Goal: Task Accomplishment & Management: Manage account settings

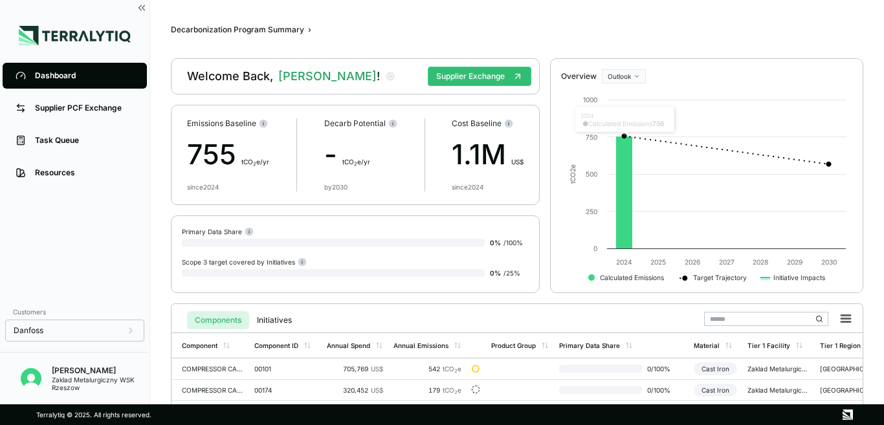
scroll to position [92, 0]
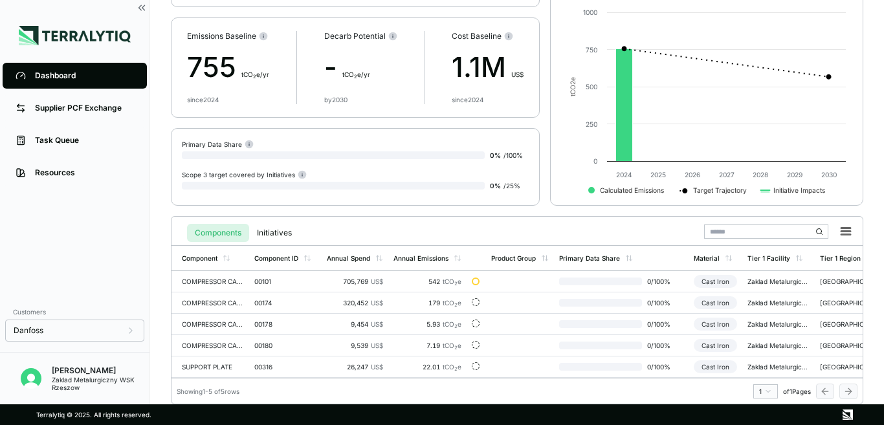
click at [215, 61] on div "755 t CO 2 e/yr" at bounding box center [228, 67] width 82 height 41
click at [248, 144] on rect at bounding box center [248, 145] width 1 height 3
click at [221, 151] on div at bounding box center [333, 155] width 303 height 8
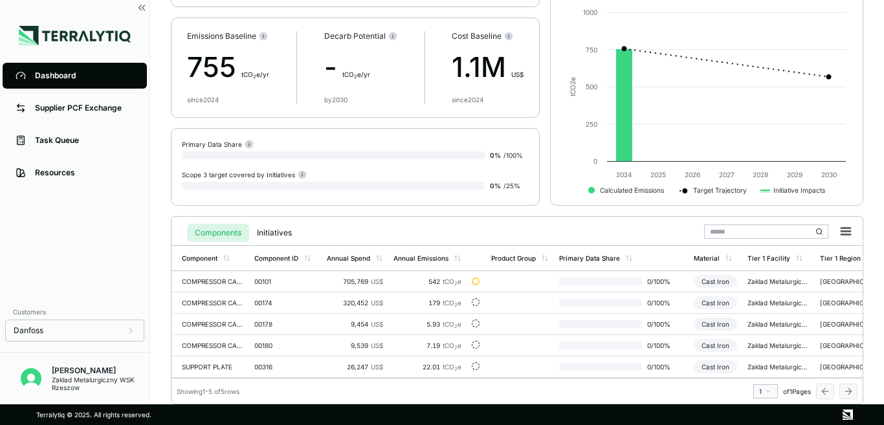
click at [221, 151] on div at bounding box center [333, 155] width 303 height 8
click at [205, 277] on div "COMPRESSOR CASING,RAW" at bounding box center [213, 281] width 62 height 8
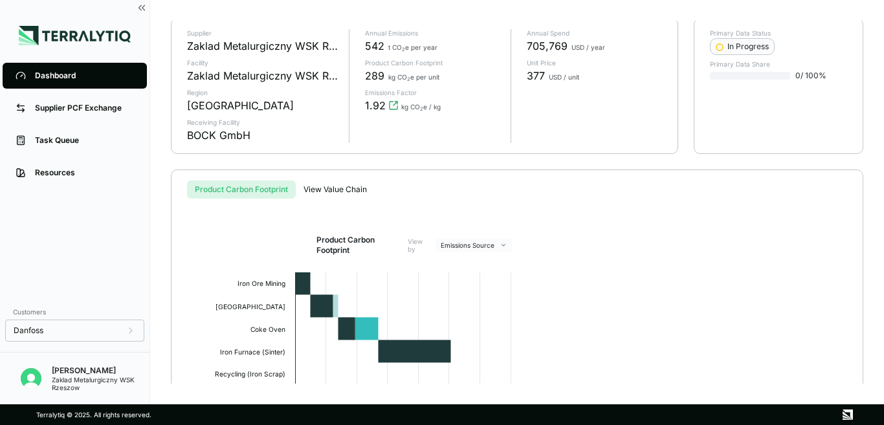
scroll to position [215, 0]
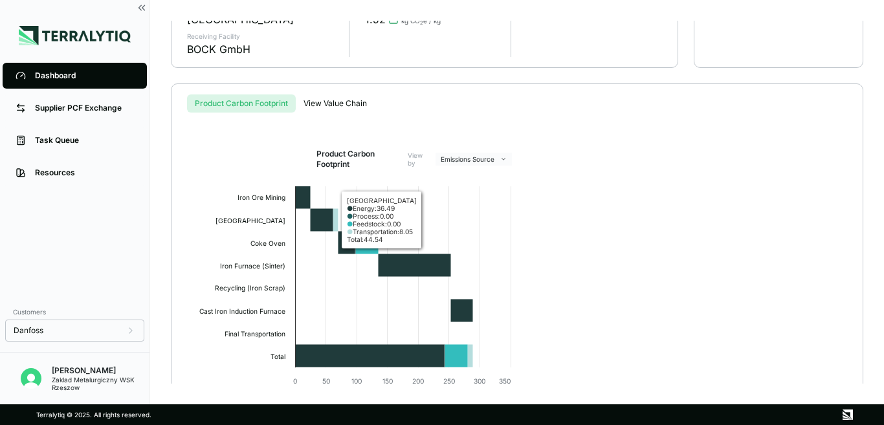
click at [62, 213] on div "Dashboard Supplier PCF Exchange Task Queue Resources" at bounding box center [74, 179] width 149 height 239
click at [49, 79] on div "Dashboard" at bounding box center [84, 76] width 99 height 10
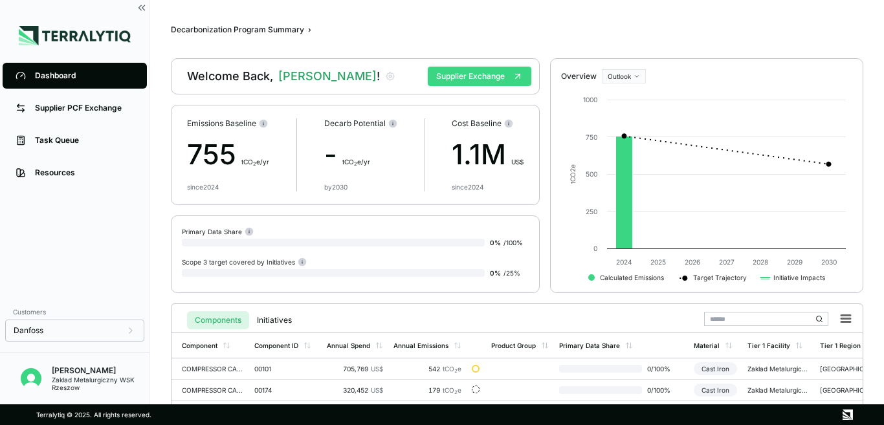
click at [472, 78] on button "Supplier Exchange" at bounding box center [479, 76] width 103 height 19
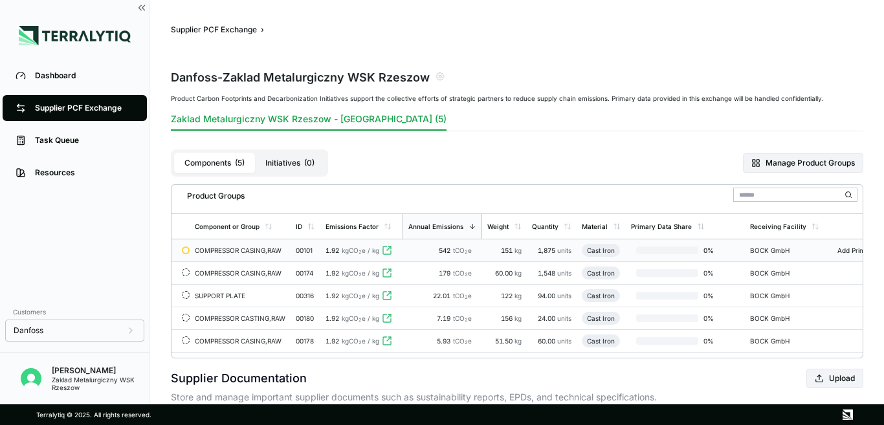
click at [226, 249] on div "COMPRESSOR CASING,RAW" at bounding box center [240, 250] width 91 height 8
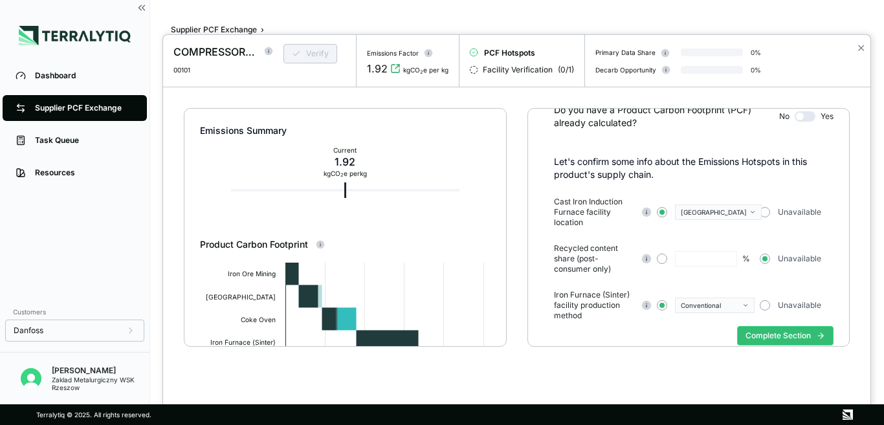
scroll to position [74, 0]
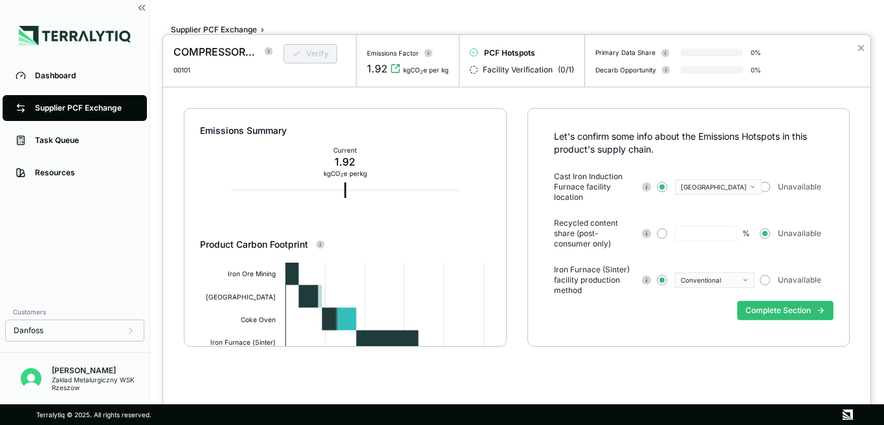
click at [694, 234] on input "text" at bounding box center [706, 234] width 62 height 16
click at [662, 233] on button "button" at bounding box center [662, 233] width 10 height 10
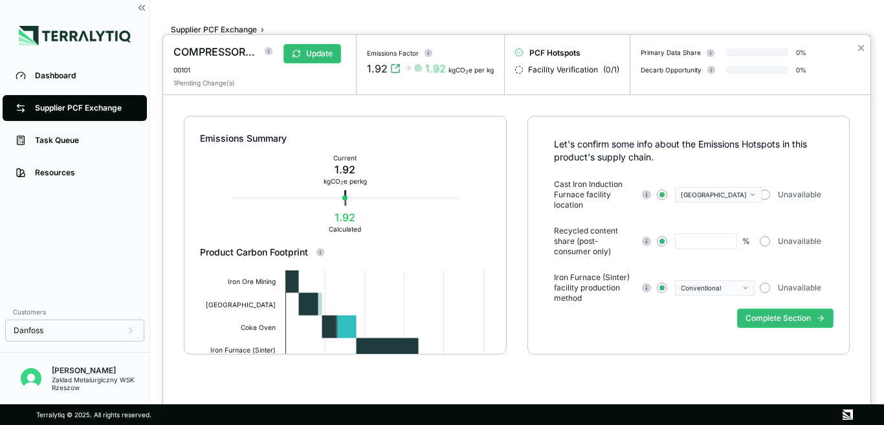
click at [745, 287] on icon "button" at bounding box center [745, 288] width 6 height 6
click at [745, 287] on icon "button" at bounding box center [745, 288] width 3 height 2
click at [750, 194] on icon "button" at bounding box center [751, 194] width 3 height 2
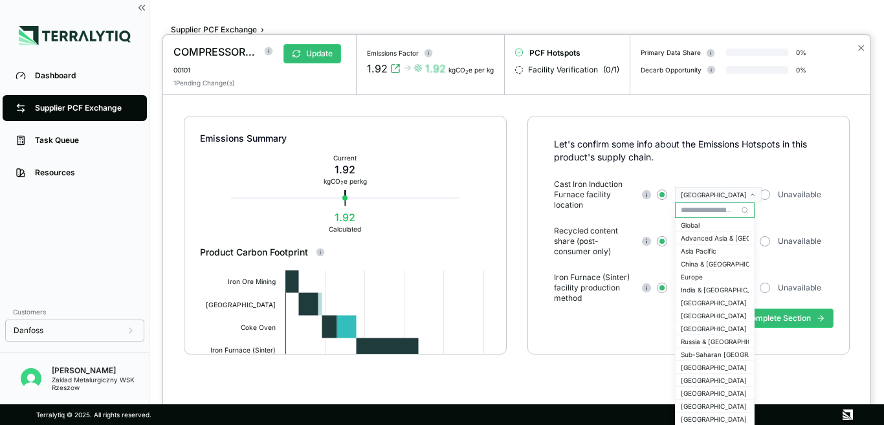
click at [749, 194] on icon "button" at bounding box center [752, 194] width 6 height 6
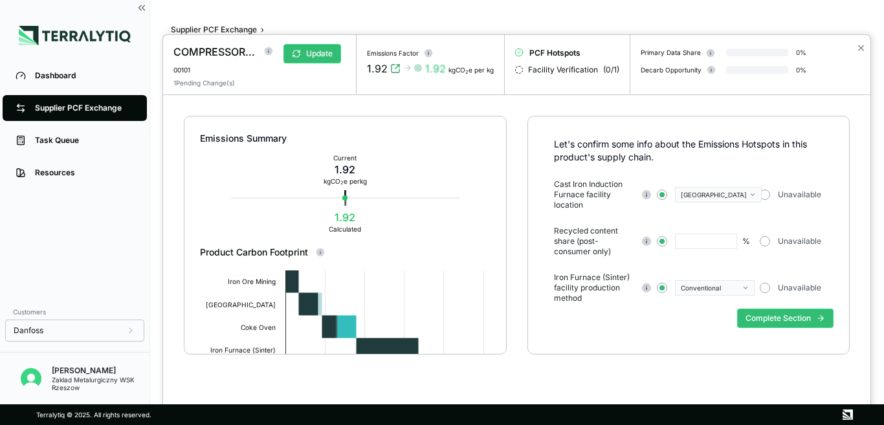
click at [721, 244] on input "text" at bounding box center [706, 241] width 62 height 16
drag, startPoint x: 613, startPoint y: 249, endPoint x: 553, endPoint y: 226, distance: 64.3
click at [554, 226] on span "Recycled content share (post-consumer only)" at bounding box center [594, 241] width 81 height 31
copy span "Recycled content share (post-consumer only)"
click at [684, 243] on input "text" at bounding box center [706, 241] width 62 height 16
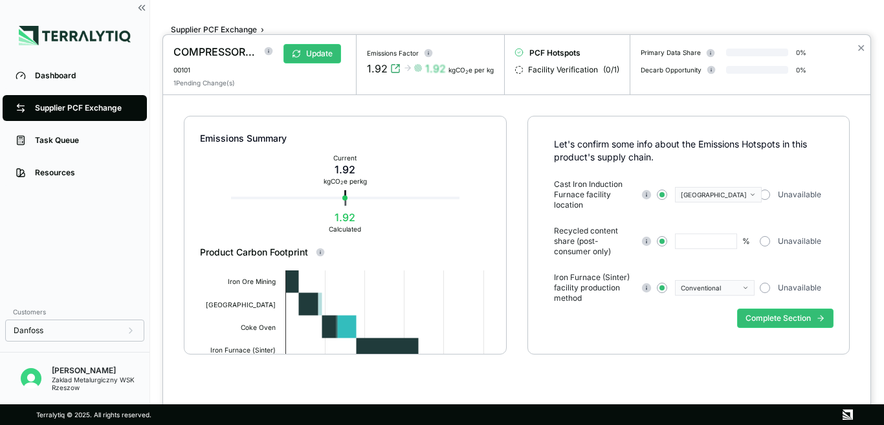
click at [721, 243] on input "text" at bounding box center [706, 241] width 62 height 16
click at [705, 245] on input "***" at bounding box center [706, 241] width 62 height 16
type input "****"
click at [689, 351] on div "Complete Section" at bounding box center [688, 328] width 290 height 50
drag, startPoint x: 592, startPoint y: 297, endPoint x: 552, endPoint y: 276, distance: 44.6
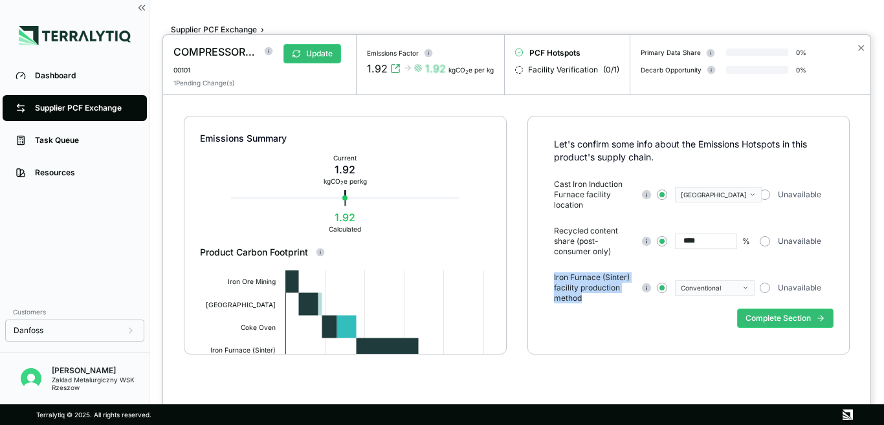
click at [552, 276] on div "Let's confirm some info about the Emissions Hotspots in this product's supply c…" at bounding box center [688, 221] width 290 height 166
copy span "Iron Furnace (Sinter) facility production method"
click at [748, 290] on icon "button" at bounding box center [745, 288] width 6 height 6
click at [704, 302] on div "Conventional" at bounding box center [714, 303] width 68 height 8
click at [626, 334] on div "Complete Section" at bounding box center [688, 328] width 290 height 50
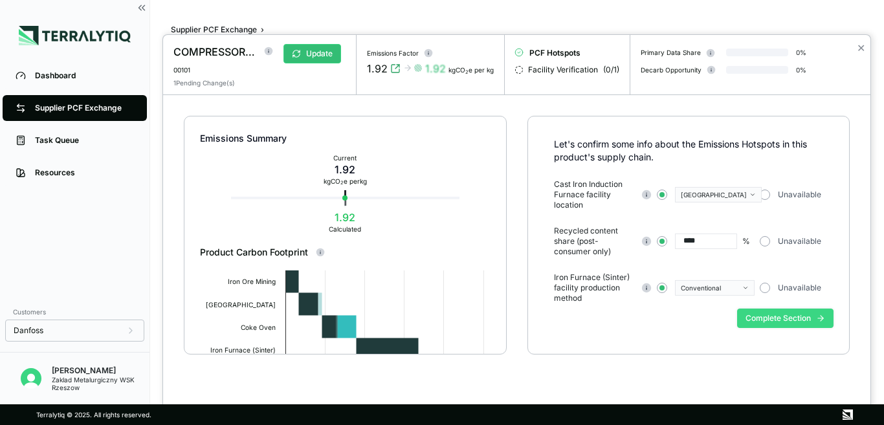
click at [770, 312] on button "Complete Section" at bounding box center [785, 318] width 96 height 19
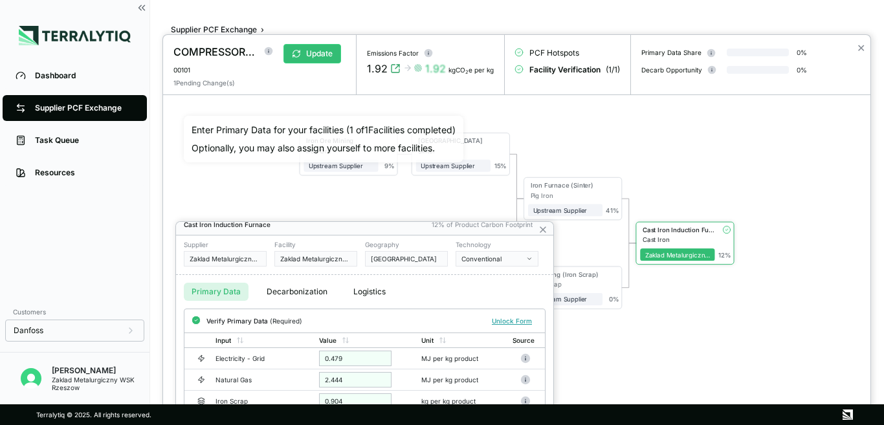
scroll to position [11, 0]
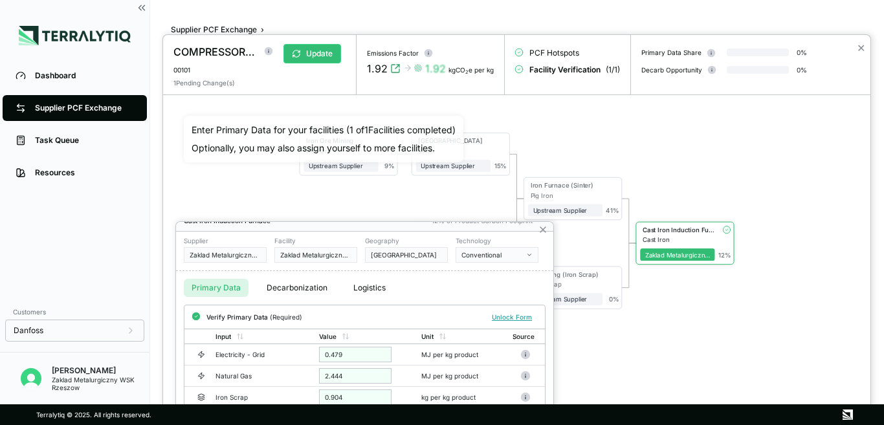
click at [752, 330] on div at bounding box center [516, 230] width 707 height 390
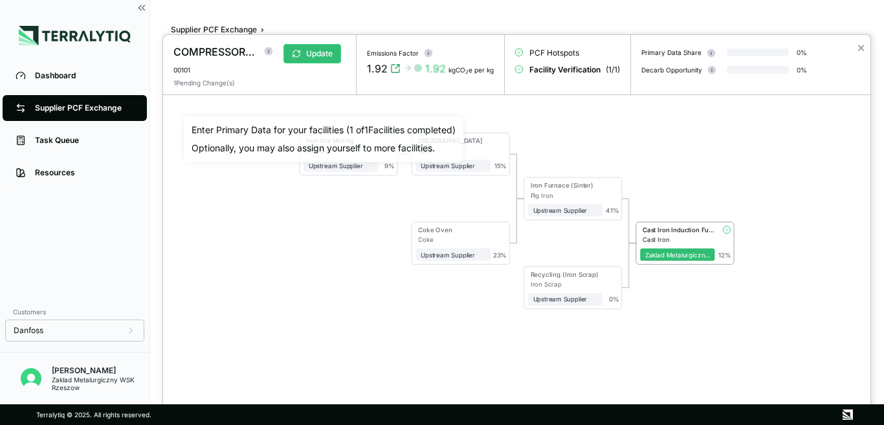
click at [254, 224] on div "Iron Ore Mining Iron Ore Upstream Supplier + Assign to me 9 % Sinter Plant Sint…" at bounding box center [517, 221] width 666 height 210
click at [388, 178] on div "Iron Ore Mining Iron Ore Upstream Supplier + Assign to me 9 % Sinter Plant Sint…" at bounding box center [517, 221] width 666 height 210
click at [385, 173] on div "Iron Ore Mining Iron Ore Upstream Supplier + Assign to me 9 %" at bounding box center [347, 154] width 97 height 42
click at [356, 125] on div "Enter Primary Data for your facilities ( 1 of 1 Facilities completed)" at bounding box center [323, 130] width 264 height 13
click at [310, 126] on div "Enter Primary Data for your facilities ( 1 of 1 Facilities completed)" at bounding box center [323, 130] width 264 height 13
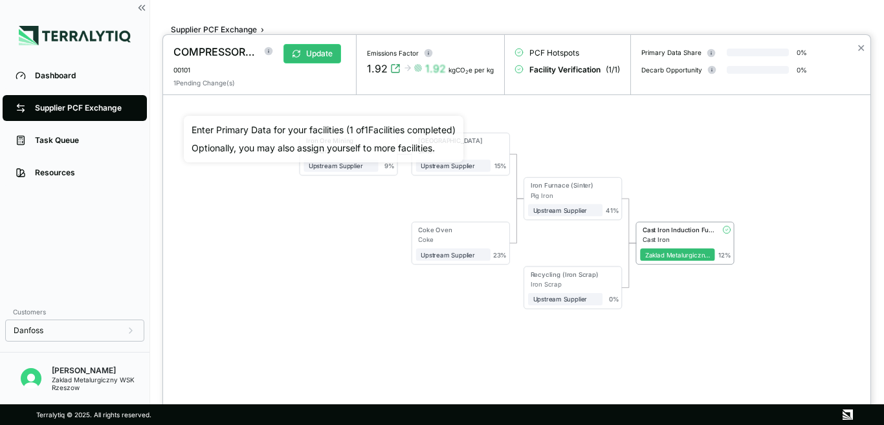
click at [432, 127] on div "Enter Primary Data for your facilities ( 1 of 1 Facilities completed)" at bounding box center [323, 130] width 264 height 13
click at [561, 184] on div "Iron Furnace (Sinter)" at bounding box center [563, 185] width 67 height 8
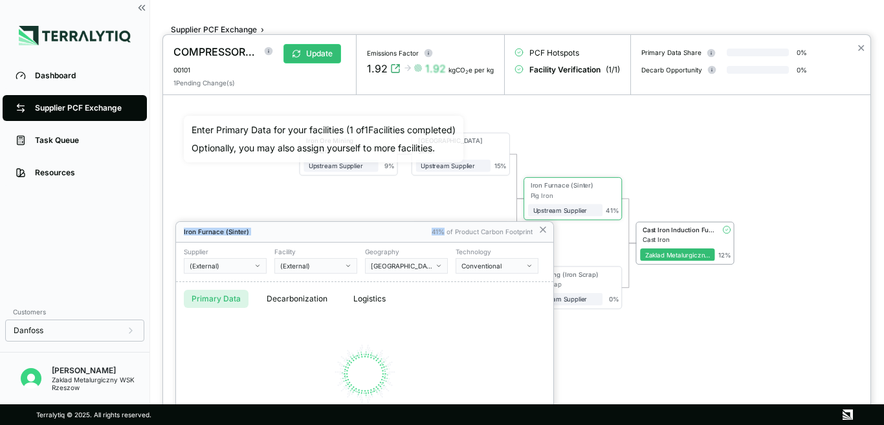
drag, startPoint x: 444, startPoint y: 236, endPoint x: 452, endPoint y: 139, distance: 97.4
click at [452, 424] on div "COMPRESSOR CASING,RAW 00101 Update 1 Pending Change(s) Emissions Factor 1.92 1.…" at bounding box center [442, 425] width 884 height 0
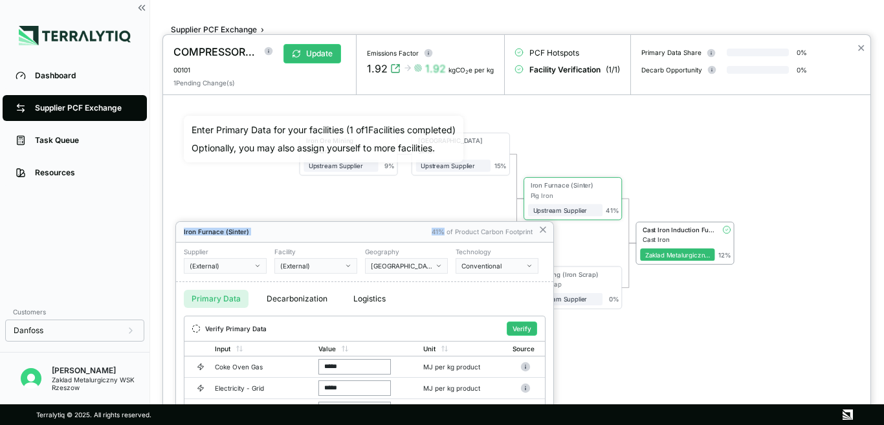
click at [331, 225] on div "Iron Furnace (Sinter) 41% of Product Carbon Footprint" at bounding box center [364, 232] width 377 height 21
drag, startPoint x: 489, startPoint y: 232, endPoint x: 477, endPoint y: 179, distance: 54.4
click at [477, 424] on div "COMPRESSOR CASING,RAW 00101 Update 1 Pending Change(s) Emissions Factor 1.92 1.…" at bounding box center [442, 425] width 884 height 0
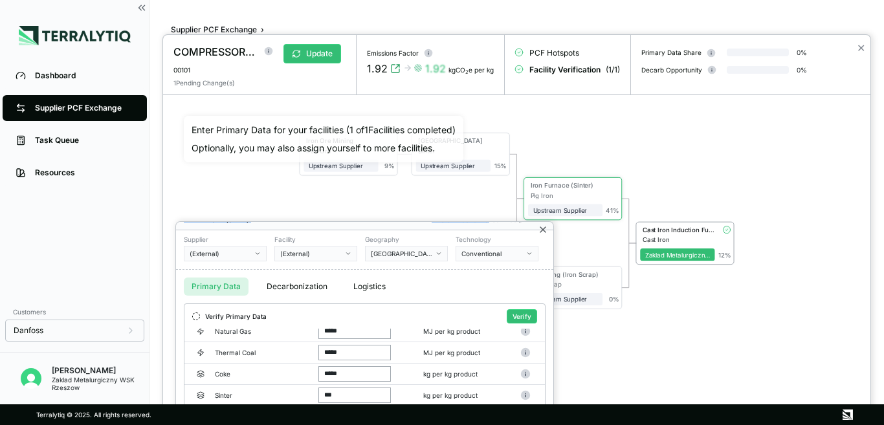
click at [542, 229] on icon at bounding box center [542, 229] width 5 height 5
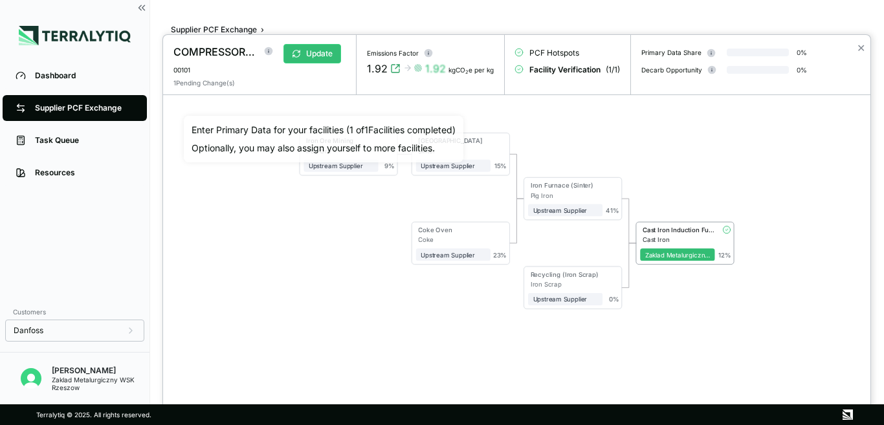
click at [274, 196] on div "Iron Ore Mining Iron Ore Upstream Supplier + Assign to me 9 % Sinter Plant Sint…" at bounding box center [517, 221] width 666 height 210
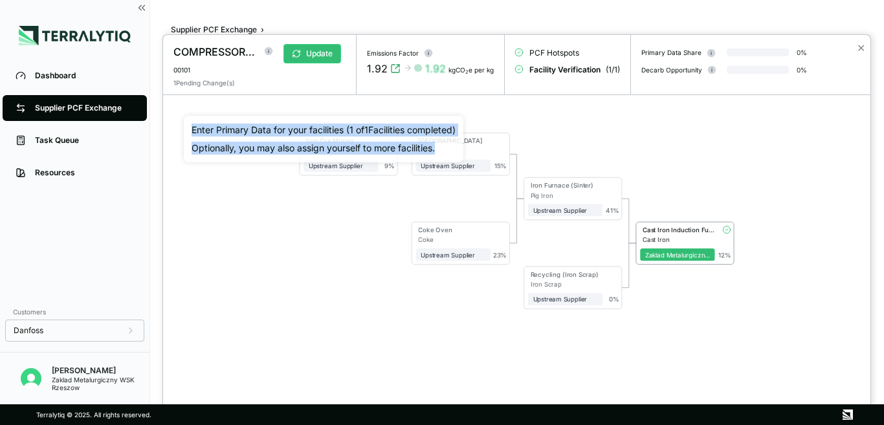
drag, startPoint x: 192, startPoint y: 130, endPoint x: 463, endPoint y: 151, distance: 271.8
click at [455, 151] on div "Enter Primary Data for your facilities ( 1 of 1 Facilities completed) Optionall…" at bounding box center [323, 139] width 264 height 31
copy div "Enter Primary Data for your facilities ( 1 of 1 Facilities completed) Optionall…"
click at [345, 263] on div "Iron Ore Mining Iron Ore Upstream Supplier + Assign to me 9 % Sinter Plant Sint…" at bounding box center [517, 221] width 666 height 210
click at [560, 298] on span "+ Assign to me" at bounding box center [565, 298] width 75 height 12
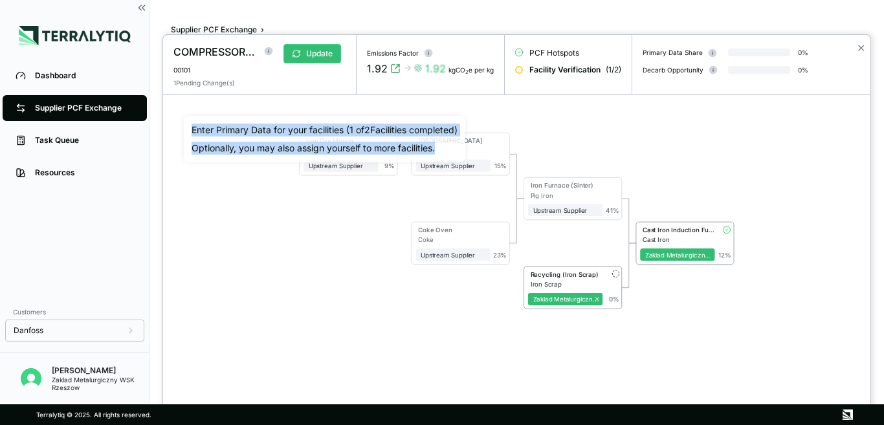
click at [401, 316] on div "Iron Ore Mining Iron Ore Upstream Supplier + Assign to me 9 % Sinter Plant Sint…" at bounding box center [517, 221] width 666 height 210
click at [558, 274] on div "Recycling (Iron Scrap)" at bounding box center [564, 274] width 68 height 8
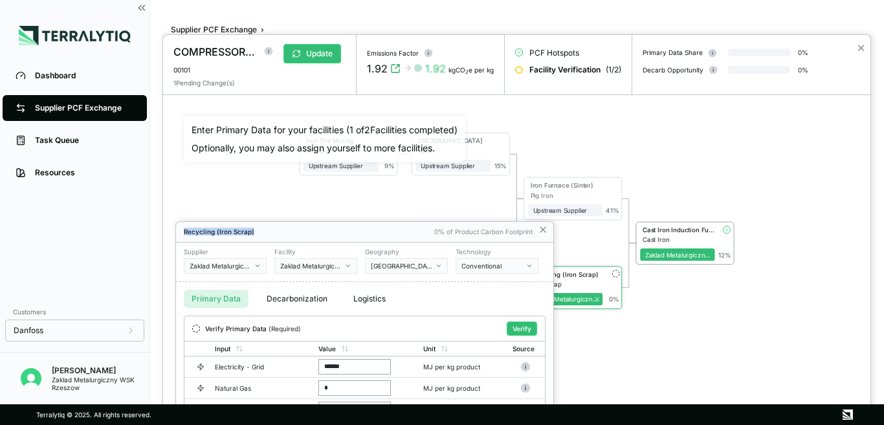
drag, startPoint x: 420, startPoint y: 230, endPoint x: 429, endPoint y: 184, distance: 46.8
click at [429, 424] on div "COMPRESSOR CASING,RAW 00101 Update 1 Pending Change(s) Emissions Factor 1.92 1.…" at bounding box center [442, 425] width 884 height 0
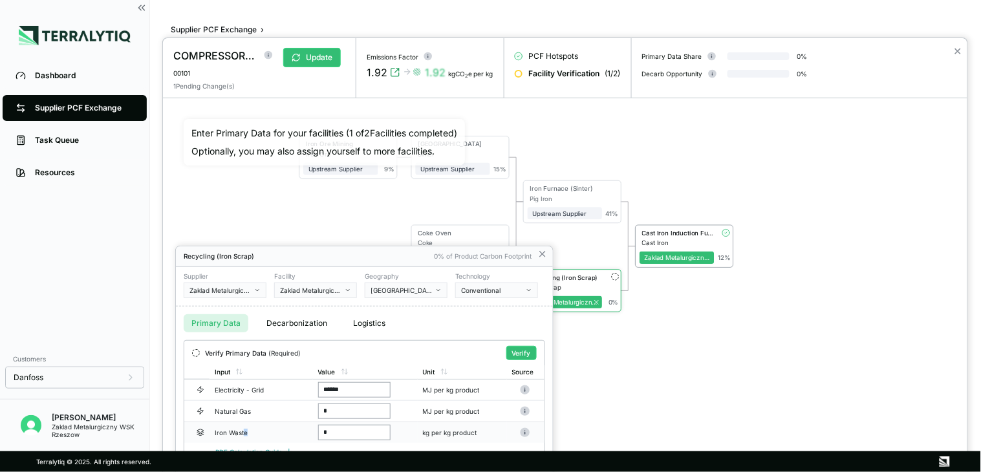
scroll to position [2, 0]
drag, startPoint x: 243, startPoint y: 433, endPoint x: 215, endPoint y: 437, distance: 28.0
click at [215, 424] on td "Iron Waste" at bounding box center [261, 432] width 103 height 21
click at [349, 387] on input "******" at bounding box center [354, 390] width 72 height 16
click at [793, 244] on div at bounding box center [565, 255] width 805 height 434
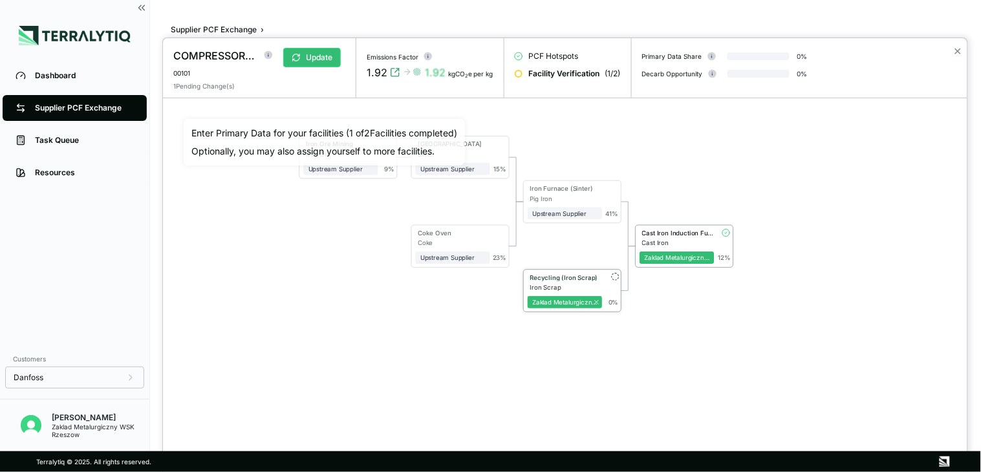
click at [551, 276] on div "Recycling (Iron Scrap)" at bounding box center [564, 278] width 68 height 8
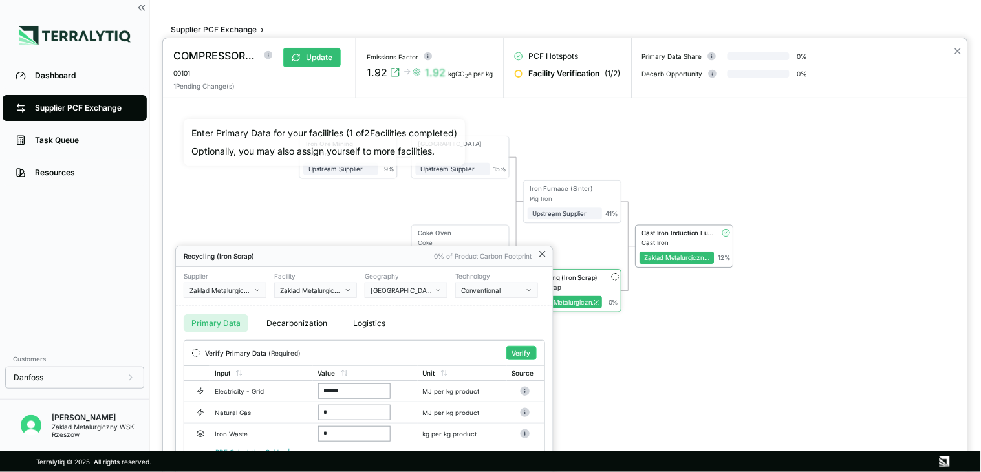
click at [541, 254] on icon at bounding box center [542, 254] width 5 height 5
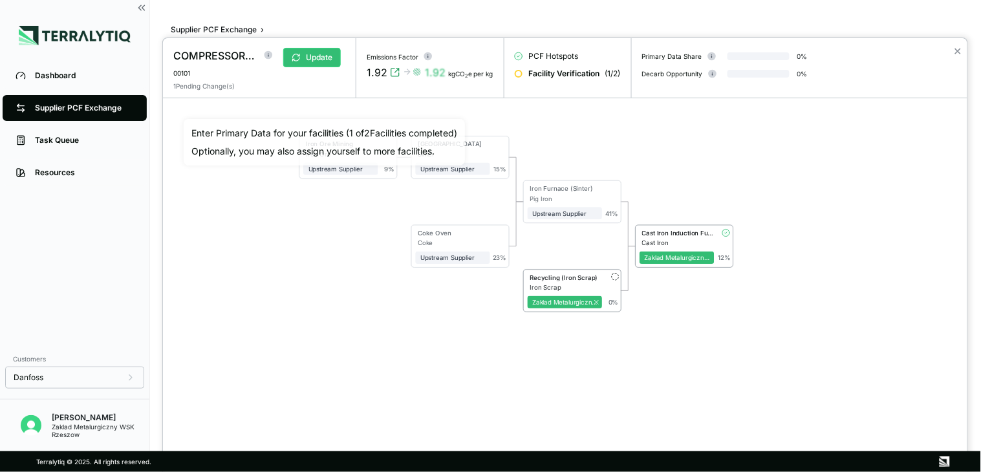
click at [288, 250] on div "Iron Ore Mining Iron Ore Upstream Supplier + Assign to me 9 % Sinter Plant Sint…" at bounding box center [565, 247] width 763 height 257
click at [546, 189] on div "Iron Furnace (Sinter)" at bounding box center [563, 189] width 67 height 8
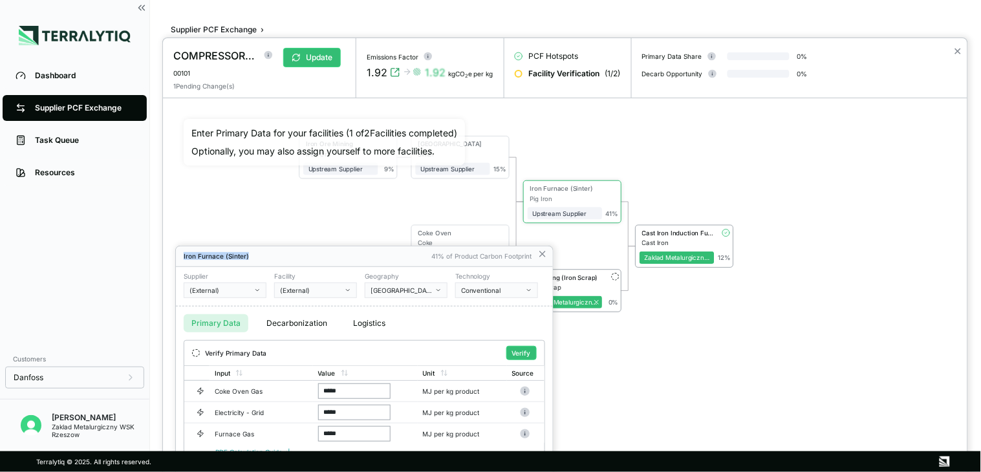
drag, startPoint x: 379, startPoint y: 256, endPoint x: 373, endPoint y: 173, distance: 83.0
click at [373, 424] on div "COMPRESSOR CASING,RAW 00101 Update 1 Pending Change(s) Emissions Factor 1.92 1.…" at bounding box center [490, 472] width 981 height 0
click at [751, 371] on div at bounding box center [565, 255] width 805 height 434
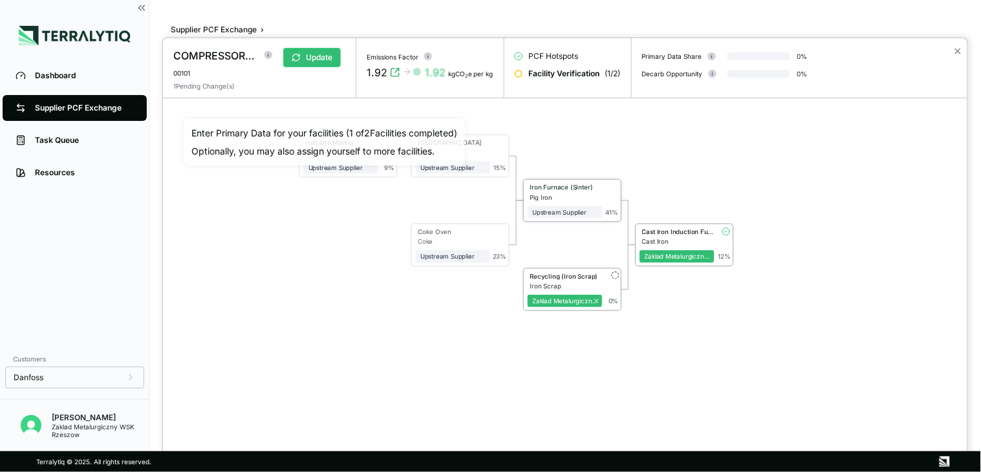
click at [550, 186] on div "Iron Furnace (Sinter)" at bounding box center [563, 188] width 67 height 8
click at [557, 184] on div "Iron Furnace (Sinter)" at bounding box center [564, 187] width 67 height 8
click at [557, 183] on div "Iron Furnace (Sinter)" at bounding box center [564, 187] width 67 height 8
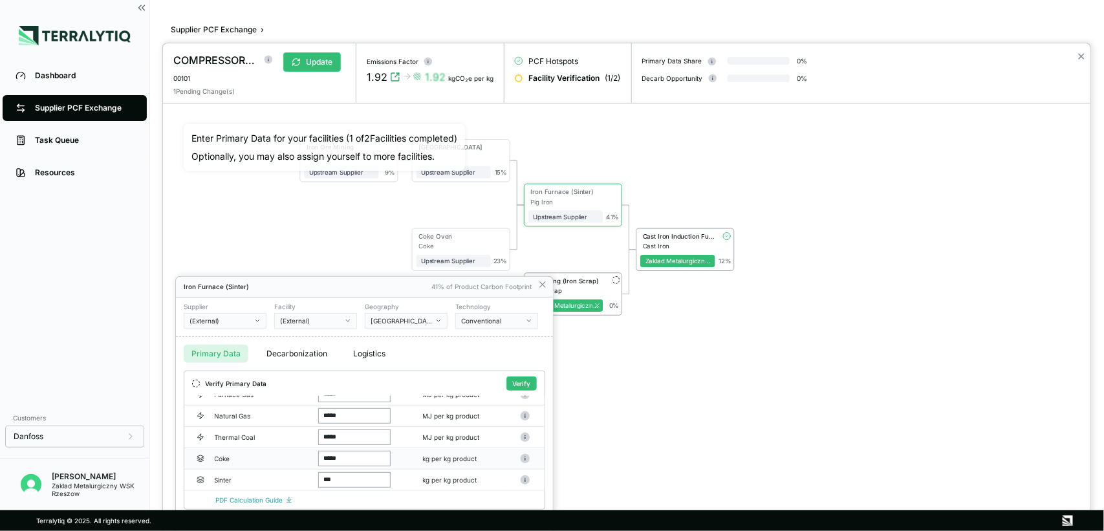
scroll to position [70, 0]
click at [285, 354] on button "Decarbonization" at bounding box center [297, 354] width 76 height 18
click at [215, 356] on button "Primary Data" at bounding box center [216, 354] width 65 height 18
click at [257, 318] on icon "button" at bounding box center [257, 321] width 6 height 6
click at [340, 319] on div "(External)" at bounding box center [311, 321] width 62 height 8
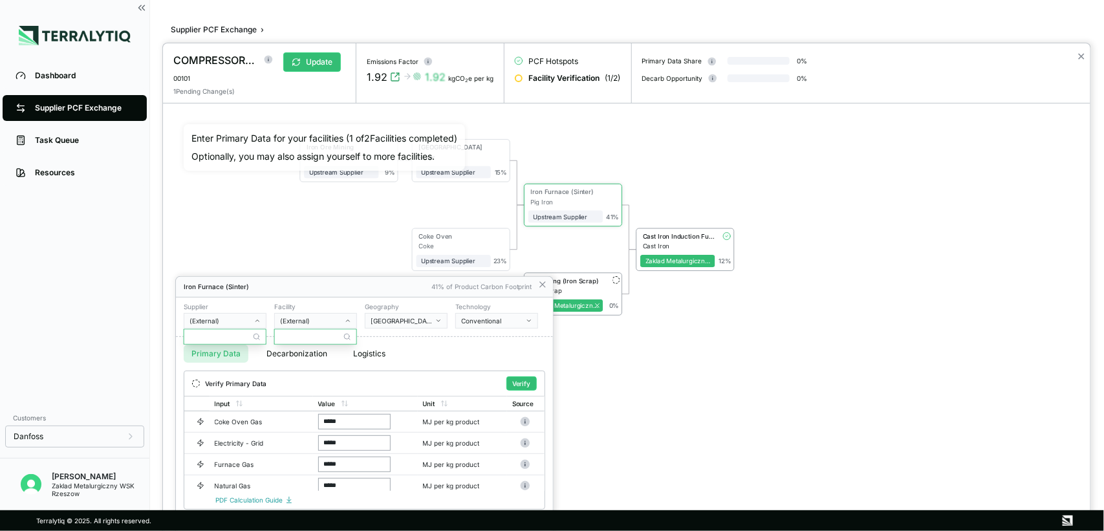
click at [438, 321] on icon "button" at bounding box center [438, 321] width 6 height 6
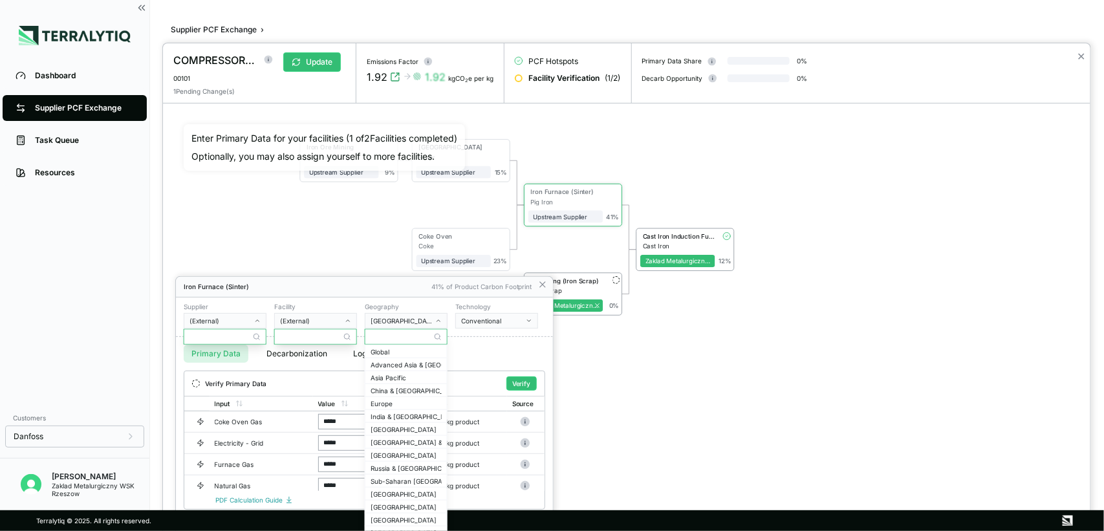
click at [532, 318] on button "Conventional" at bounding box center [496, 321] width 83 height 16
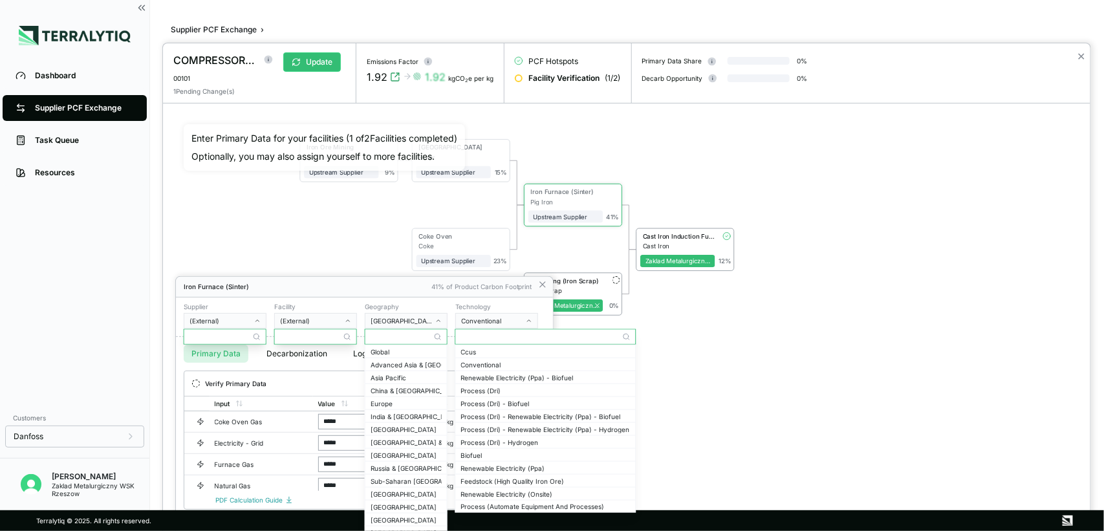
click at [870, 382] on div at bounding box center [627, 287] width 928 height 488
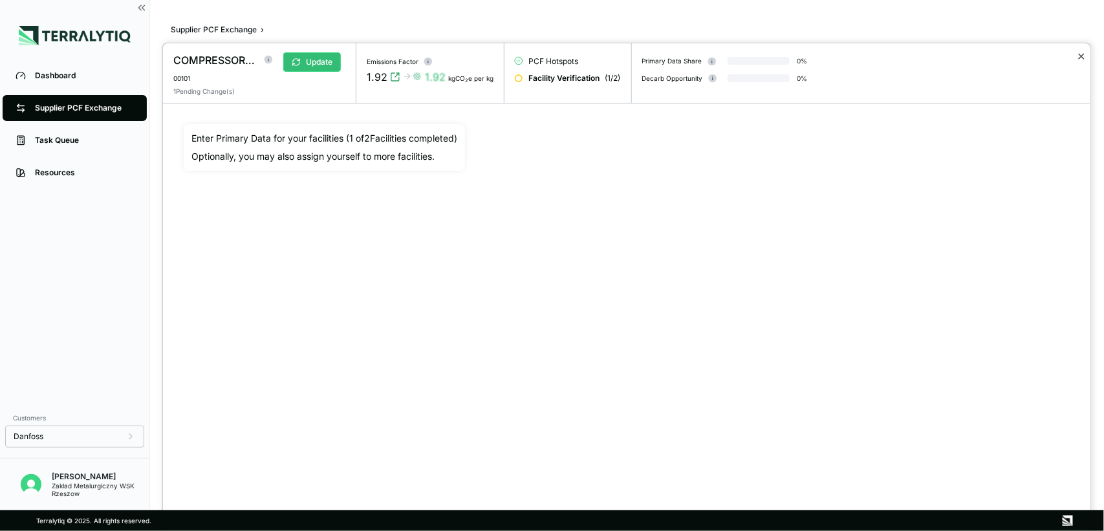
click at [883, 52] on button "✕" at bounding box center [1081, 57] width 8 height 16
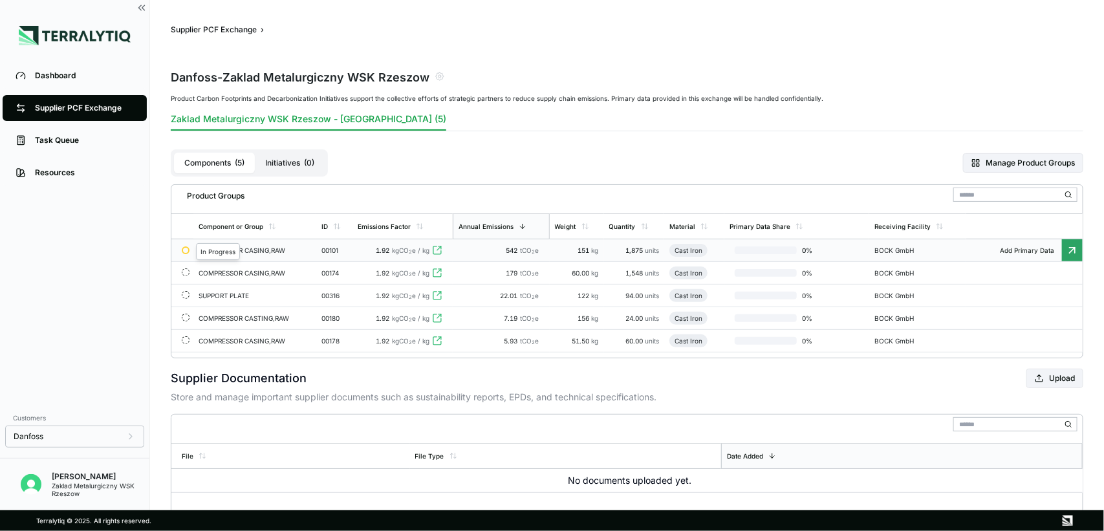
click at [186, 250] on div at bounding box center [186, 250] width 8 height 8
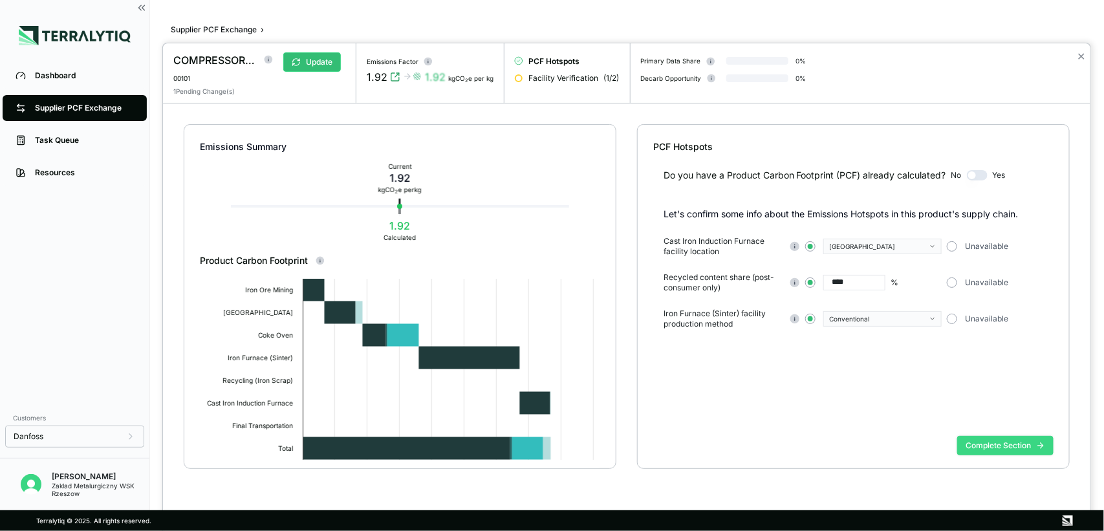
click at [883, 424] on button "Complete Section" at bounding box center [1005, 445] width 96 height 19
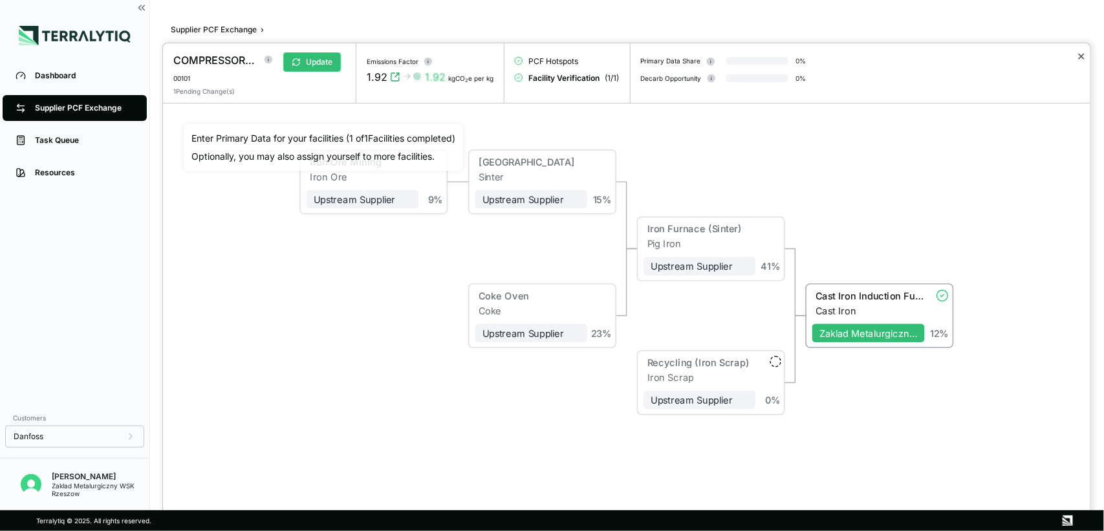
click at [883, 53] on button "✕" at bounding box center [1081, 57] width 8 height 16
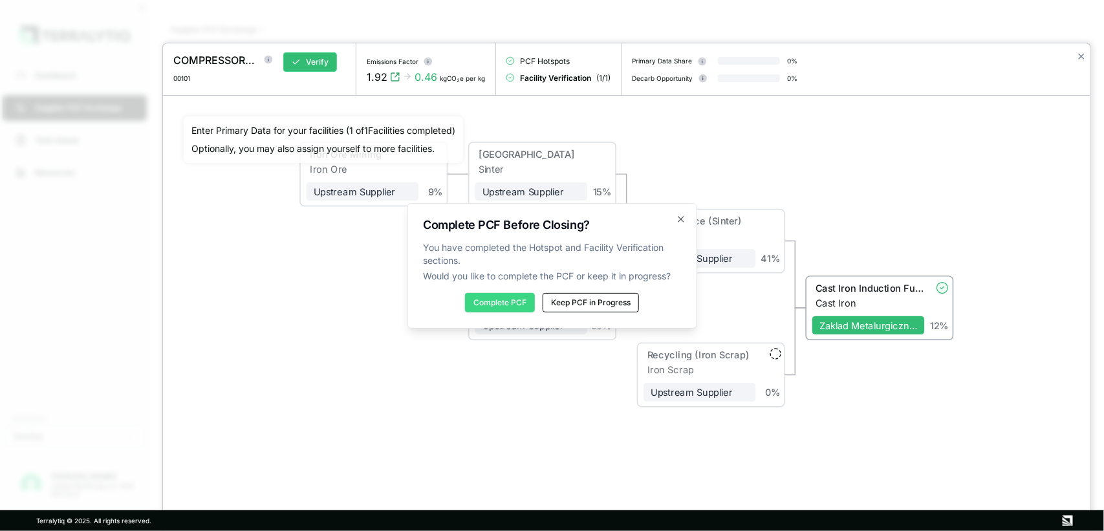
click at [506, 302] on button "Complete PCF" at bounding box center [500, 302] width 70 height 19
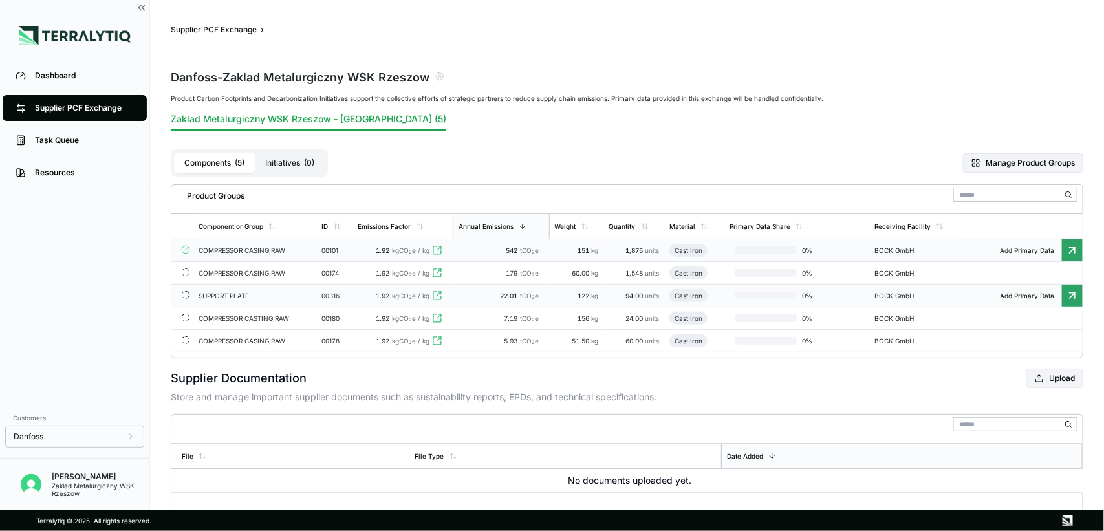
click at [760, 298] on div at bounding box center [766, 296] width 62 height 8
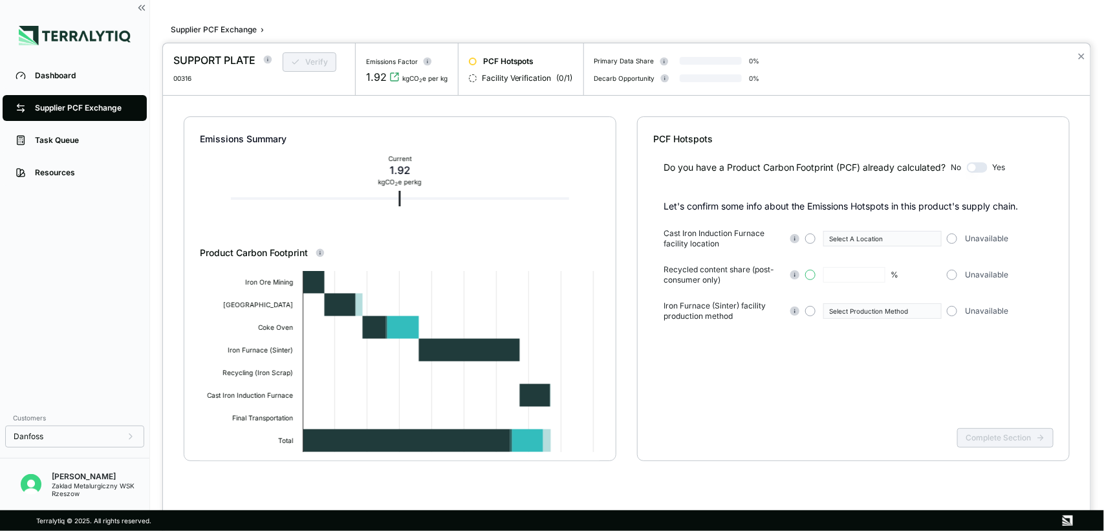
click at [810, 278] on button "button" at bounding box center [810, 275] width 10 height 10
click at [860, 277] on input "text" at bounding box center [854, 275] width 62 height 16
click at [883, 240] on div "Select A Location" at bounding box center [882, 239] width 107 height 8
click at [807, 240] on button "button" at bounding box center [810, 238] width 10 height 10
click at [883, 241] on icon "button" at bounding box center [932, 238] width 6 height 6
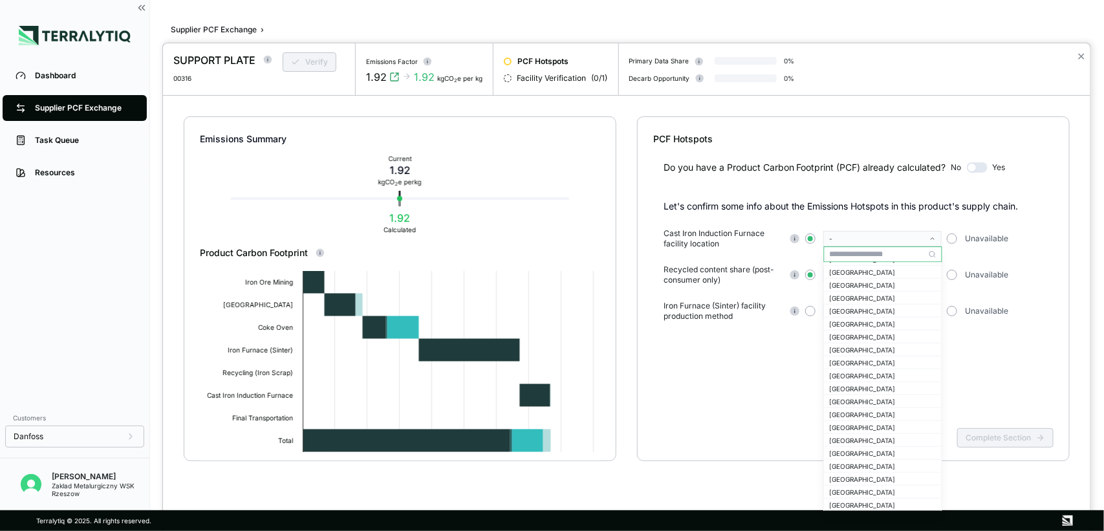
scroll to position [642, 0]
click at [858, 350] on div "[GEOGRAPHIC_DATA]" at bounding box center [883, 352] width 107 height 8
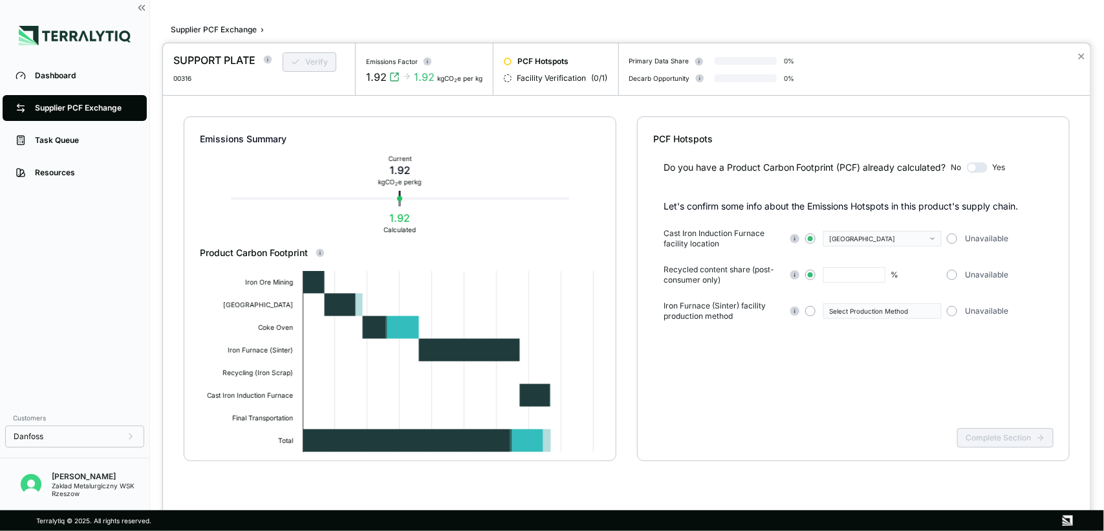
click at [845, 275] on input "text" at bounding box center [854, 275] width 62 height 16
type input "****"
click at [878, 401] on div "Do you have a Product Carbon Footprint (PCF) already calculated? No Yes Let's c…" at bounding box center [853, 284] width 400 height 277
click at [809, 310] on button "button" at bounding box center [810, 311] width 10 height 10
click at [883, 309] on icon "button" at bounding box center [932, 311] width 6 height 6
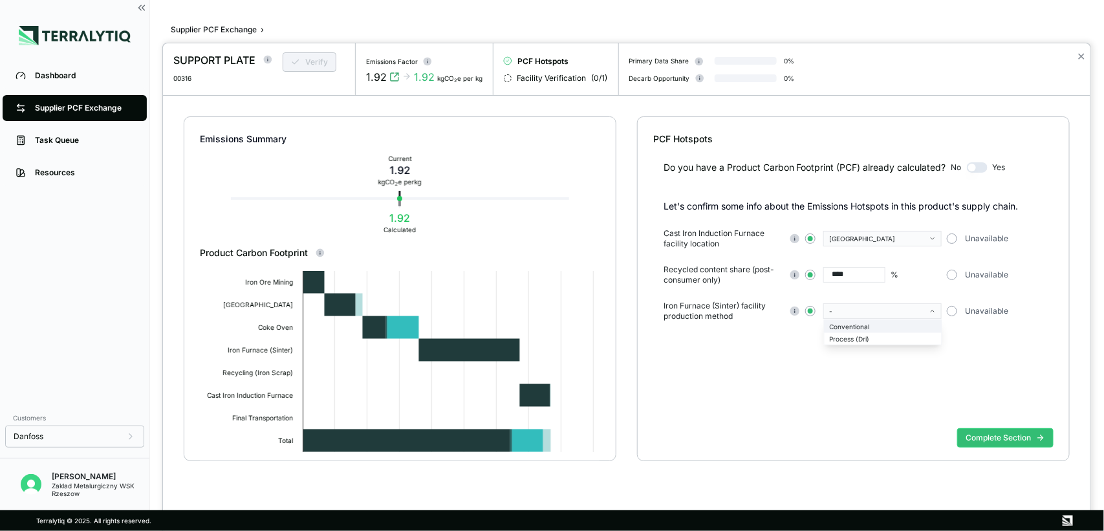
click at [880, 327] on div "Conventional" at bounding box center [883, 326] width 107 height 8
click at [883, 424] on button "Complete Section" at bounding box center [1005, 437] width 96 height 19
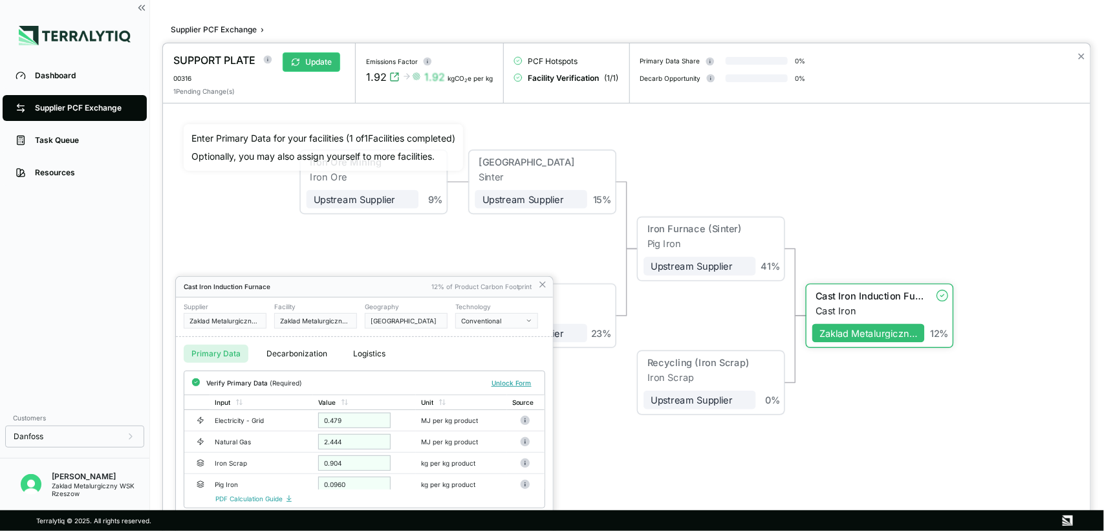
click at [862, 296] on div at bounding box center [627, 287] width 928 height 488
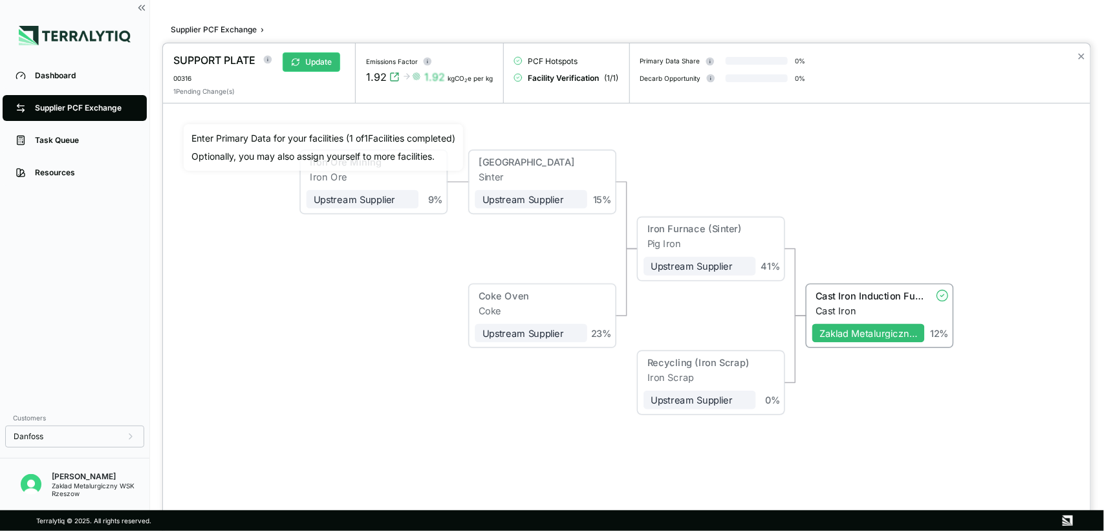
click at [881, 424] on div "Iron Ore Mining Iron Ore Upstream Supplier + Assign to me 9 % Sinter Plant Sint…" at bounding box center [627, 282] width 886 height 316
click at [72, 110] on div at bounding box center [552, 265] width 1104 height 531
click at [883, 57] on button "✕" at bounding box center [1081, 57] width 8 height 16
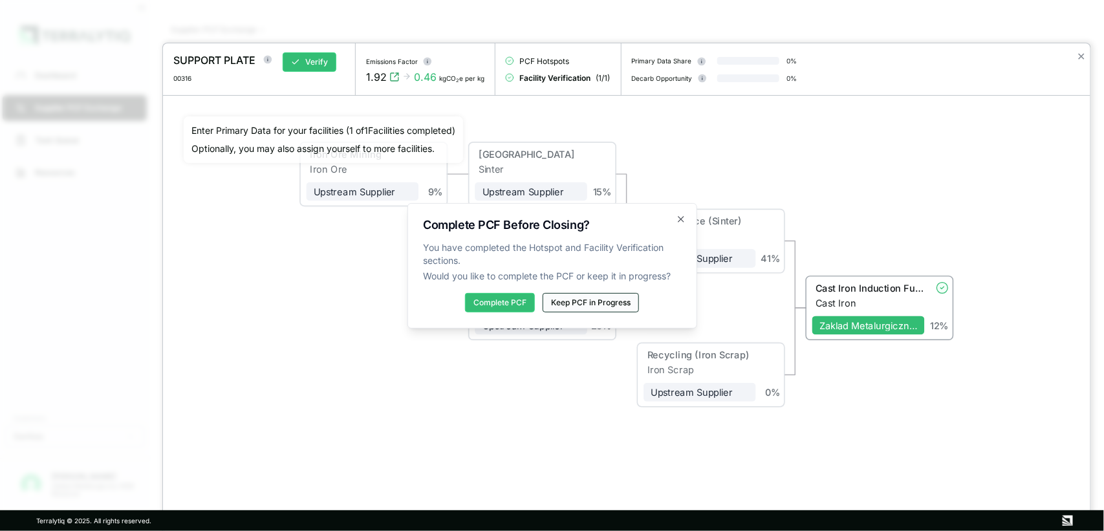
click at [589, 301] on button "Keep PCF in Progress" at bounding box center [591, 302] width 96 height 19
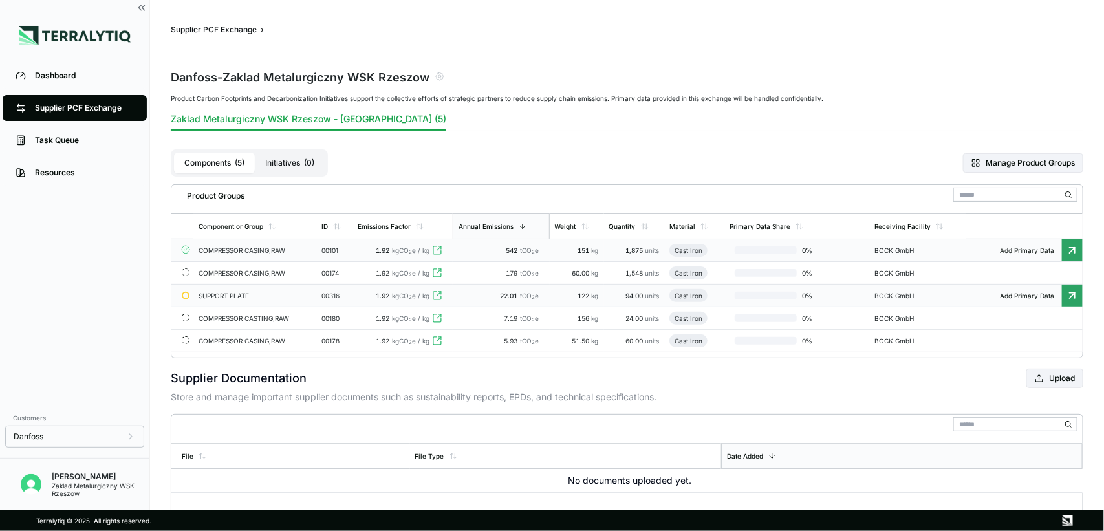
click at [233, 246] on td "COMPRESSOR CASING,RAW" at bounding box center [254, 250] width 123 height 23
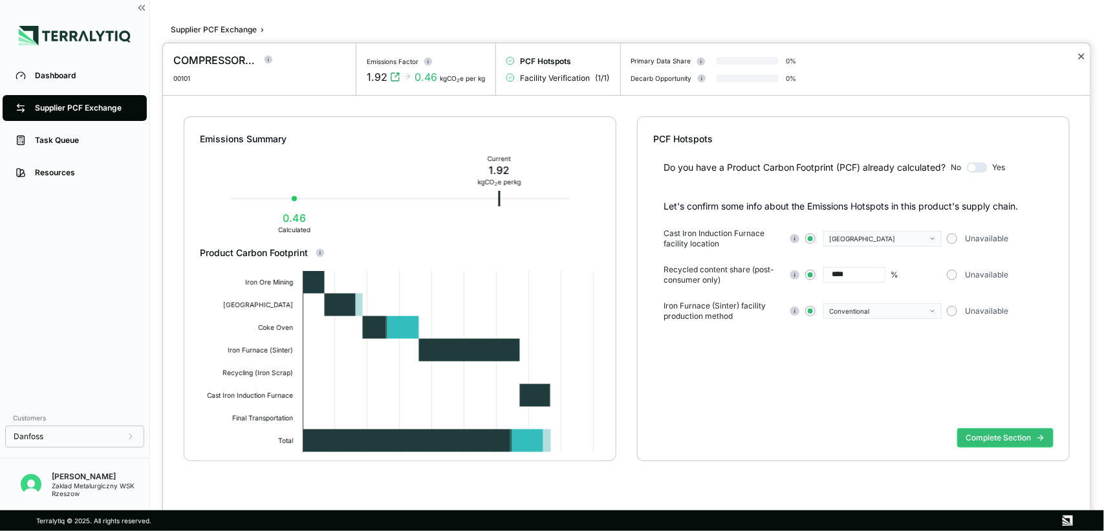
click at [883, 57] on button "✕" at bounding box center [1081, 57] width 8 height 16
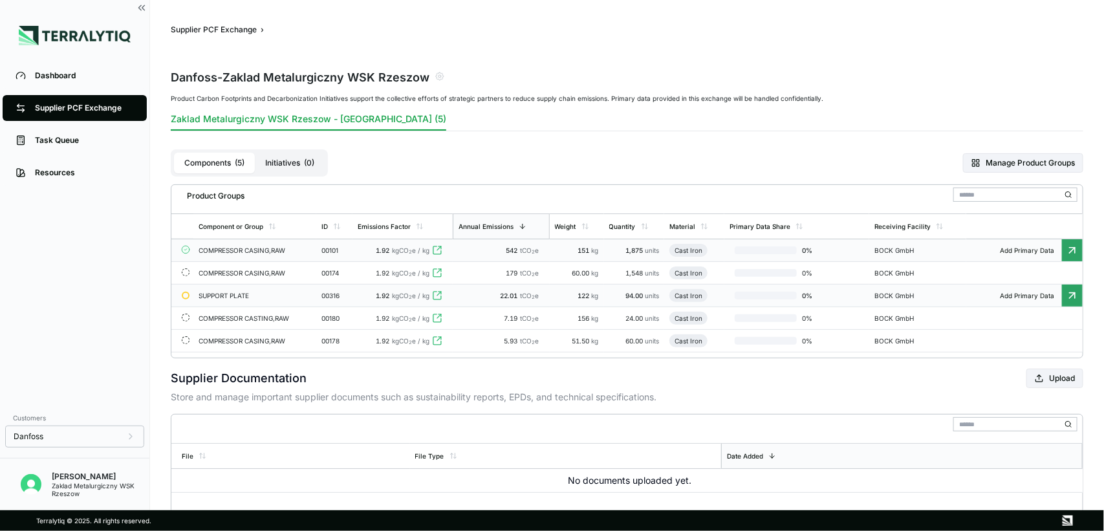
click at [883, 246] on icon at bounding box center [1072, 250] width 13 height 13
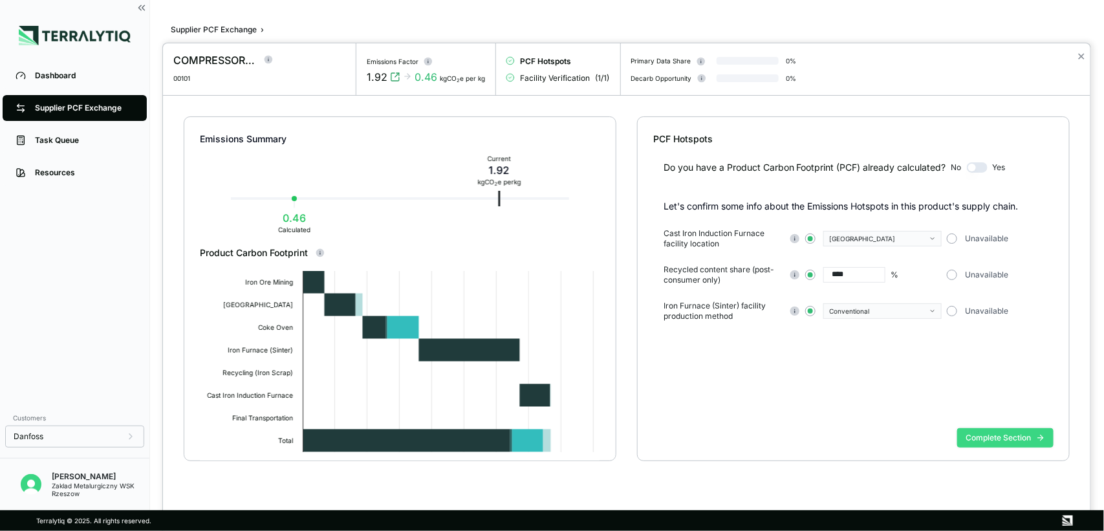
click at [883, 424] on button "Complete Section" at bounding box center [1005, 437] width 96 height 19
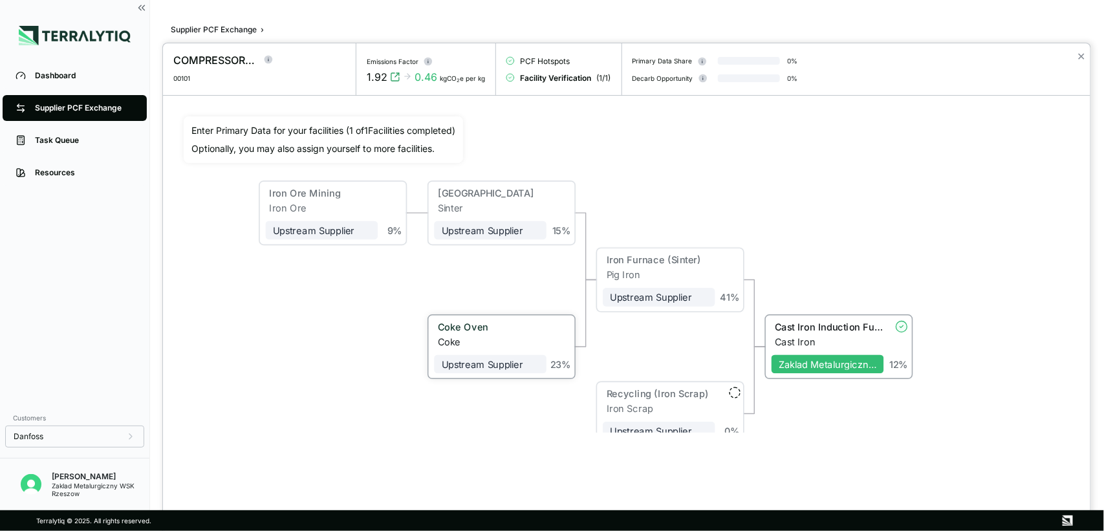
drag, startPoint x: 505, startPoint y: 301, endPoint x: 464, endPoint y: 340, distance: 56.3
click at [464, 340] on div "Coke" at bounding box center [492, 341] width 109 height 11
click at [849, 327] on div "Cast Iron Induction Furnace" at bounding box center [829, 326] width 109 height 11
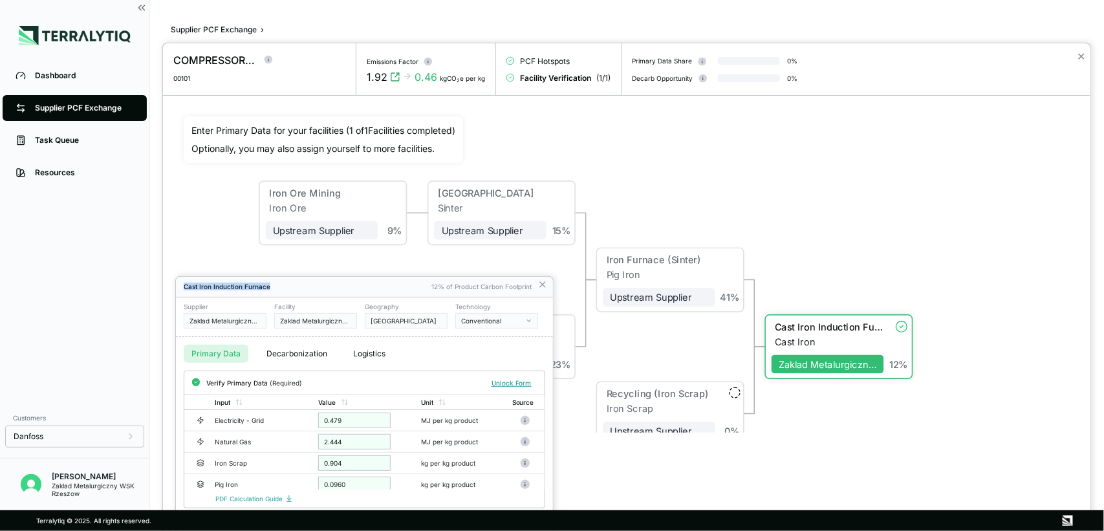
drag, startPoint x: 365, startPoint y: 291, endPoint x: 406, endPoint y: 167, distance: 130.7
click at [406, 424] on div "COMPRESSOR CASING,RAW 00101 Emissions Factor 1.92 0.46 kgCO 2 e per kg PCF Hots…" at bounding box center [552, 531] width 1104 height 0
click at [372, 291] on div "Cast Iron Induction Furnace 12% of Product Carbon Footprint" at bounding box center [364, 287] width 377 height 21
drag, startPoint x: 302, startPoint y: 292, endPoint x: 309, endPoint y: 285, distance: 9.6
click at [309, 285] on div "Cast Iron Induction Furnace 12% of Product Carbon Footprint" at bounding box center [364, 287] width 377 height 21
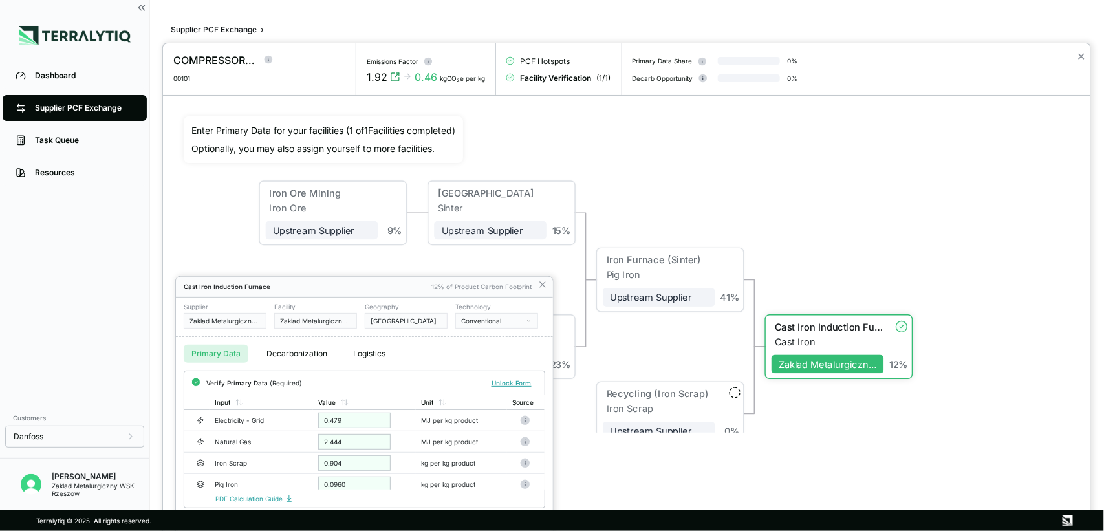
click at [523, 318] on button "Conventional" at bounding box center [496, 321] width 83 height 16
click at [883, 179] on div at bounding box center [627, 287] width 928 height 488
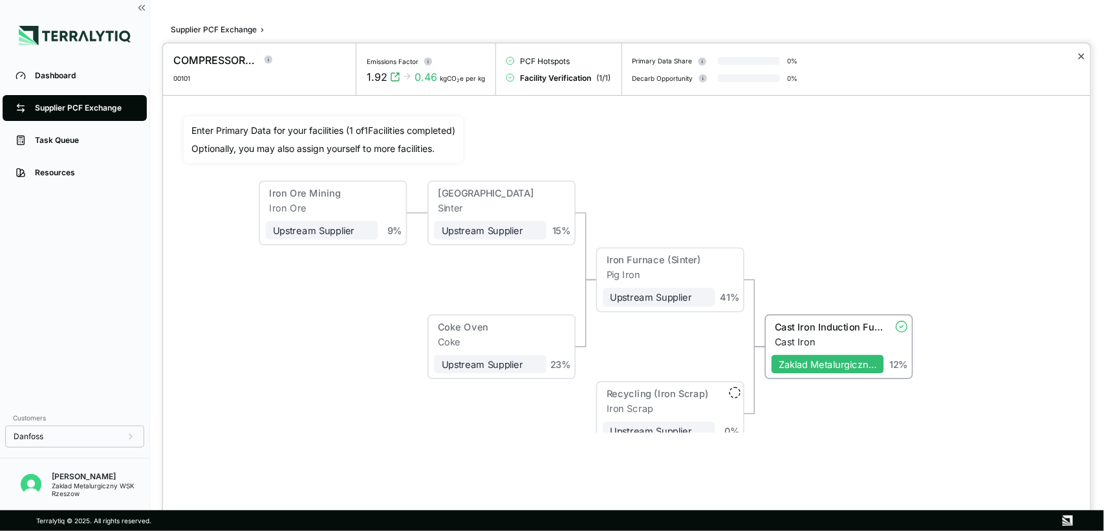
click at [883, 55] on button "✕" at bounding box center [1081, 57] width 8 height 16
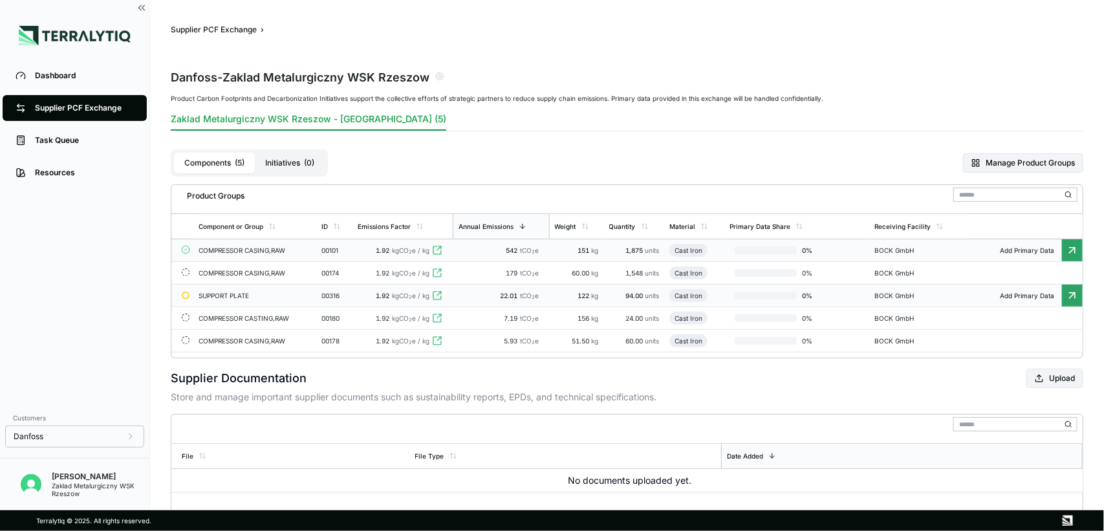
click at [215, 299] on div "SUPPORT PLATE" at bounding box center [245, 296] width 93 height 8
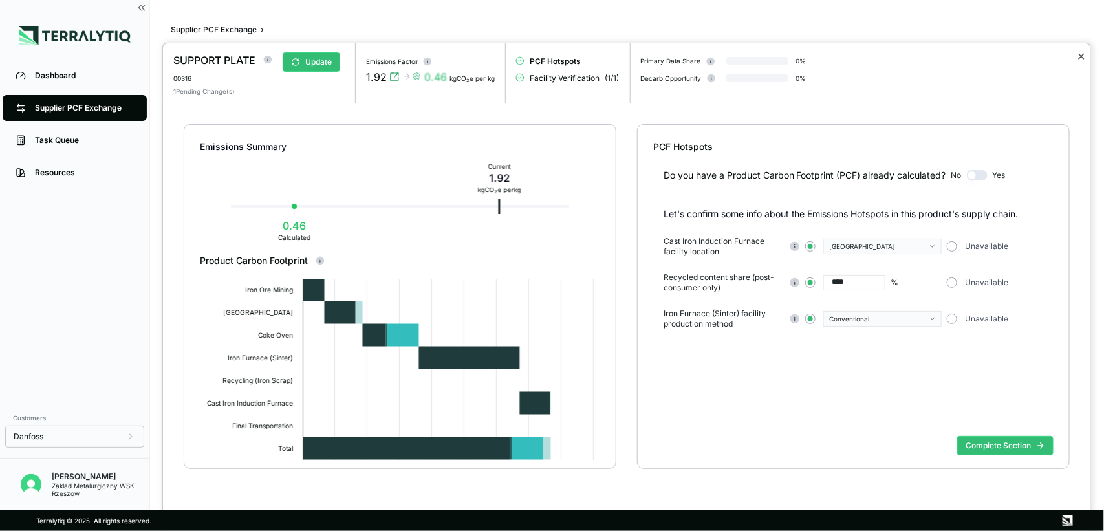
click at [883, 59] on button "✕" at bounding box center [1081, 57] width 8 height 16
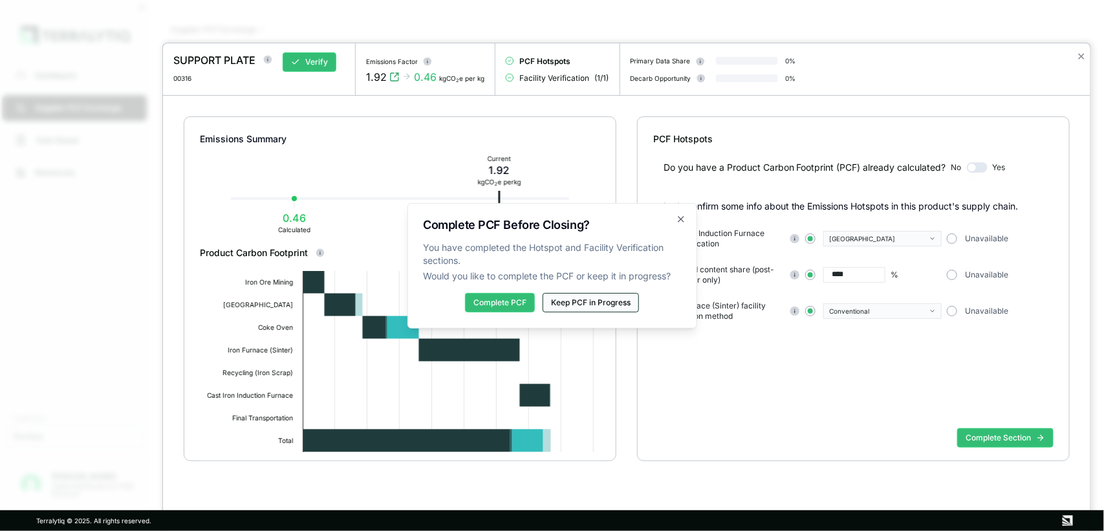
click at [592, 299] on button "Keep PCF in Progress" at bounding box center [591, 302] width 96 height 19
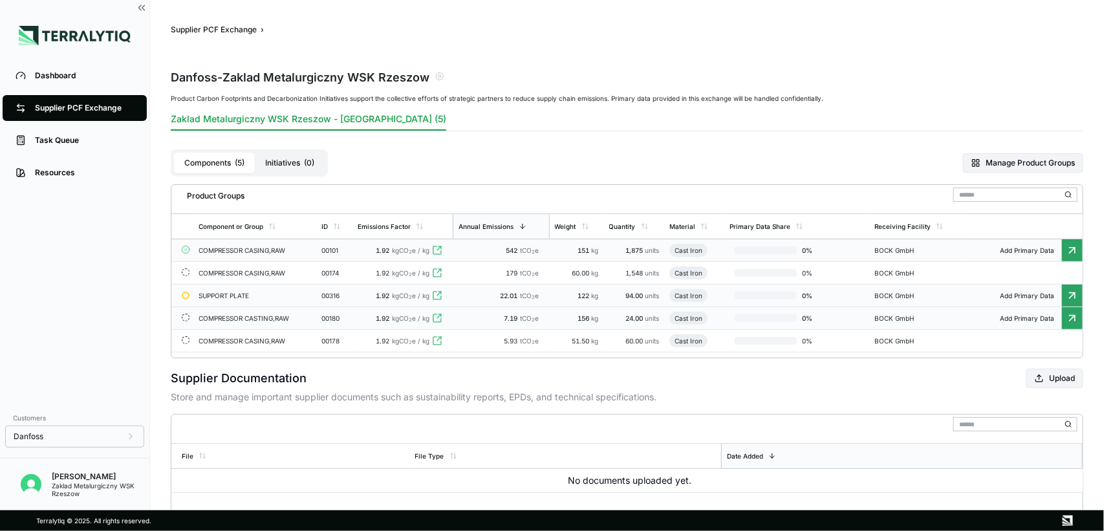
click at [218, 318] on div "COMPRESSOR CASTING,RAW" at bounding box center [245, 318] width 93 height 8
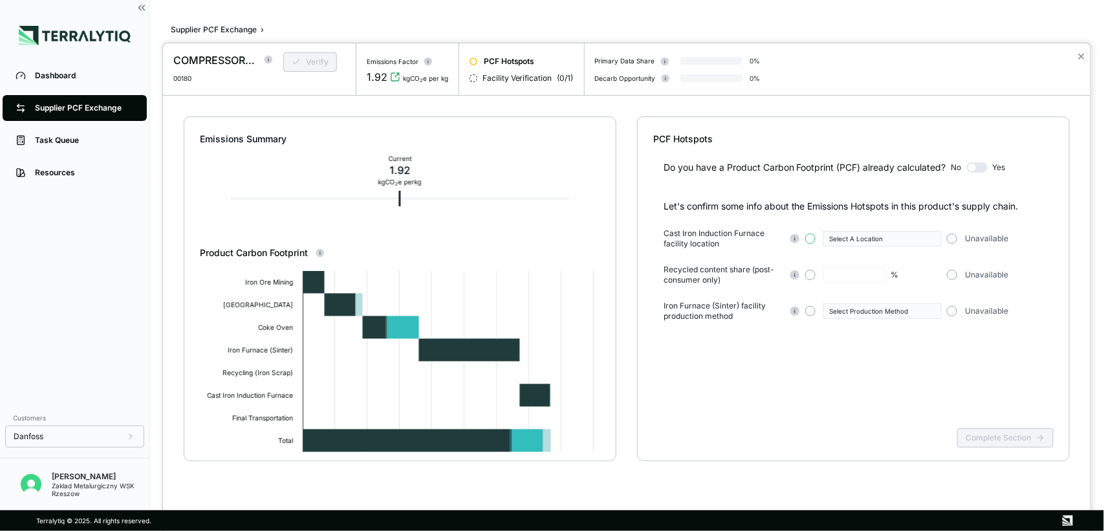
click at [812, 237] on button "button" at bounding box center [810, 238] width 10 height 10
click at [812, 274] on button "button" at bounding box center [810, 275] width 10 height 10
click at [809, 310] on button "button" at bounding box center [810, 311] width 10 height 10
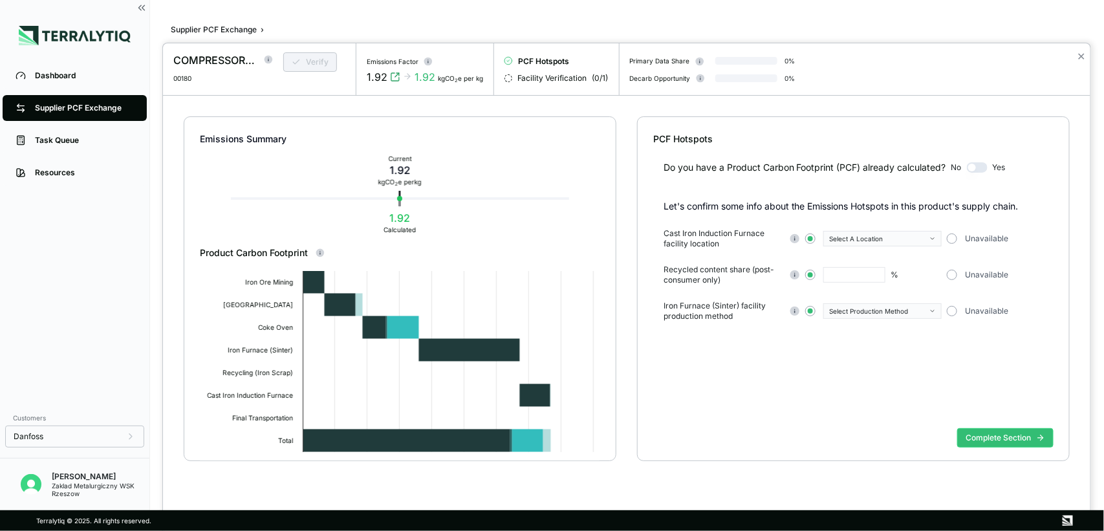
click at [883, 233] on button "Select A Location" at bounding box center [882, 239] width 118 height 16
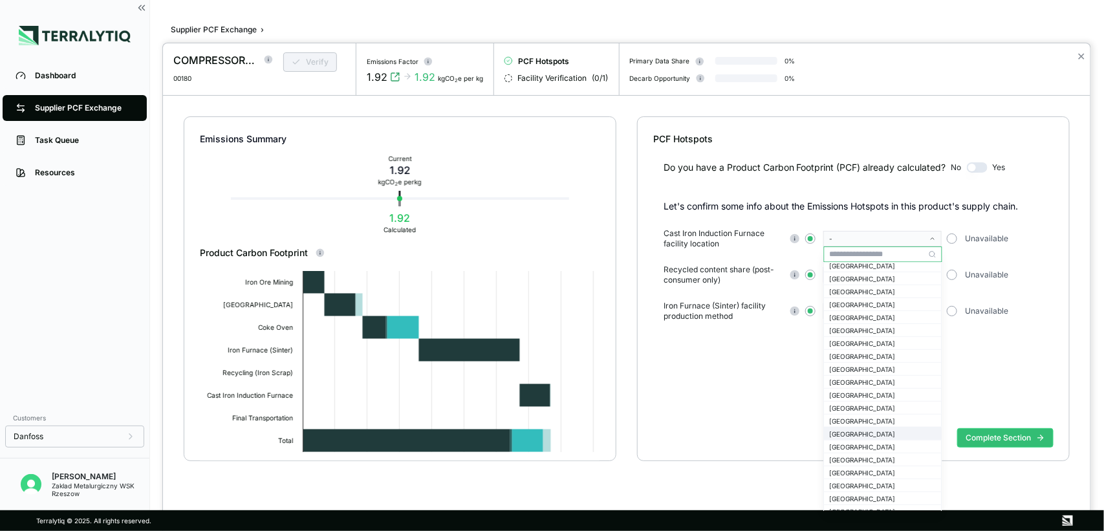
scroll to position [539, 0]
click at [863, 424] on div "[GEOGRAPHIC_DATA]" at bounding box center [883, 455] width 107 height 8
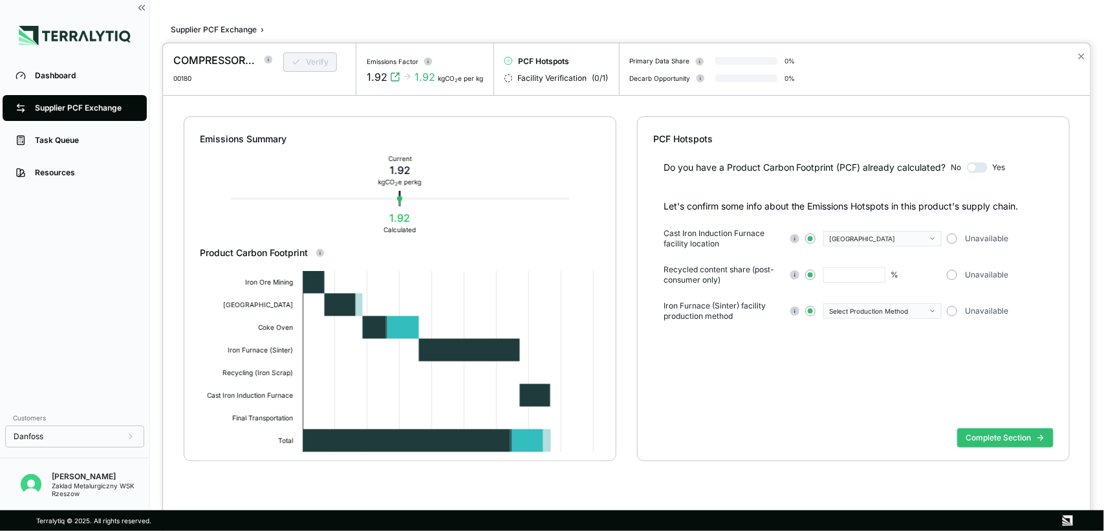
click at [849, 272] on input "text" at bounding box center [854, 275] width 62 height 16
type input "*"
type input "****"
click at [883, 312] on icon "button" at bounding box center [932, 311] width 6 height 6
click at [883, 328] on div "Conventional" at bounding box center [883, 326] width 107 height 8
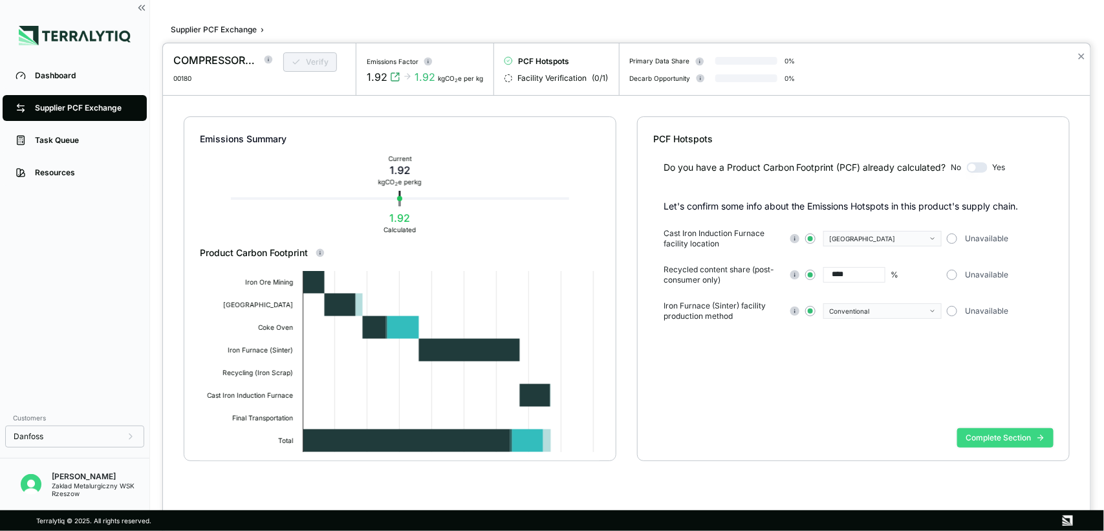
click at [883, 424] on button "Complete Section" at bounding box center [1005, 437] width 96 height 19
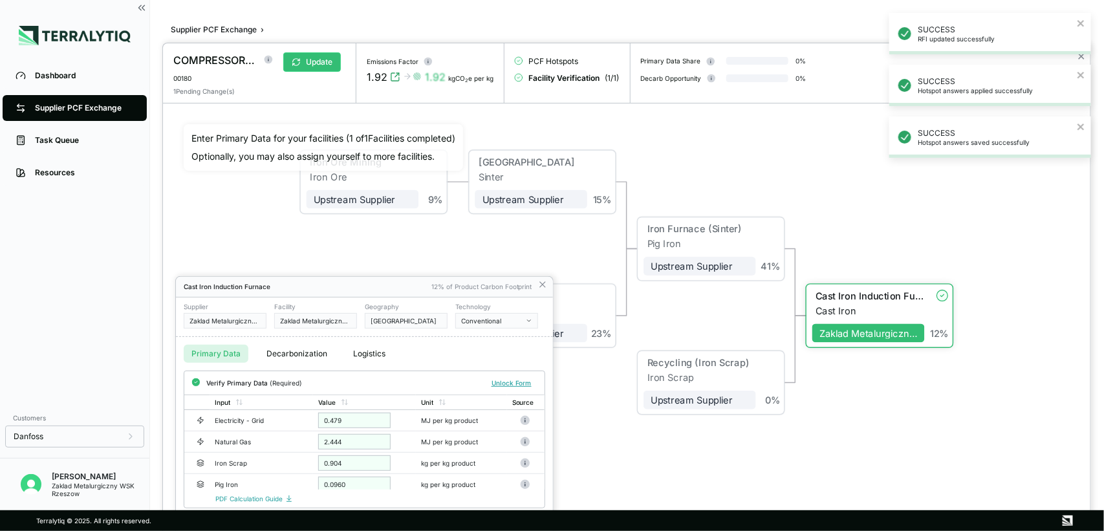
click at [823, 172] on div at bounding box center [627, 287] width 928 height 488
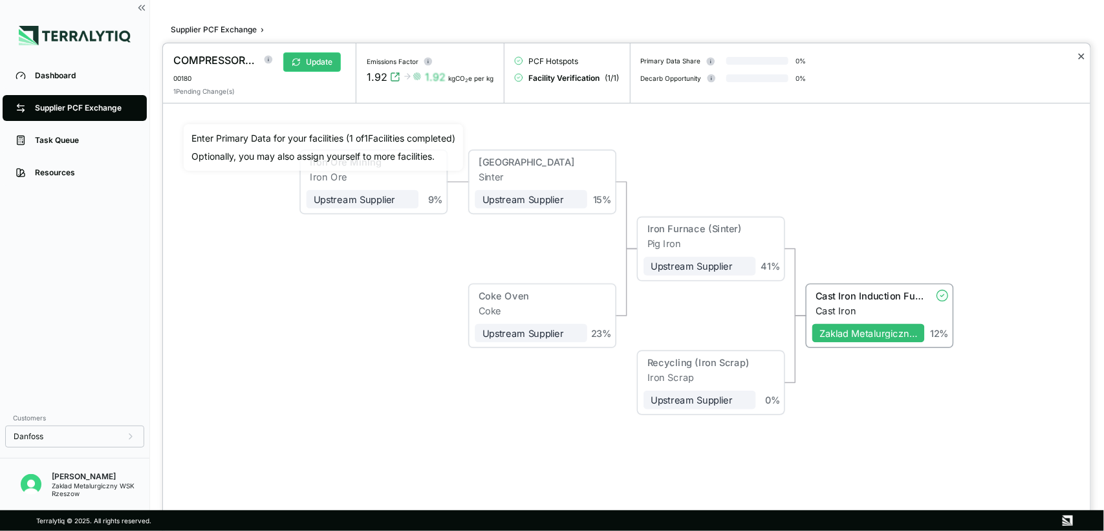
click at [883, 56] on button "✕" at bounding box center [1081, 57] width 8 height 16
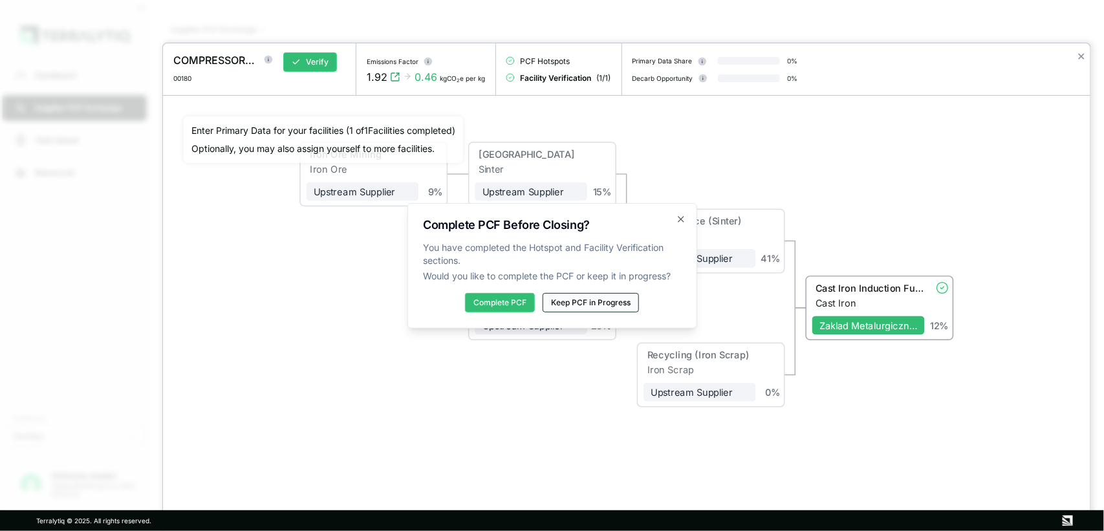
click at [563, 303] on button "Keep PCF in Progress" at bounding box center [591, 302] width 96 height 19
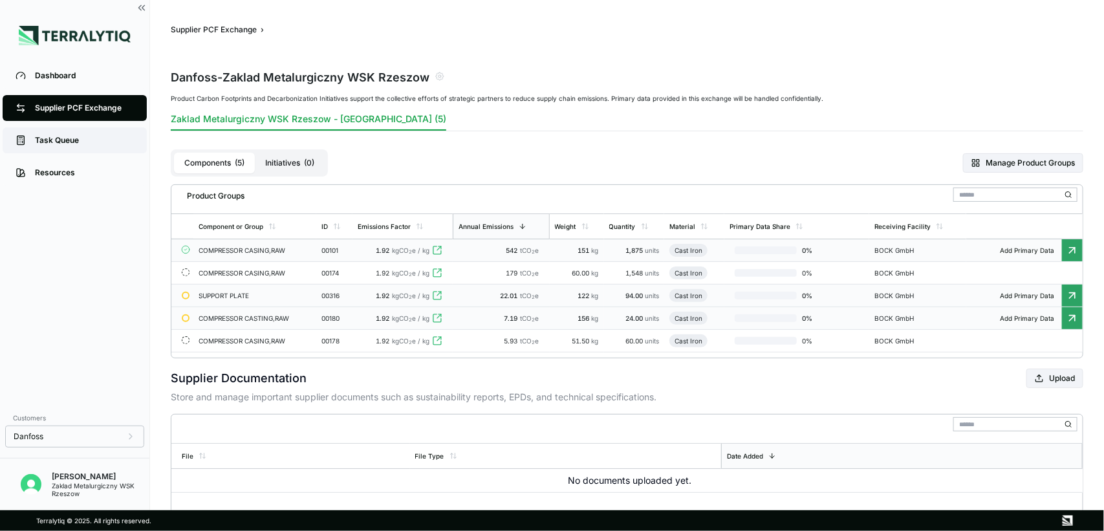
click at [72, 134] on link "Task Queue" at bounding box center [75, 140] width 144 height 26
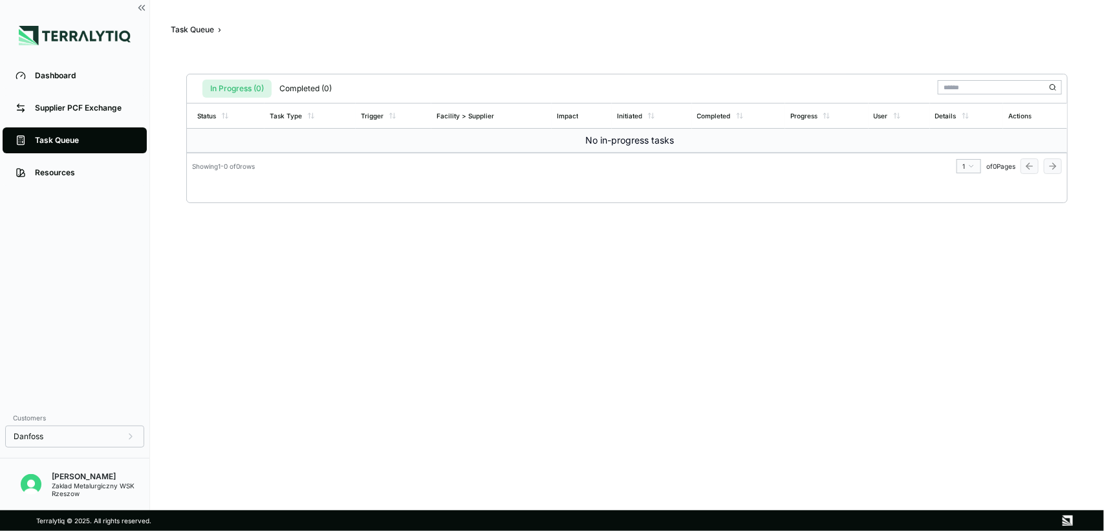
click at [608, 139] on td "No in-progress tasks" at bounding box center [627, 141] width 880 height 24
click at [83, 171] on div "Resources" at bounding box center [84, 173] width 99 height 10
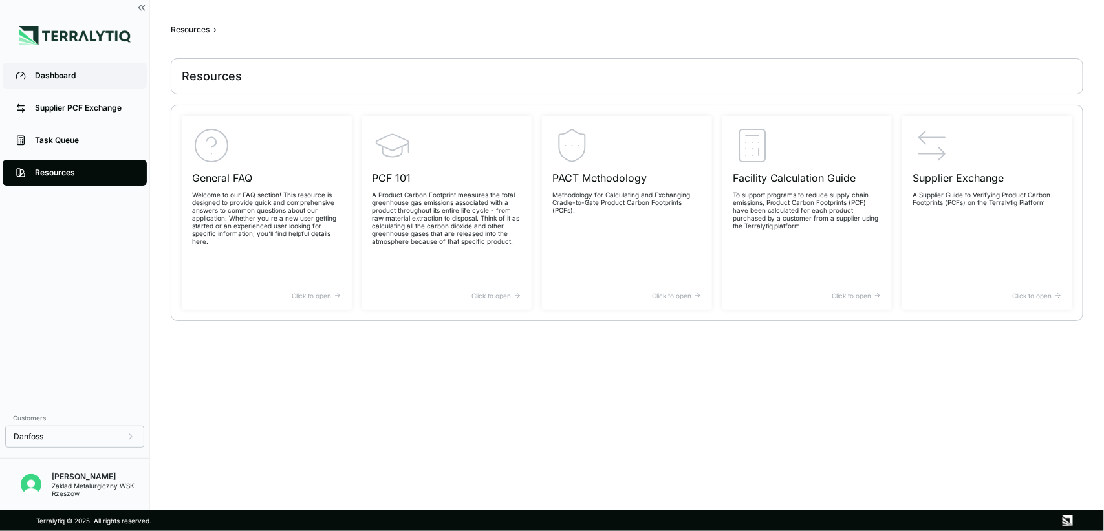
click at [52, 71] on div "Dashboard" at bounding box center [84, 76] width 99 height 10
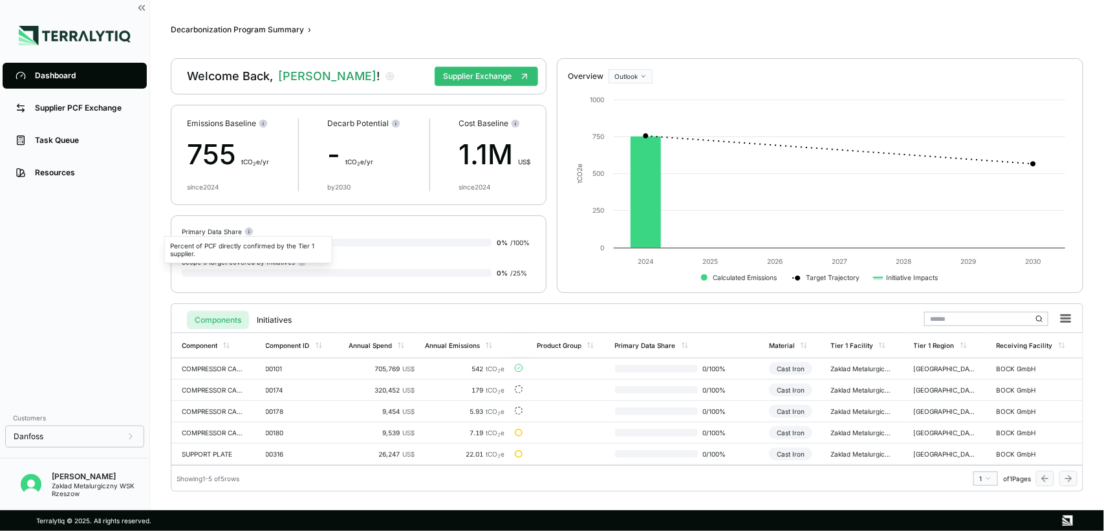
click at [246, 230] on circle at bounding box center [249, 232] width 8 height 8
click at [223, 230] on div "Primary Data Share" at bounding box center [218, 231] width 72 height 10
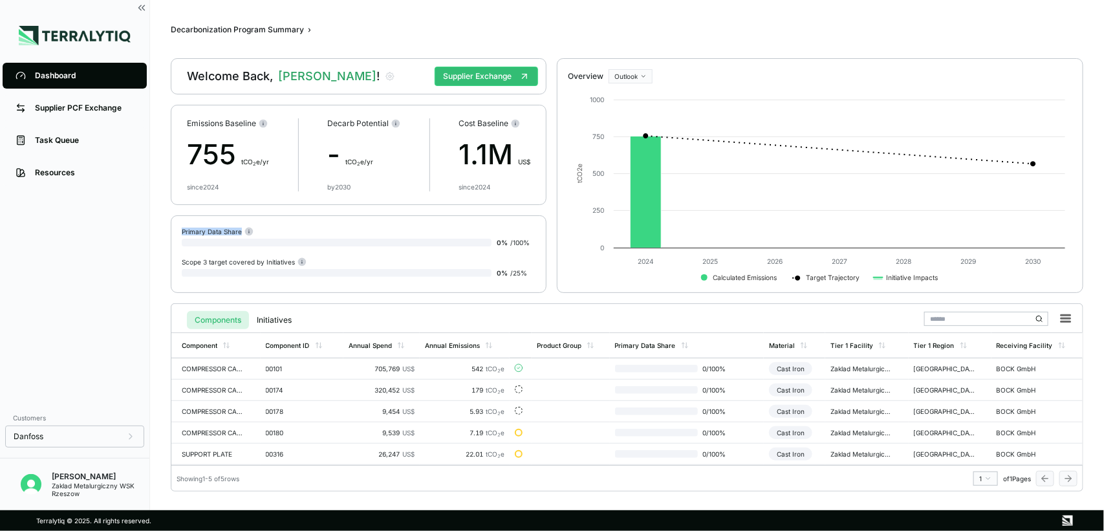
click at [223, 230] on div "Primary Data Share" at bounding box center [218, 231] width 72 height 10
click at [240, 257] on div "Scope 3 target covered by Initiatives" at bounding box center [244, 262] width 125 height 10
drag, startPoint x: 227, startPoint y: 320, endPoint x: 280, endPoint y: 329, distance: 53.7
click at [227, 321] on button "Components" at bounding box center [218, 320] width 62 height 18
click at [282, 320] on button "Initiatives" at bounding box center [274, 320] width 50 height 18
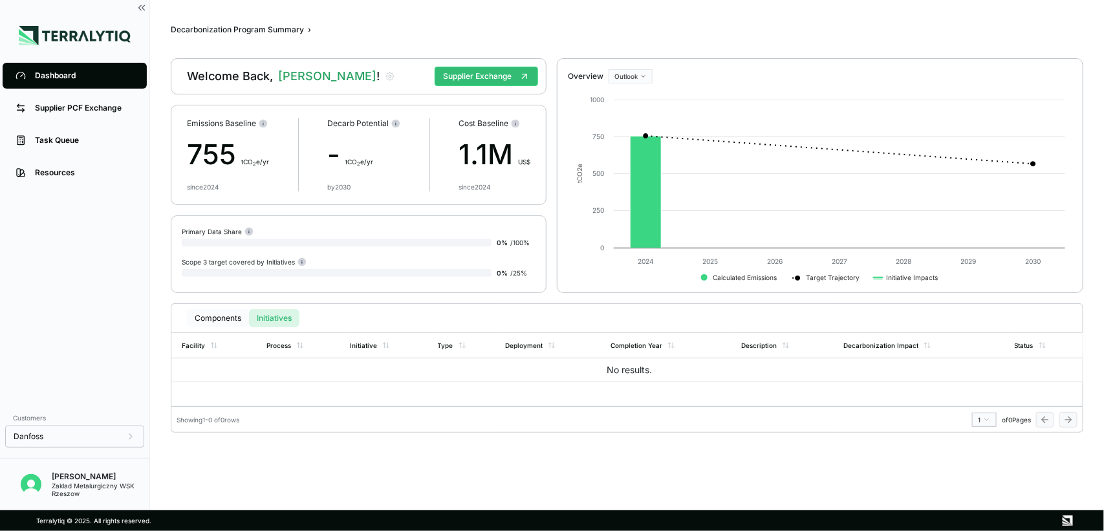
click at [228, 315] on button "Components" at bounding box center [218, 318] width 62 height 18
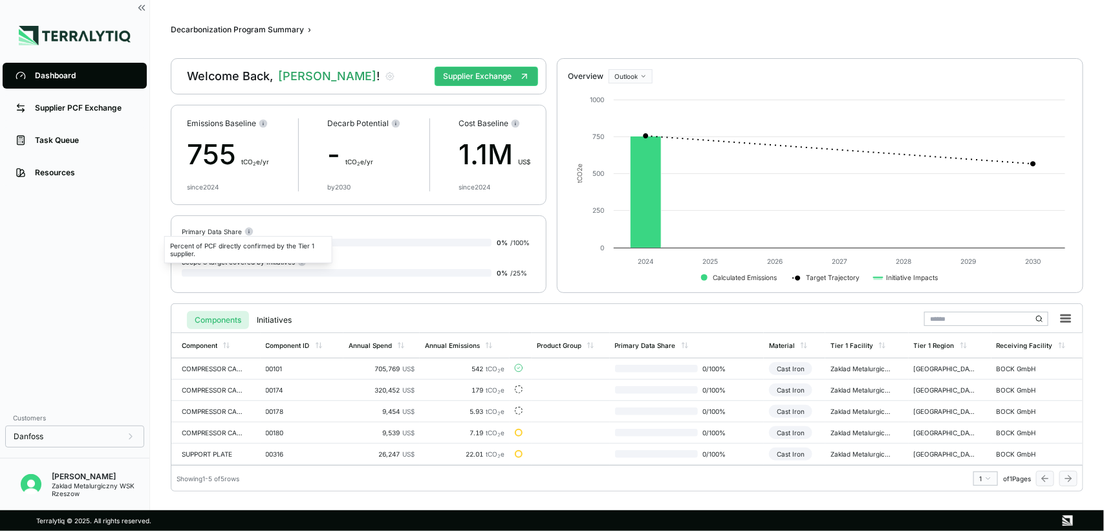
click at [249, 230] on circle at bounding box center [249, 232] width 8 height 8
click at [91, 114] on link "Supplier PCF Exchange" at bounding box center [75, 108] width 144 height 26
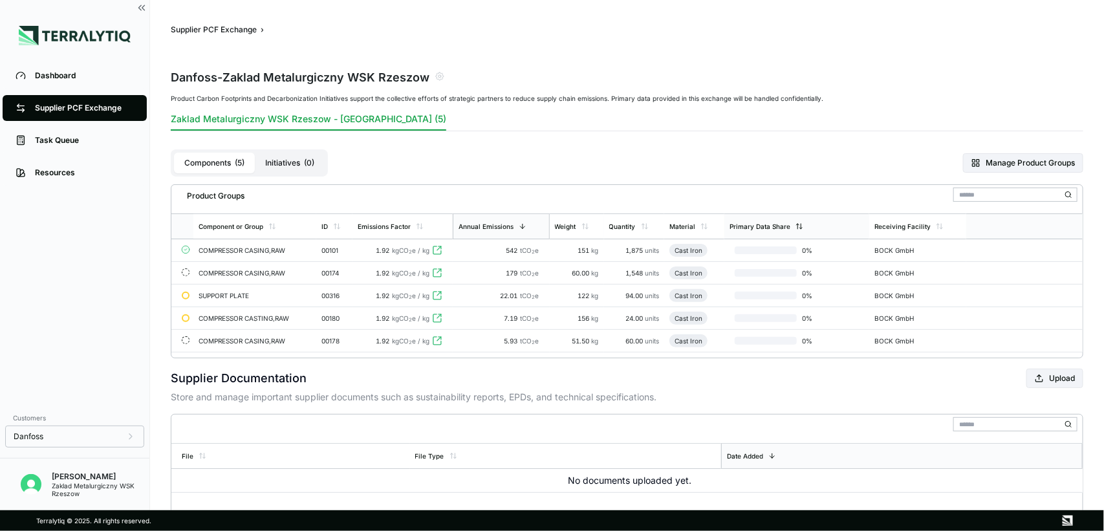
click at [755, 224] on div "Primary Data Share" at bounding box center [760, 227] width 61 height 8
click at [883, 386] on button "Upload" at bounding box center [1054, 378] width 57 height 19
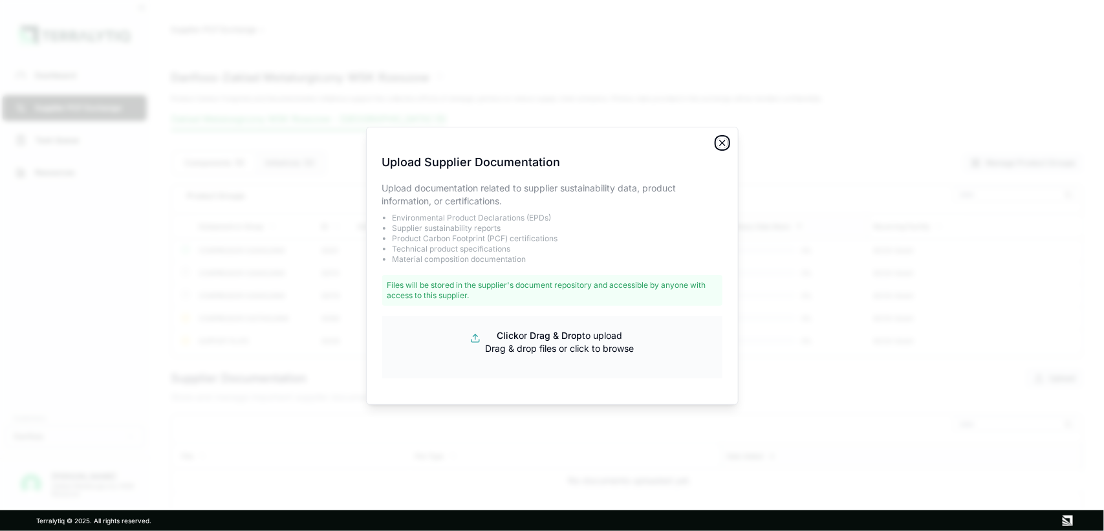
click at [723, 141] on icon "button" at bounding box center [722, 142] width 5 height 5
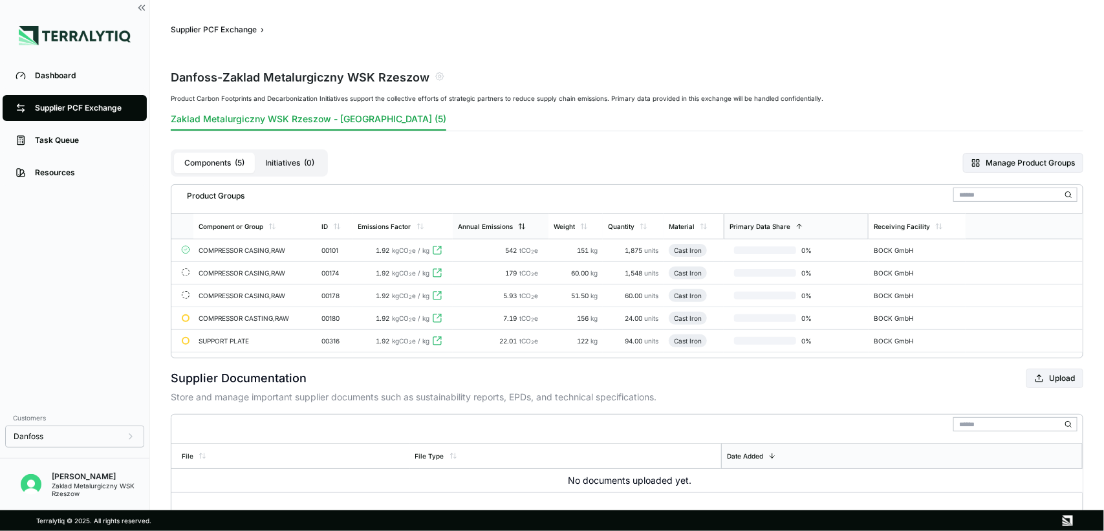
click at [490, 224] on div "Annual Emissions" at bounding box center [485, 227] width 55 height 8
click at [490, 224] on div "Annual Emissions" at bounding box center [486, 227] width 55 height 8
click at [296, 122] on button "Zaklad Metalurgiczny WSK Rzeszow - [GEOGRAPHIC_DATA] (5)" at bounding box center [309, 122] width 276 height 18
click at [294, 122] on button "Zaklad Metalurgiczny WSK Rzeszow - [GEOGRAPHIC_DATA] (5)" at bounding box center [309, 122] width 276 height 18
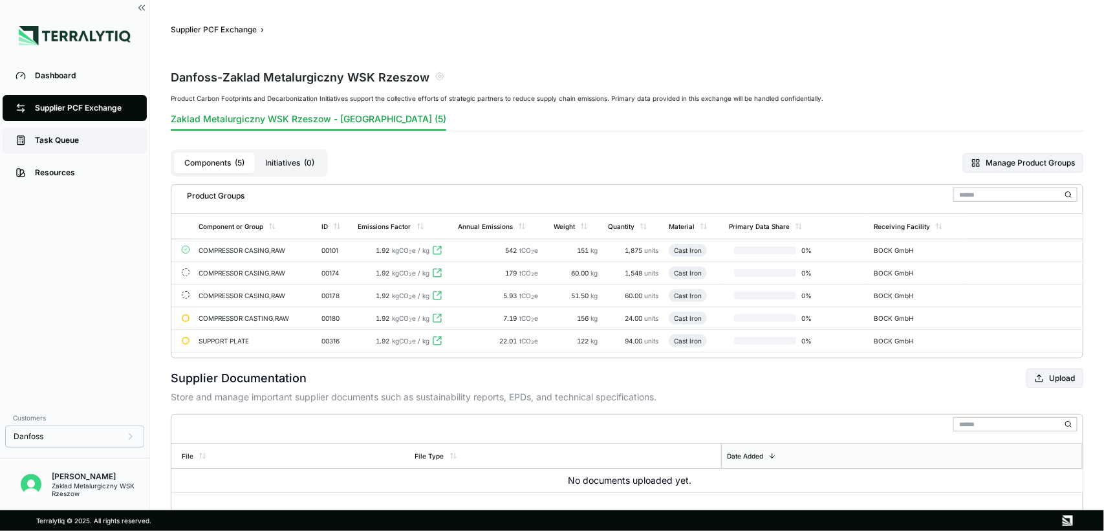
click at [47, 142] on div "Task Queue" at bounding box center [84, 140] width 99 height 10
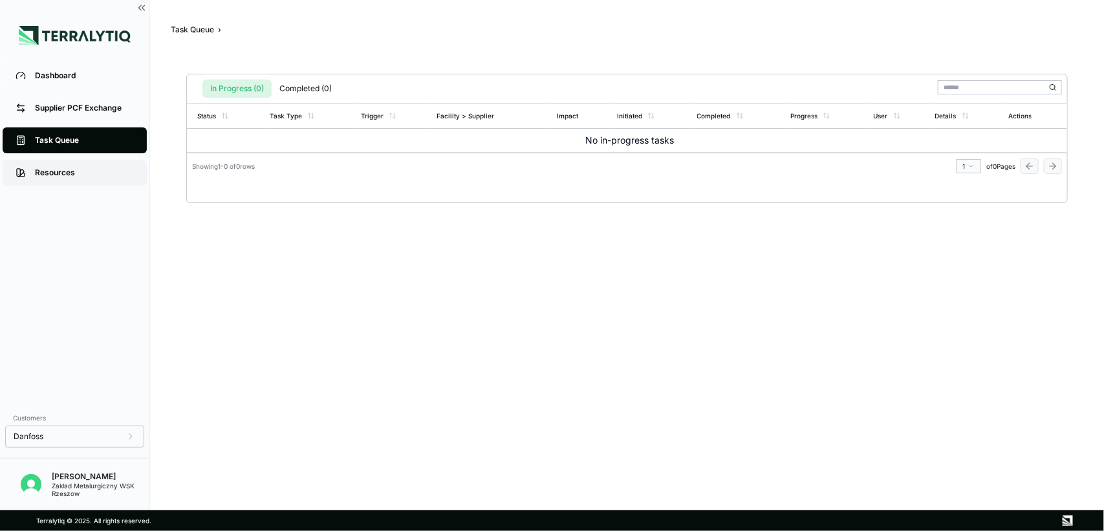
click at [50, 168] on div "Resources" at bounding box center [84, 173] width 99 height 10
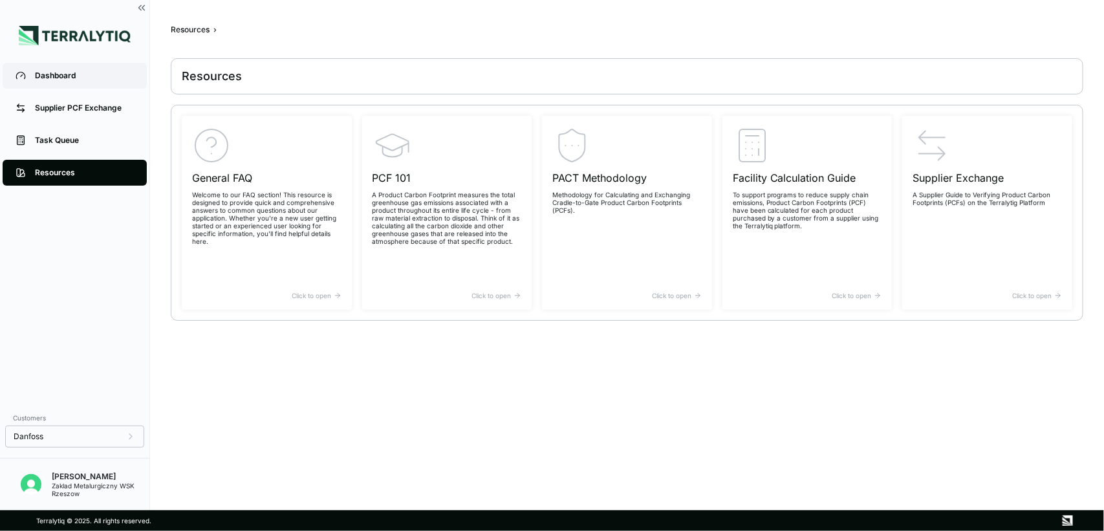
click at [75, 76] on div "Dashboard" at bounding box center [84, 76] width 99 height 10
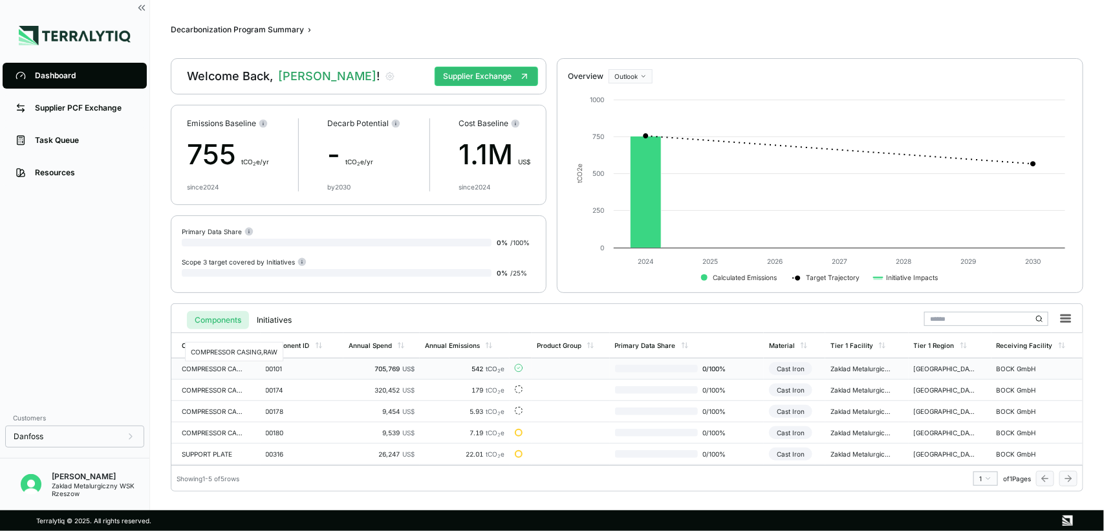
click at [224, 367] on div "COMPRESSOR CASING,RAW" at bounding box center [213, 369] width 62 height 8
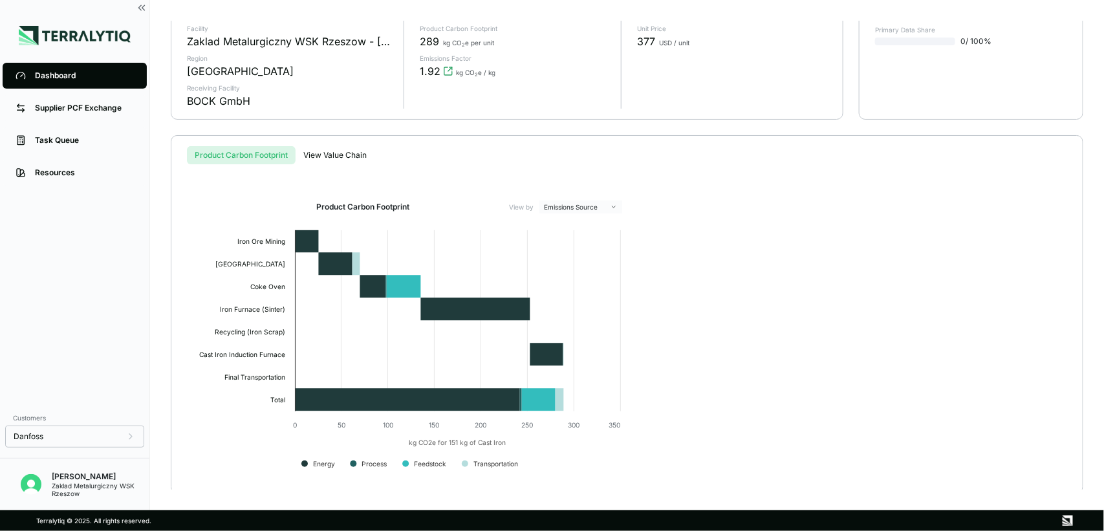
scroll to position [167, 0]
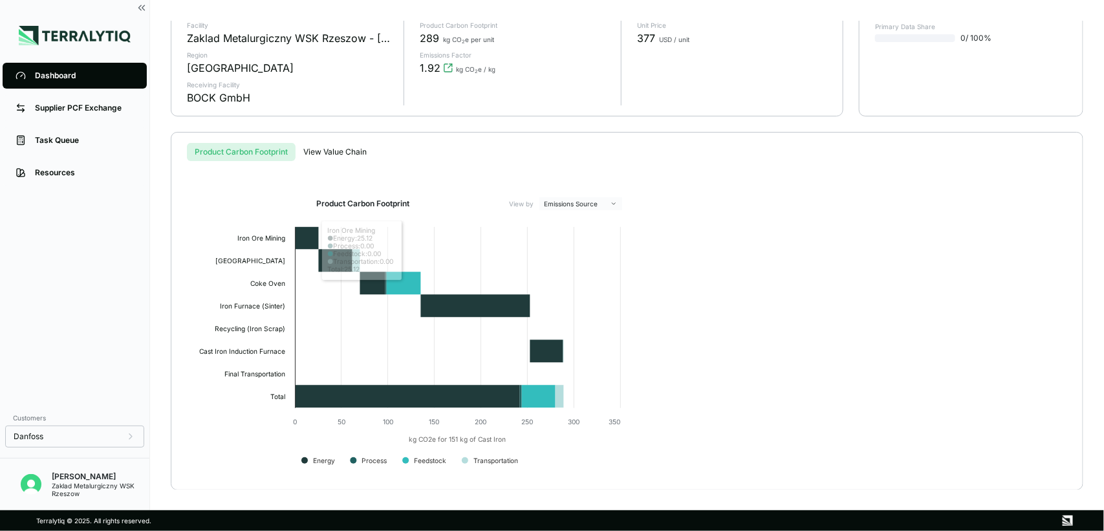
click at [325, 149] on div "Decarbonization Program Summary › Components › COMPRESSOR CASING,RAW › COMPRESS…" at bounding box center [627, 255] width 913 height 469
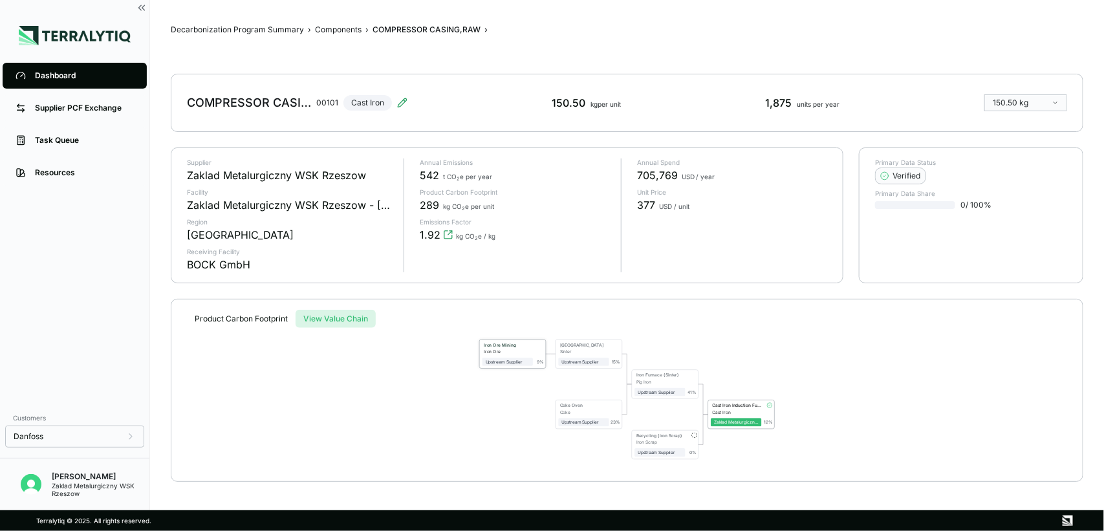
click at [492, 346] on div "Iron Ore Mining" at bounding box center [507, 344] width 46 height 5
click at [244, 328] on div "Iron Ore Mining Iron Ore Upstream Supplier 9 % Sinter Plant Sinter Upstream Sup…" at bounding box center [627, 399] width 870 height 143
click at [248, 318] on button "Product Carbon Footprint" at bounding box center [241, 319] width 109 height 18
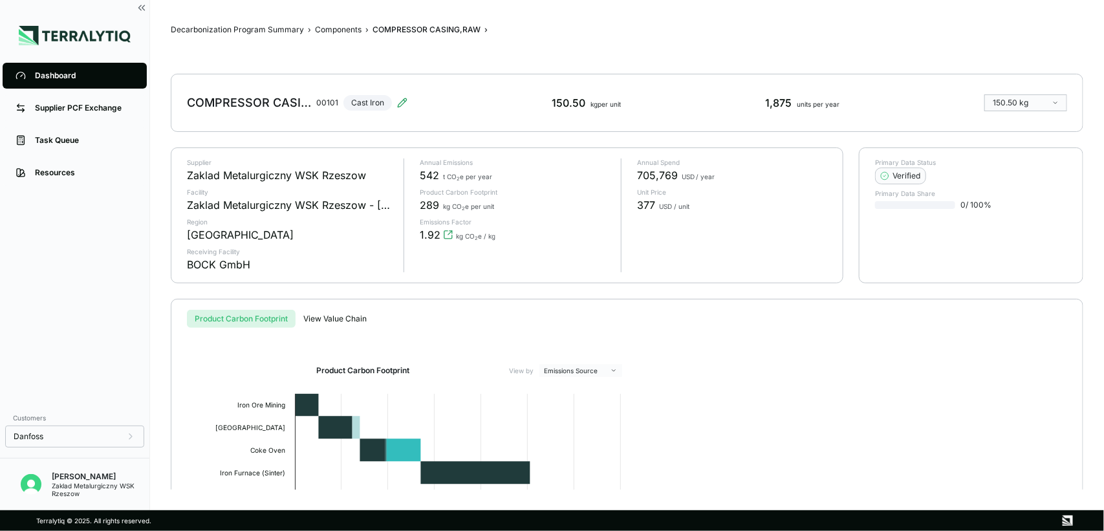
click at [602, 372] on html "Dashboard Supplier PCF Exchange Task Queue Resources Customers Danfoss [PERSON_…" at bounding box center [552, 265] width 1104 height 531
click at [816, 382] on html "Dashboard Supplier PCF Exchange Task Queue Resources Customers Danfoss [PERSON_…" at bounding box center [552, 265] width 1104 height 531
click at [89, 102] on link "Supplier PCF Exchange" at bounding box center [75, 108] width 144 height 26
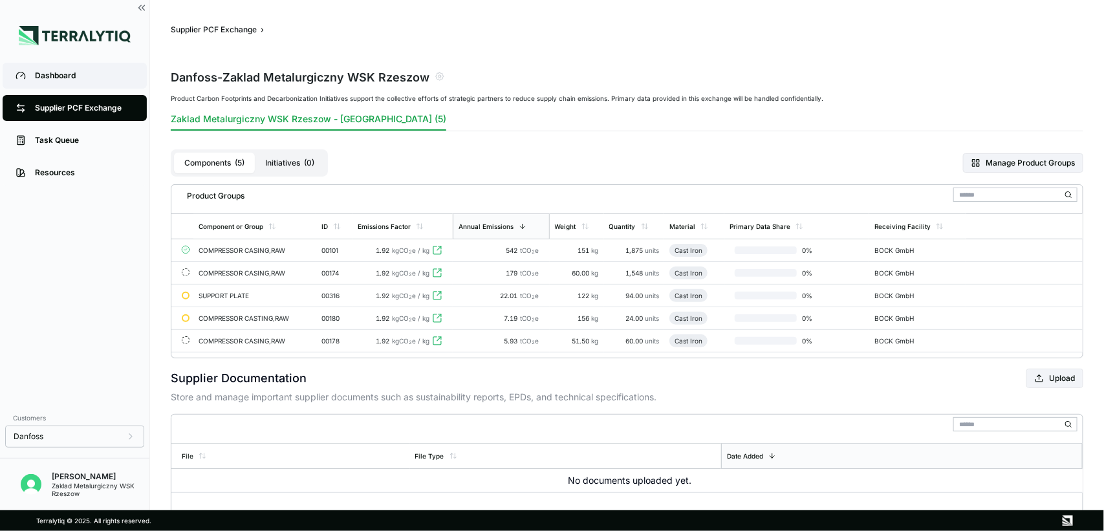
click at [53, 72] on div "Dashboard" at bounding box center [84, 76] width 99 height 10
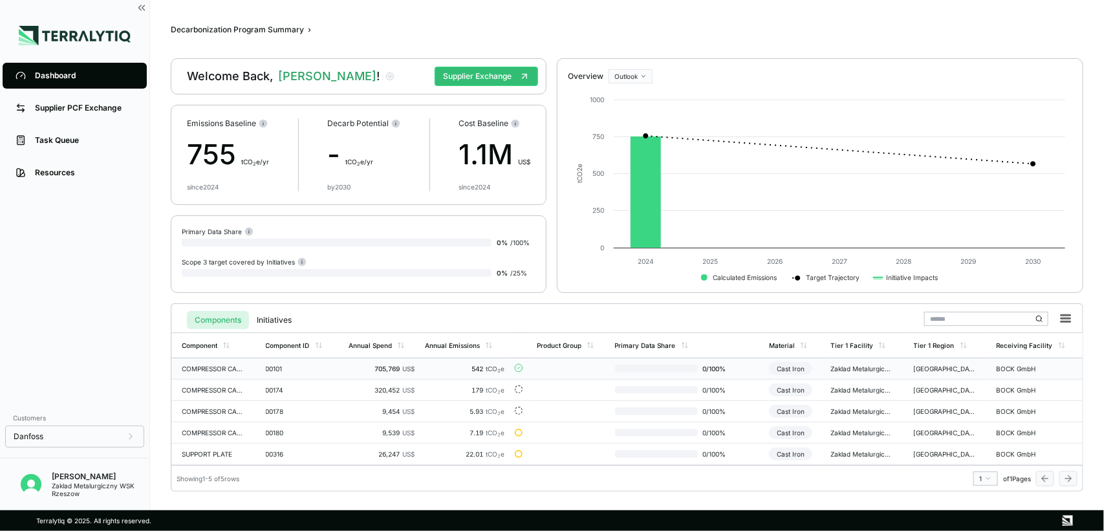
click at [237, 367] on div "COMPRESSOR CASING,RAW" at bounding box center [213, 369] width 62 height 8
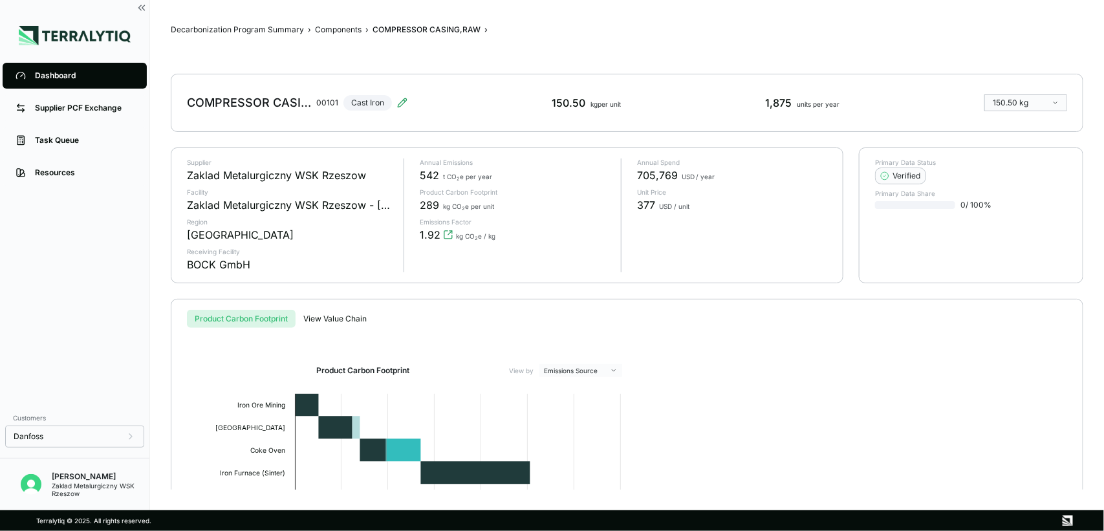
click at [723, 405] on div "Product Carbon Footprint View by Emissions Source Created with Highcharts 11.4.…" at bounding box center [627, 505] width 870 height 282
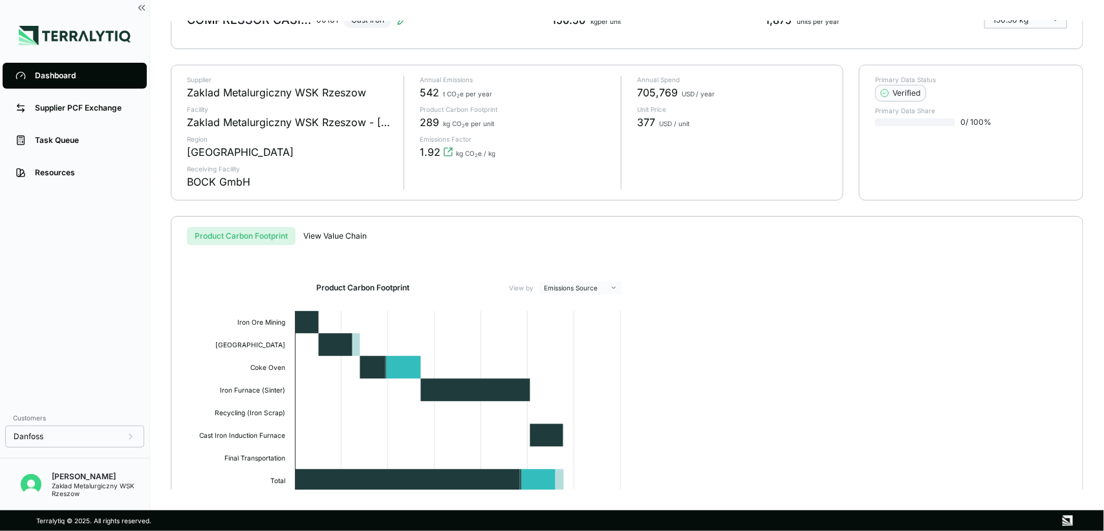
scroll to position [167, 0]
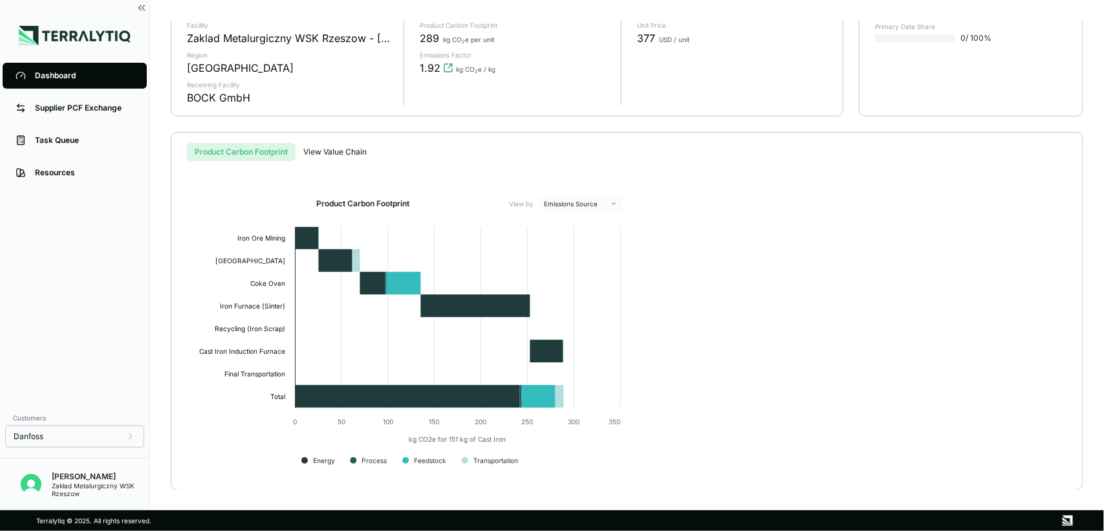
click at [860, 202] on div "Product Carbon Footprint View by Emissions Source Created with Highcharts 11.4.…" at bounding box center [627, 338] width 870 height 282
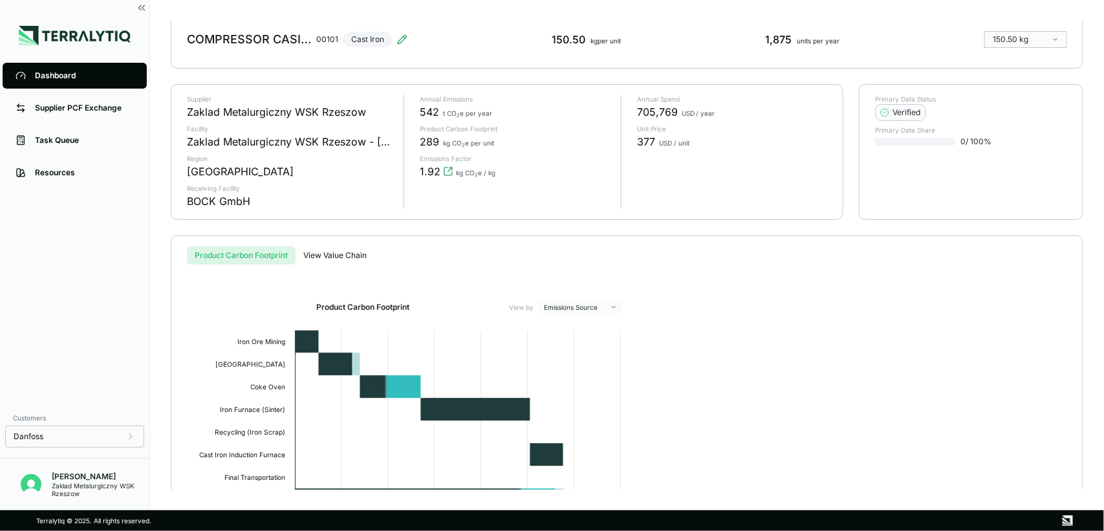
scroll to position [0, 0]
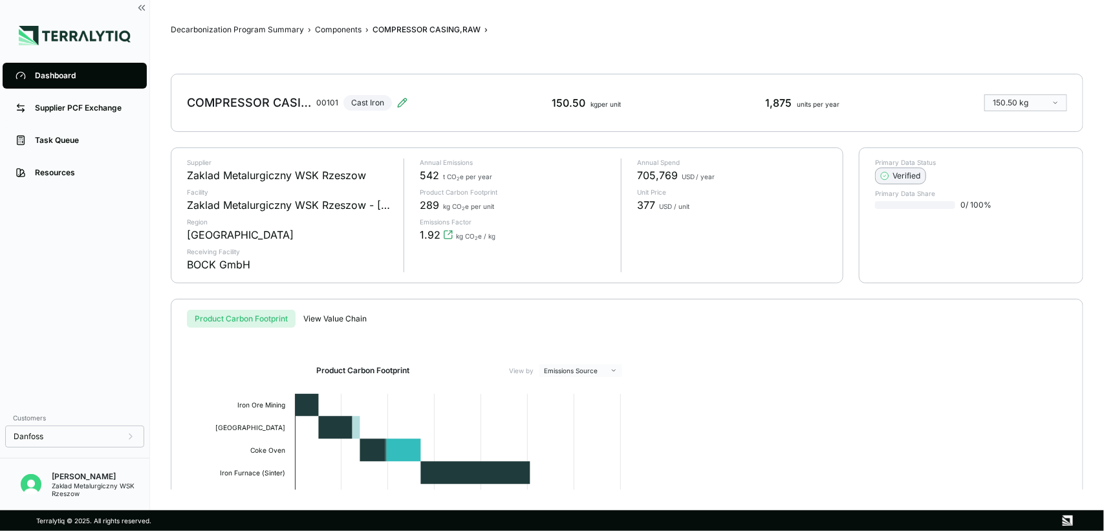
click at [883, 171] on div "Verified" at bounding box center [900, 176] width 39 height 10
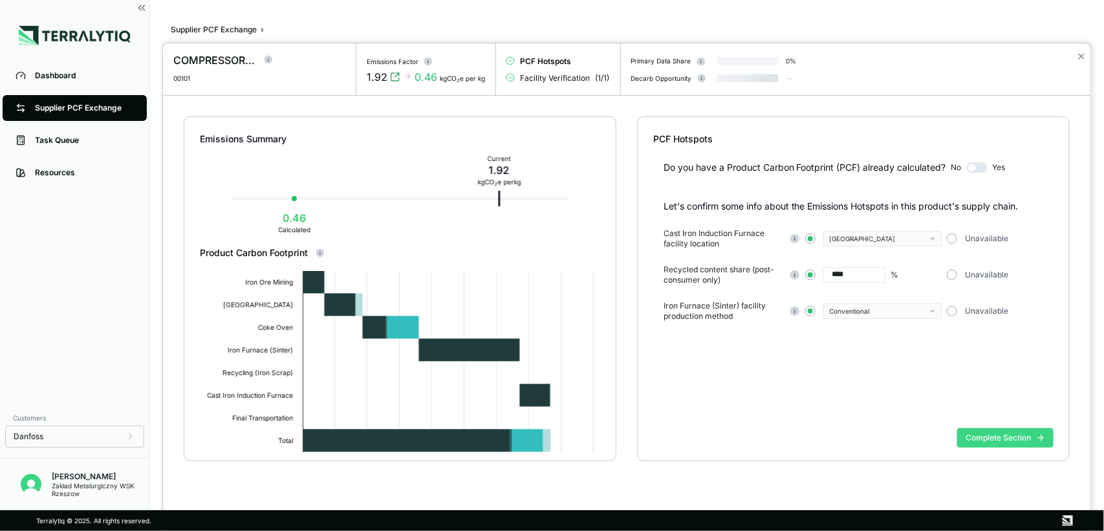
scroll to position [13, 0]
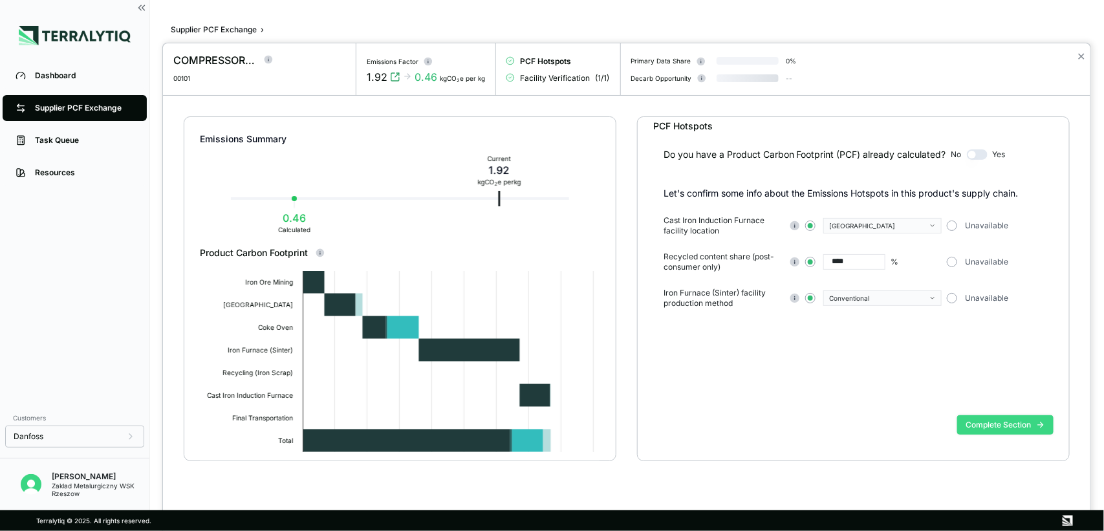
click at [883, 424] on button "Complete Section" at bounding box center [1005, 424] width 96 height 19
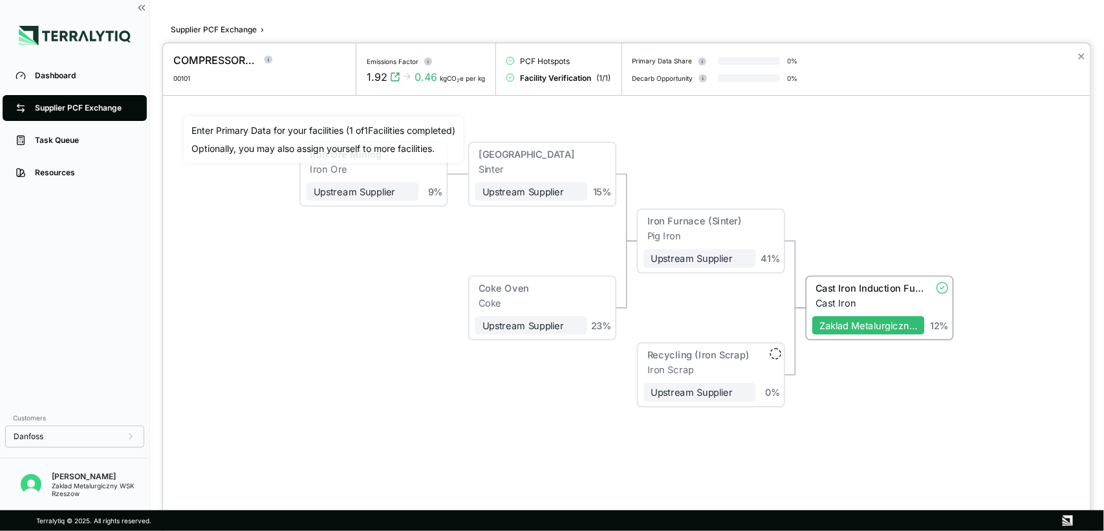
click at [675, 220] on div "Iron Furnace (Sinter)" at bounding box center [697, 220] width 101 height 11
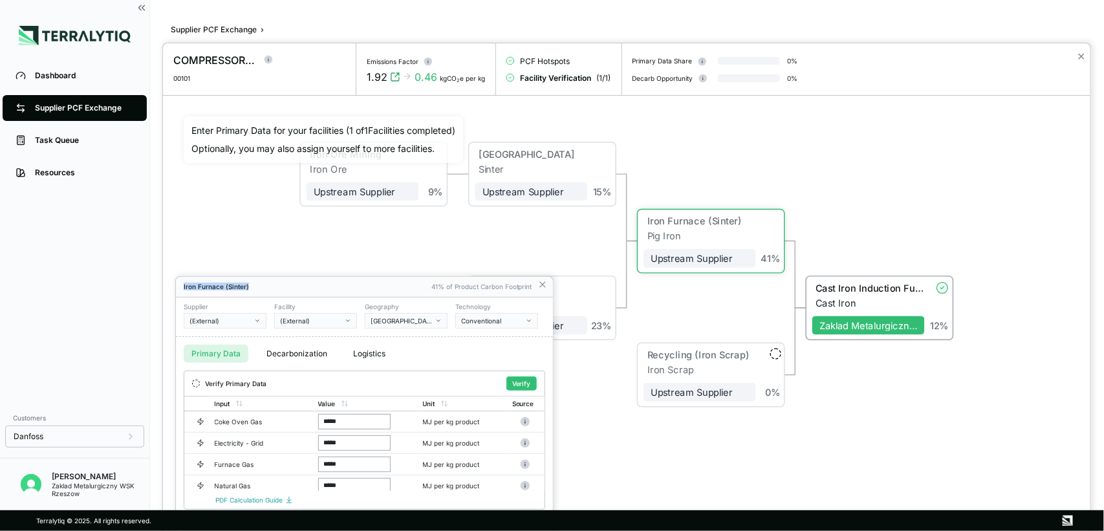
drag, startPoint x: 374, startPoint y: 289, endPoint x: 391, endPoint y: 136, distance: 153.6
click at [391, 424] on div "COMPRESSOR CASING,RAW 00101 Emissions Factor 1.92 0.46 kgCO 2 e per kg PCF Hots…" at bounding box center [552, 531] width 1104 height 0
click at [642, 424] on div at bounding box center [627, 287] width 928 height 488
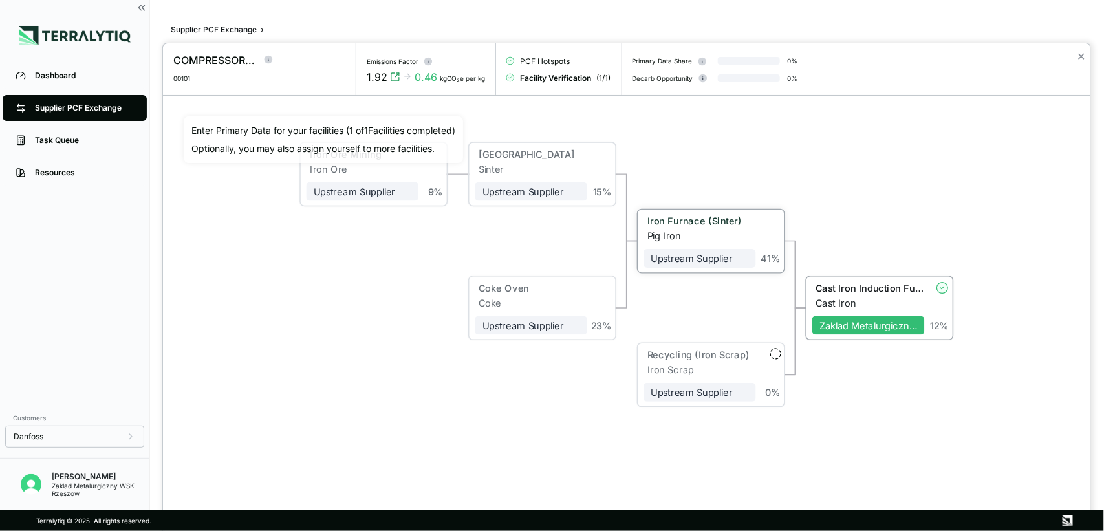
click at [707, 217] on div "Iron Furnace (Sinter)" at bounding box center [697, 220] width 101 height 11
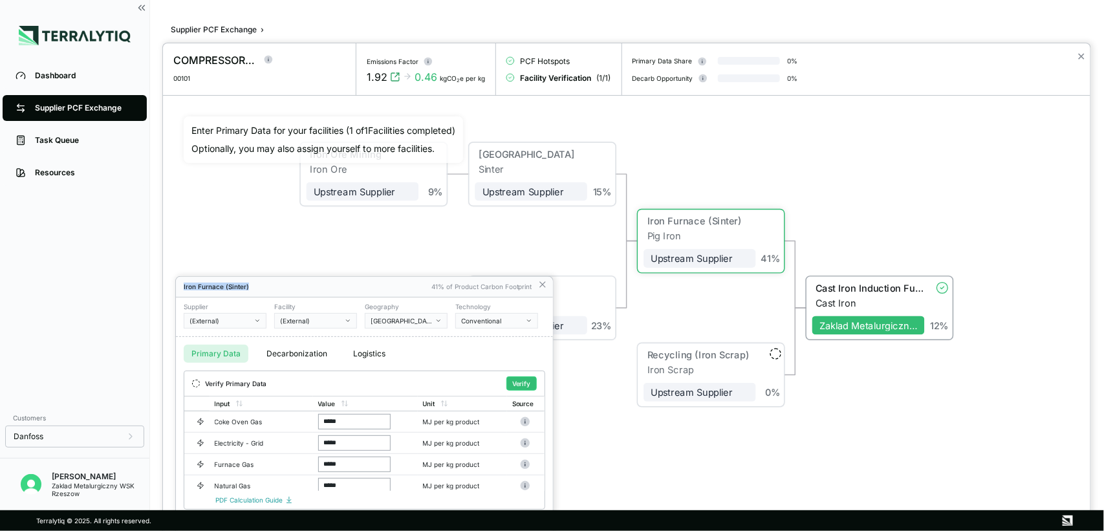
drag, startPoint x: 334, startPoint y: 285, endPoint x: 334, endPoint y: 121, distance: 164.3
click at [334, 424] on div "COMPRESSOR CASING,RAW 00101 Emissions Factor 1.92 0.46 kgCO 2 e per kg PCF Hots…" at bounding box center [552, 531] width 1104 height 0
click at [407, 324] on div "[GEOGRAPHIC_DATA]" at bounding box center [402, 321] width 62 height 8
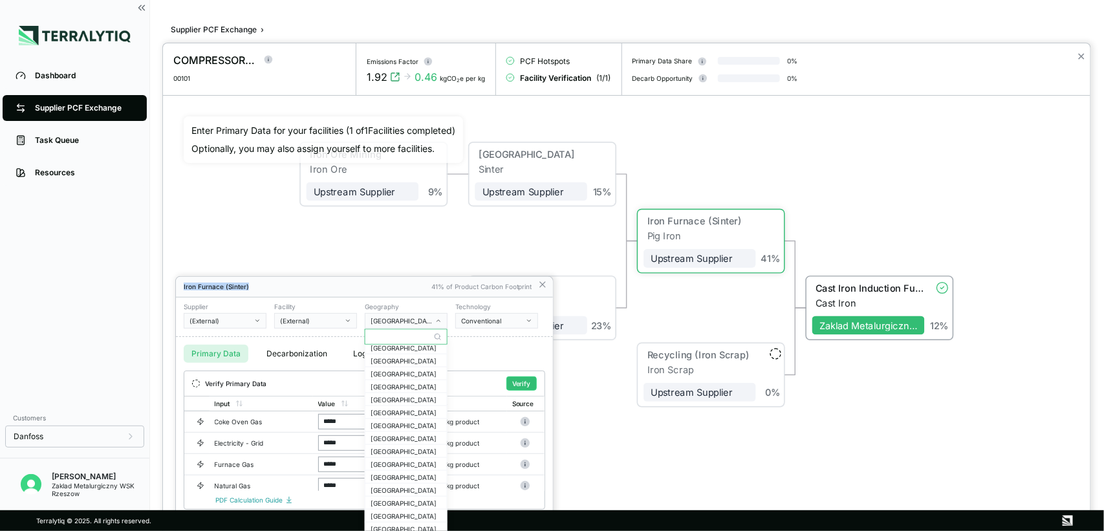
scroll to position [404, 0]
click at [406, 424] on div "[GEOGRAPHIC_DATA]" at bounding box center [406, 477] width 71 height 8
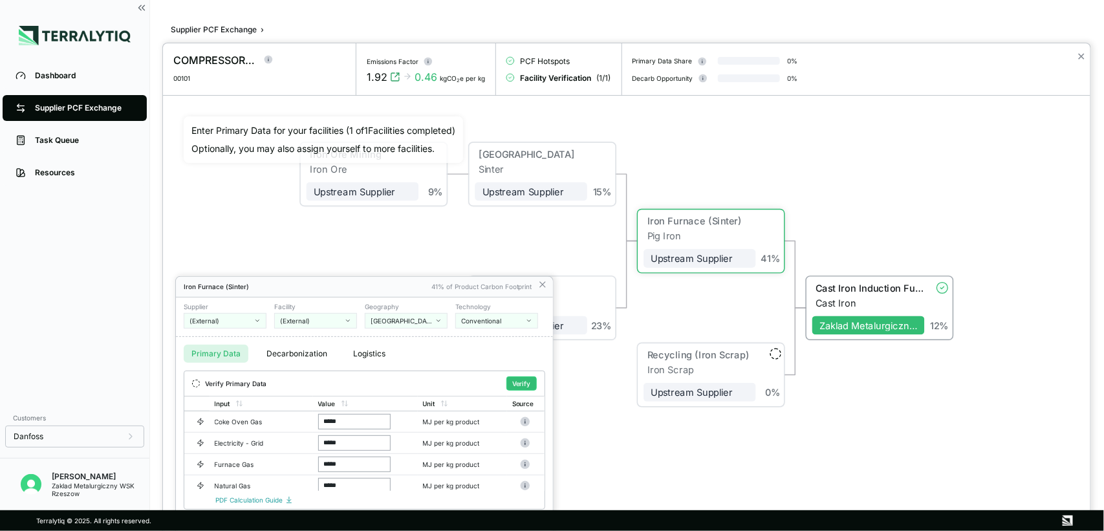
click at [434, 321] on button "[GEOGRAPHIC_DATA]" at bounding box center [406, 321] width 83 height 16
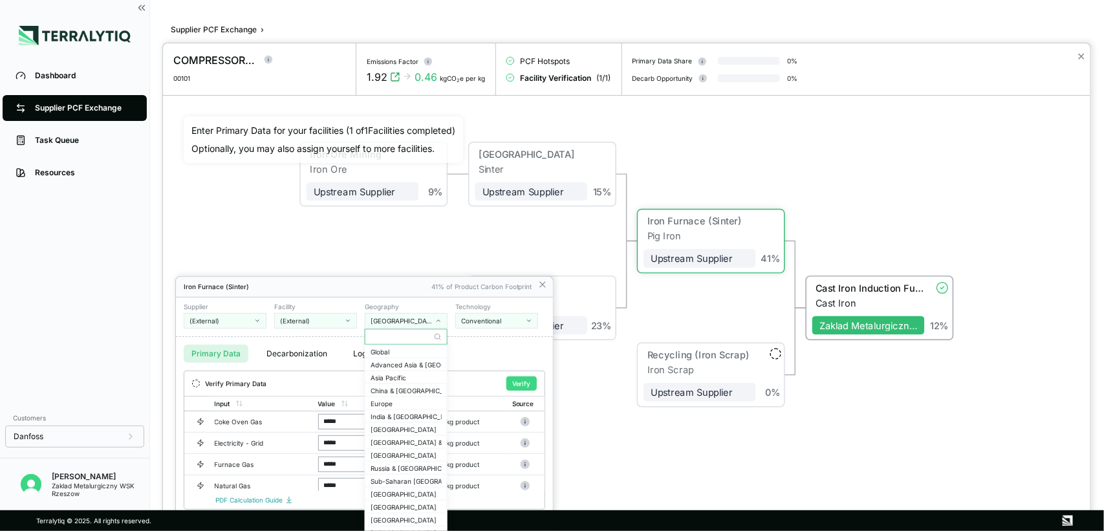
click at [522, 384] on button "Verify" at bounding box center [521, 383] width 30 height 14
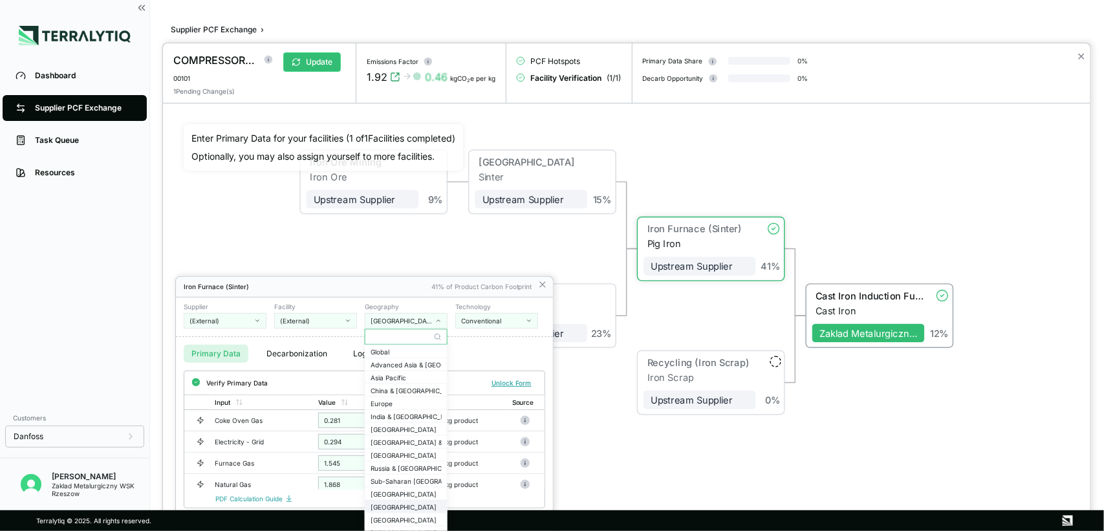
click at [396, 424] on div "[GEOGRAPHIC_DATA]" at bounding box center [406, 507] width 71 height 8
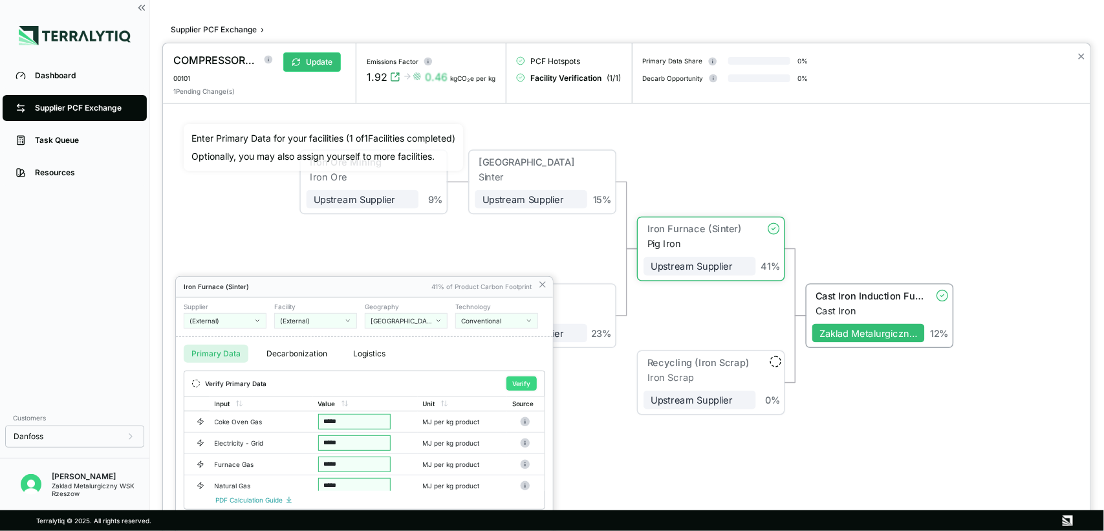
click at [522, 389] on button "Verify" at bounding box center [521, 383] width 30 height 14
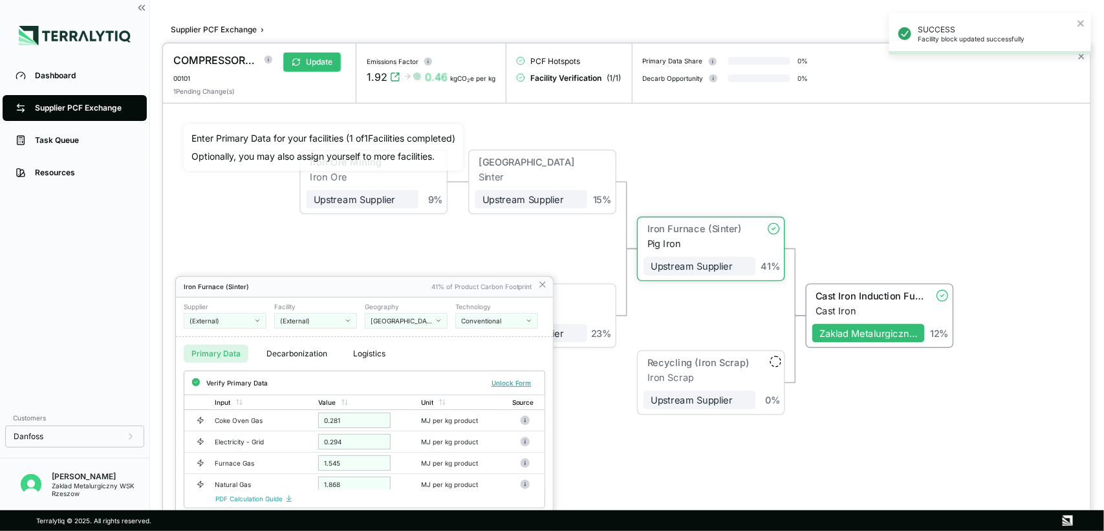
click at [437, 325] on button "[GEOGRAPHIC_DATA]" at bounding box center [406, 321] width 83 height 16
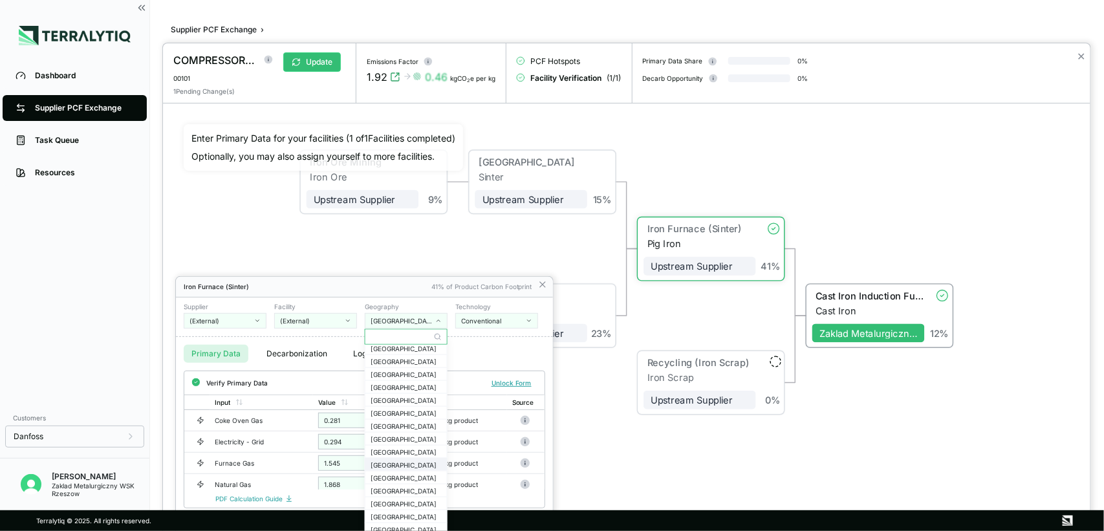
scroll to position [673, 0]
click at [382, 402] on div "[GEOGRAPHIC_DATA]" at bounding box center [406, 402] width 71 height 8
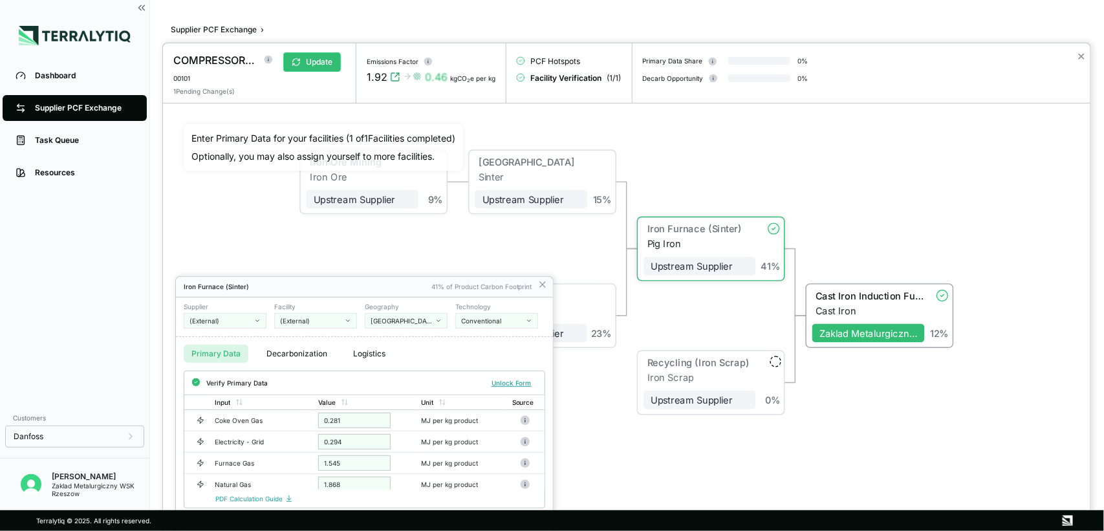
click at [521, 317] on div "Conventional" at bounding box center [492, 321] width 62 height 8
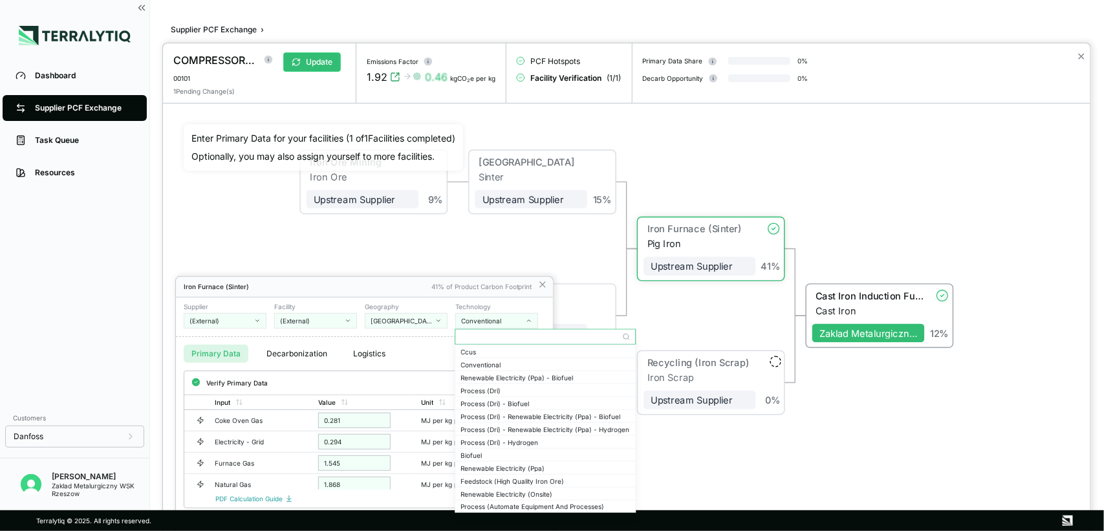
click at [863, 424] on div at bounding box center [627, 287] width 928 height 488
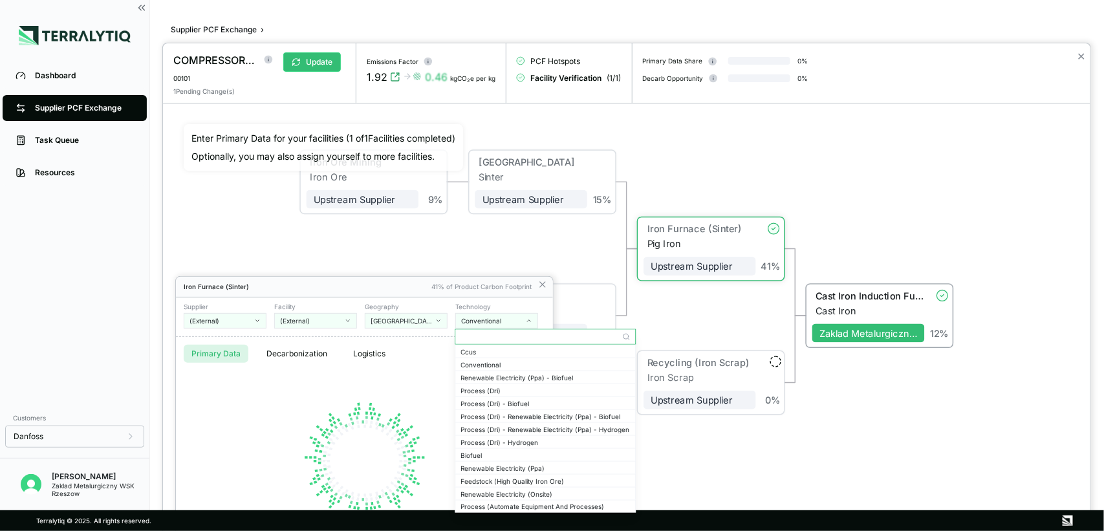
click at [843, 390] on div at bounding box center [627, 287] width 928 height 488
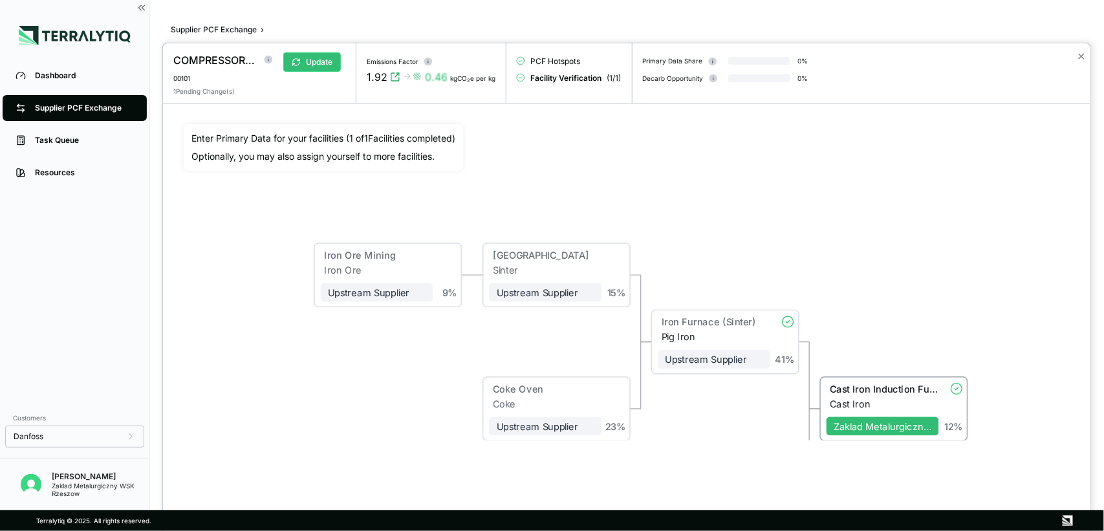
drag, startPoint x: 353, startPoint y: 282, endPoint x: 367, endPoint y: 375, distance: 94.2
click at [367, 375] on div "Iron Ore Mining Iron Ore Upstream Supplier + Assign to me 9 % Sinter Plant Sint…" at bounding box center [627, 282] width 886 height 316
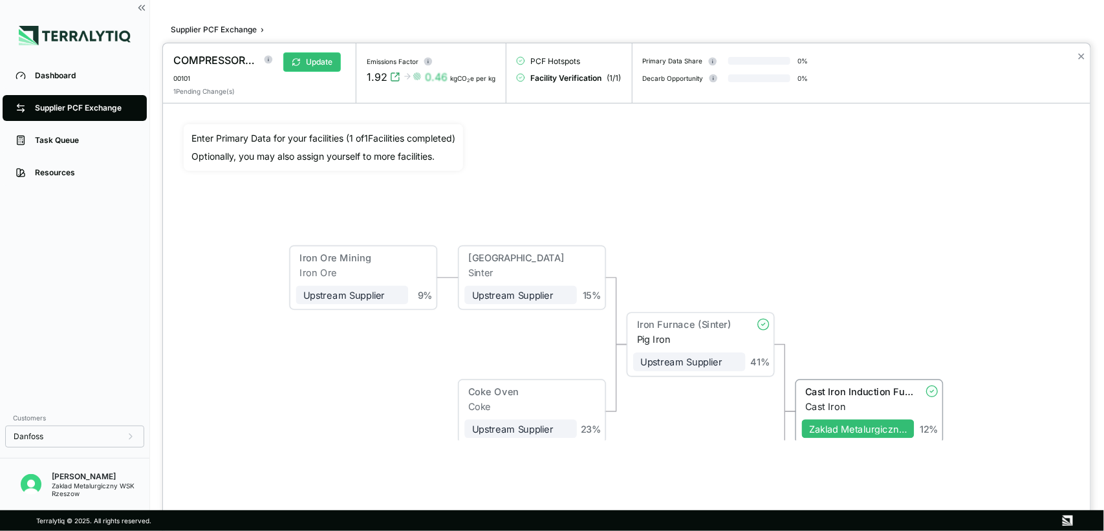
drag, startPoint x: 395, startPoint y: 257, endPoint x: 370, endPoint y: 260, distance: 24.7
click at [370, 260] on div "Iron Ore Mining" at bounding box center [349, 257] width 101 height 11
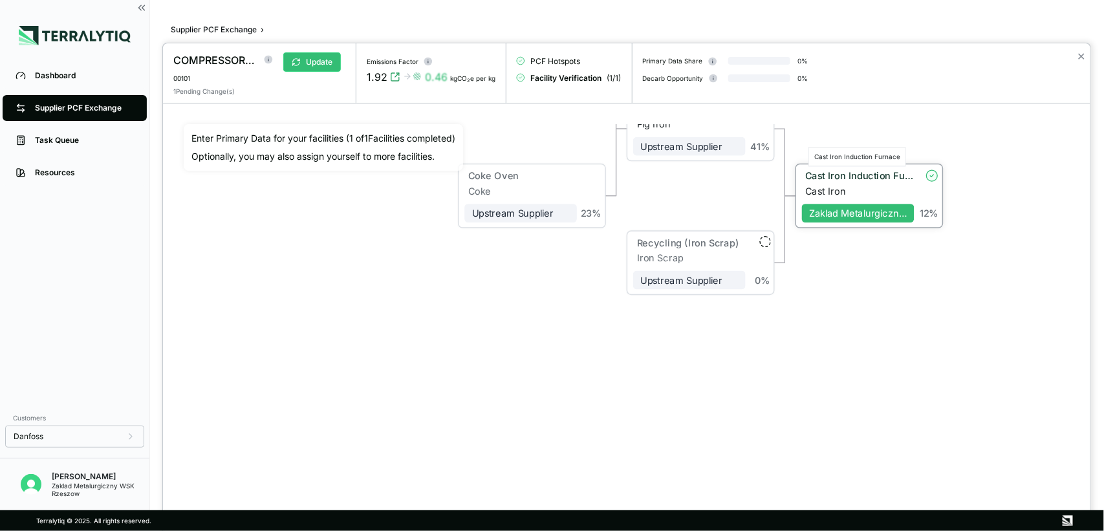
click at [845, 173] on div "Cast Iron Induction Furnace" at bounding box center [859, 175] width 109 height 11
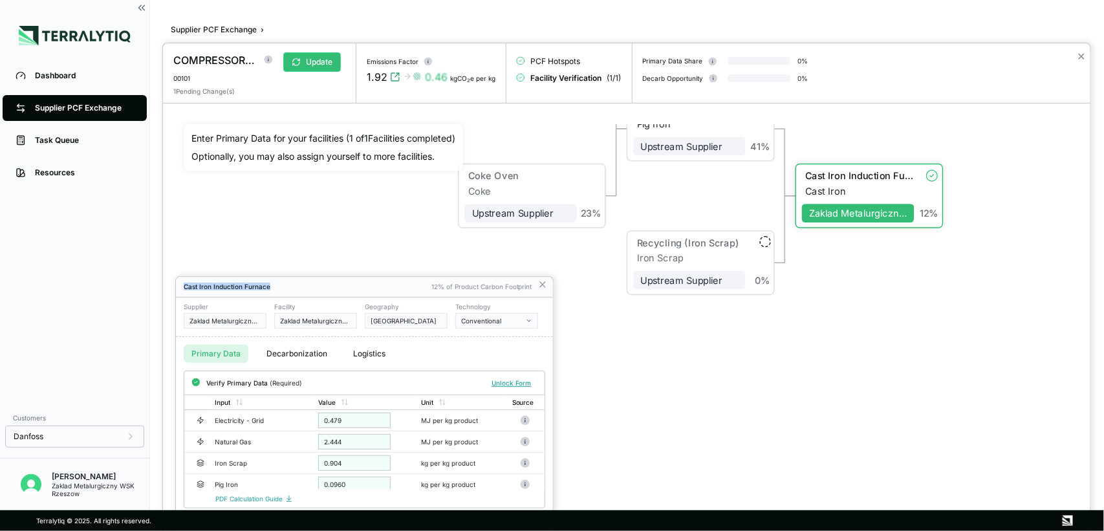
drag, startPoint x: 391, startPoint y: 283, endPoint x: 395, endPoint y: 205, distance: 77.7
click at [395, 424] on div "COMPRESSOR CASING,RAW 00101 Update 1 Pending Change(s) Emissions Factor 1.92 0.…" at bounding box center [552, 531] width 1104 height 0
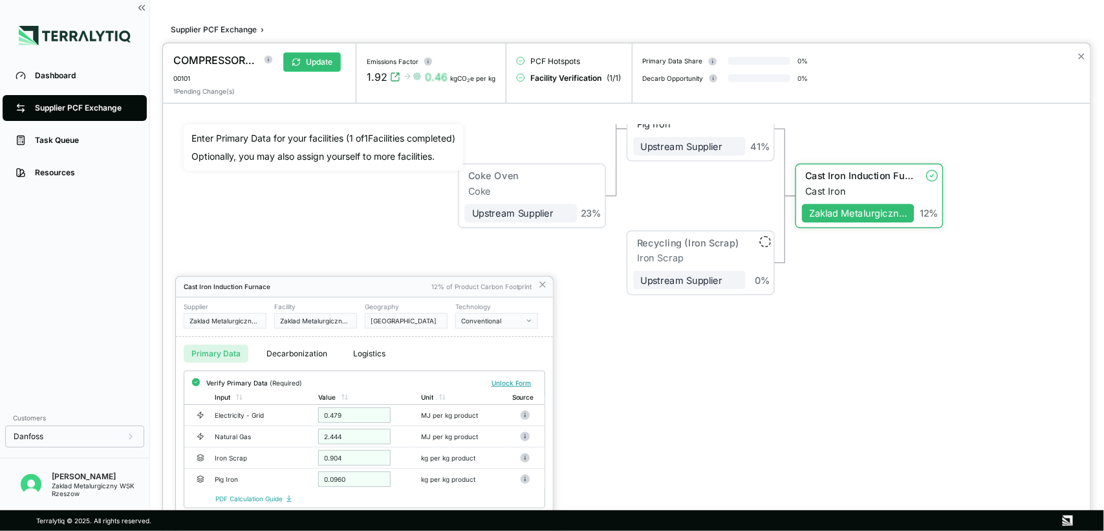
click at [466, 288] on div "12% of Product Carbon Footprint" at bounding box center [481, 287] width 101 height 8
click at [350, 424] on div "2.444" at bounding box center [354, 442] width 72 height 16
click at [347, 424] on div "2.444" at bounding box center [354, 442] width 72 height 16
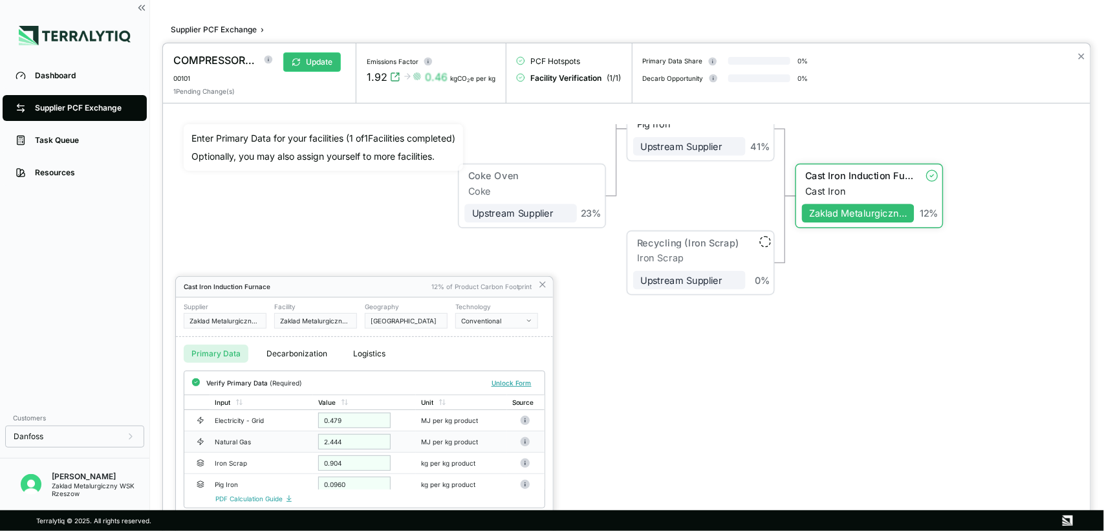
click at [347, 424] on div "2.444" at bounding box center [354, 442] width 72 height 16
click at [343, 424] on div "2.444" at bounding box center [354, 442] width 72 height 16
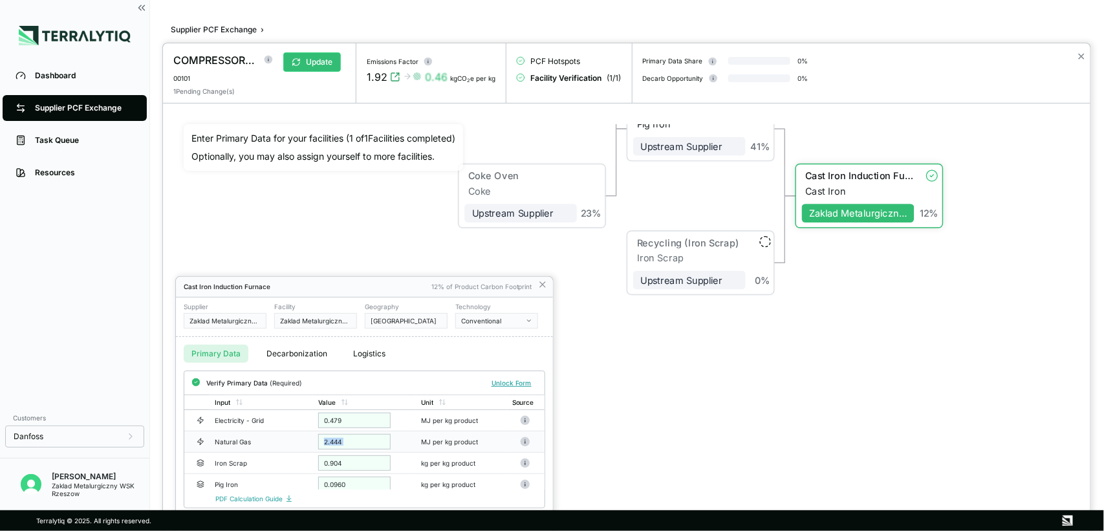
click at [343, 424] on div "2.444" at bounding box center [354, 442] width 72 height 16
click at [354, 424] on div "2.444" at bounding box center [354, 442] width 72 height 16
click at [477, 288] on div "12% of Product Carbon Footprint" at bounding box center [481, 287] width 101 height 8
click at [515, 383] on button "Unlock Form" at bounding box center [511, 382] width 50 height 13
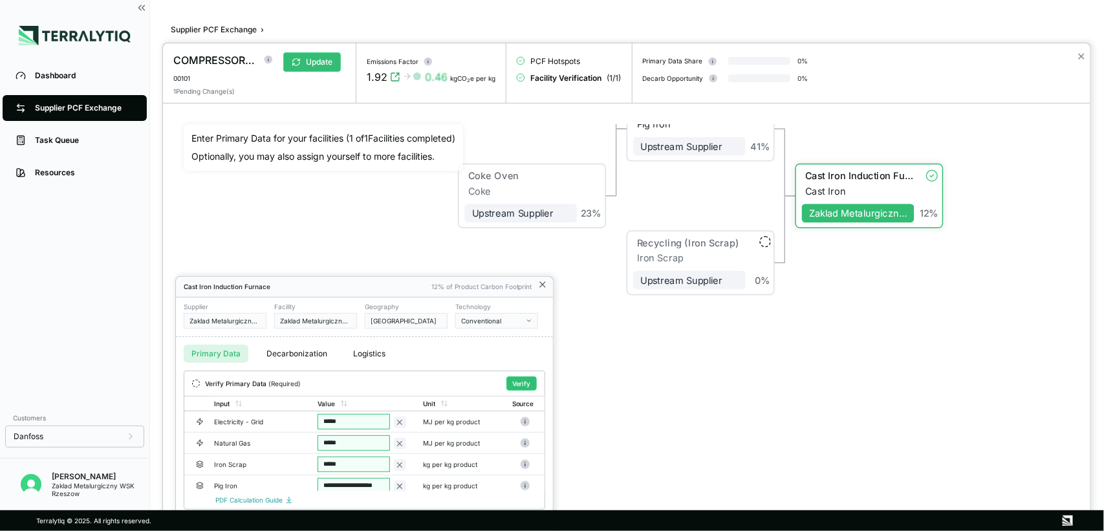
click at [540, 285] on icon at bounding box center [542, 284] width 10 height 10
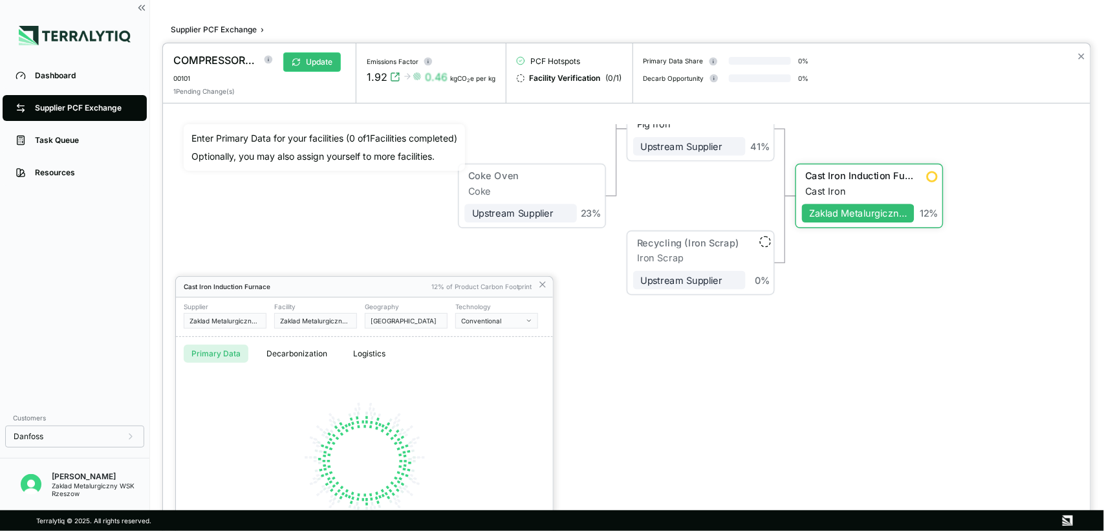
click at [799, 399] on div at bounding box center [627, 287] width 928 height 488
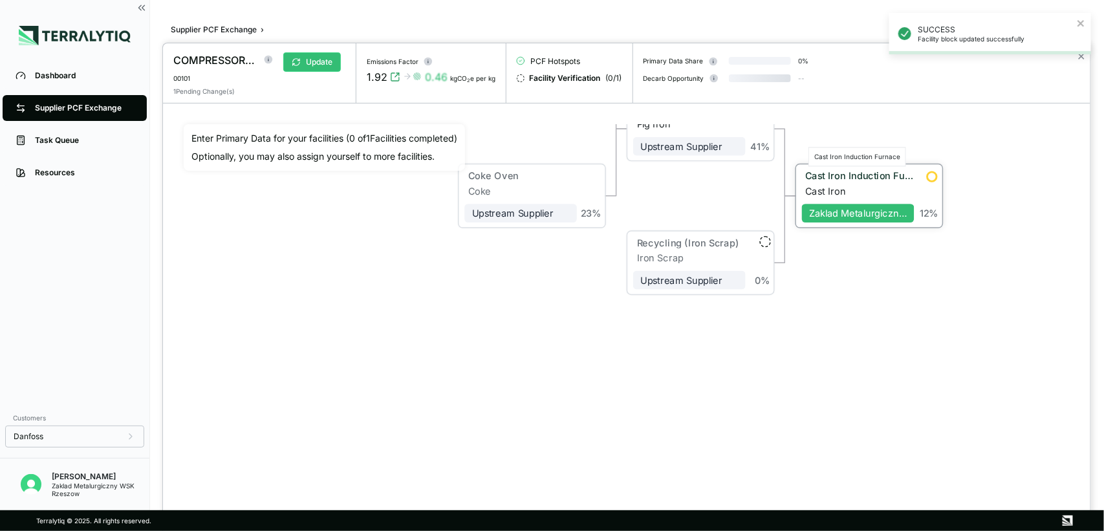
click at [842, 179] on div "Cast Iron Induction Furnace" at bounding box center [859, 175] width 109 height 11
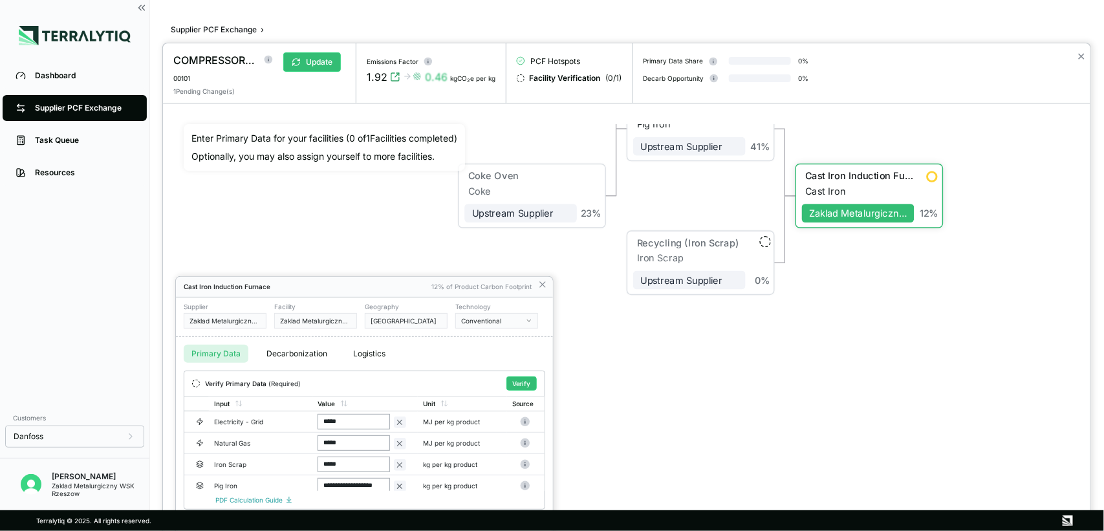
click at [836, 380] on div at bounding box center [627, 287] width 928 height 488
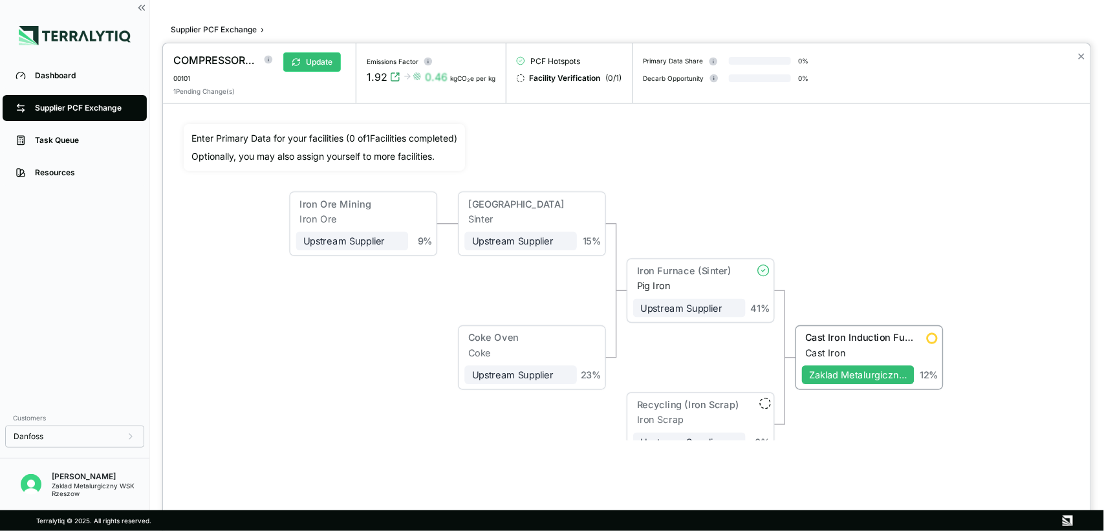
click at [836, 195] on div "Iron Ore Mining Iron Ore Upstream Supplier + Assign to me 9 % Sinter Plant Sint…" at bounding box center [627, 282] width 886 height 316
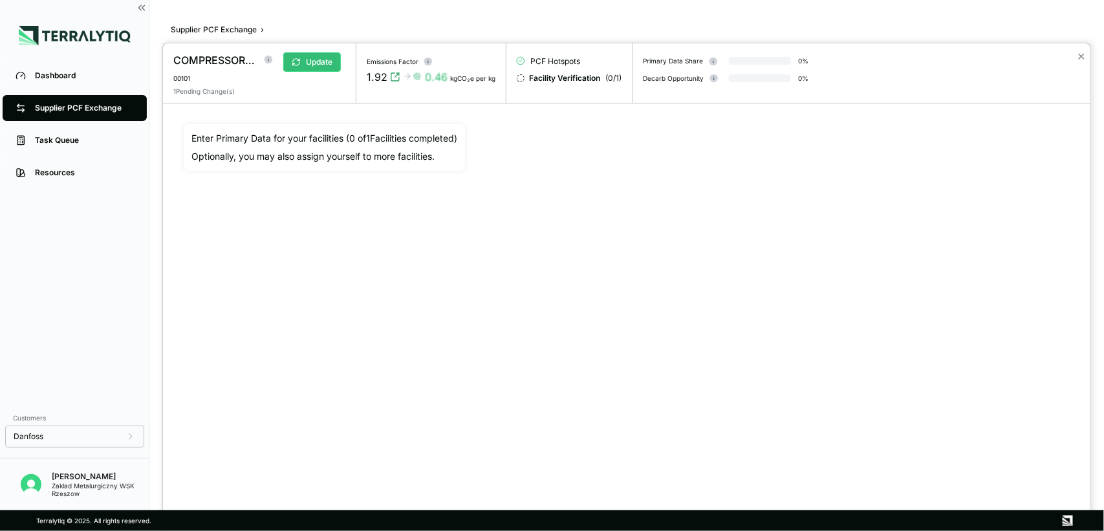
click at [66, 142] on div at bounding box center [552, 265] width 1104 height 531
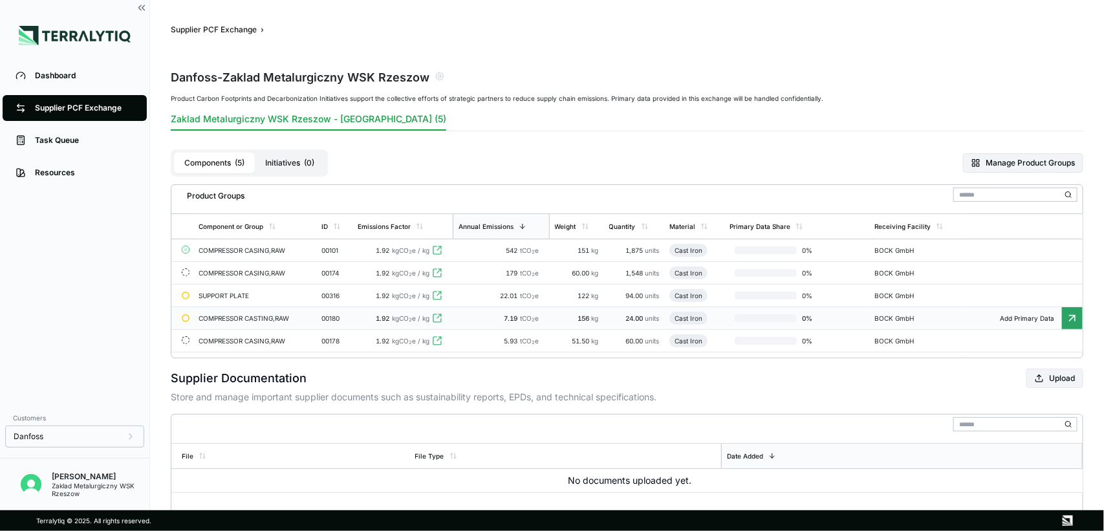
click at [228, 318] on div "COMPRESSOR CASTING,RAW" at bounding box center [245, 318] width 93 height 8
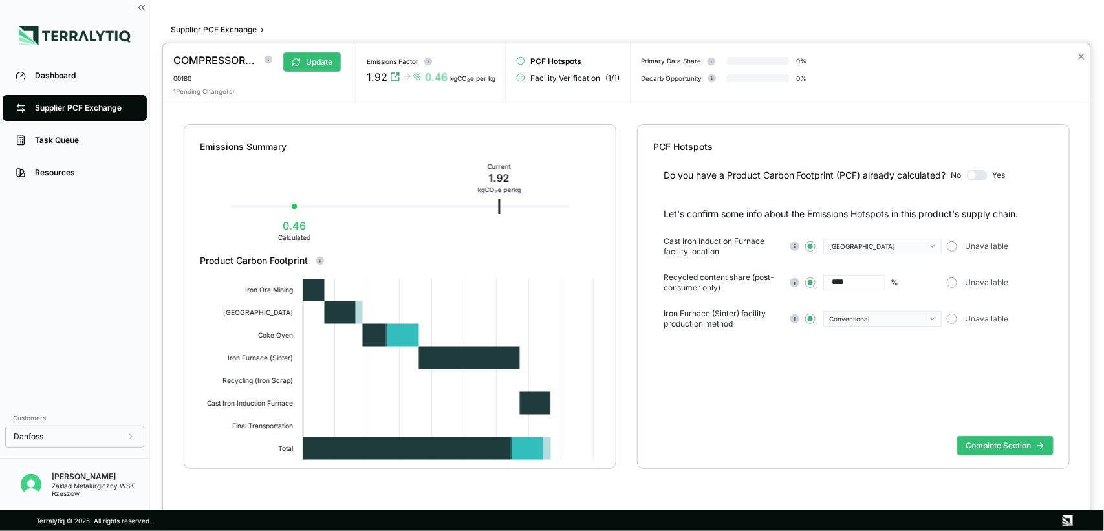
click at [94, 109] on div at bounding box center [552, 265] width 1104 height 531
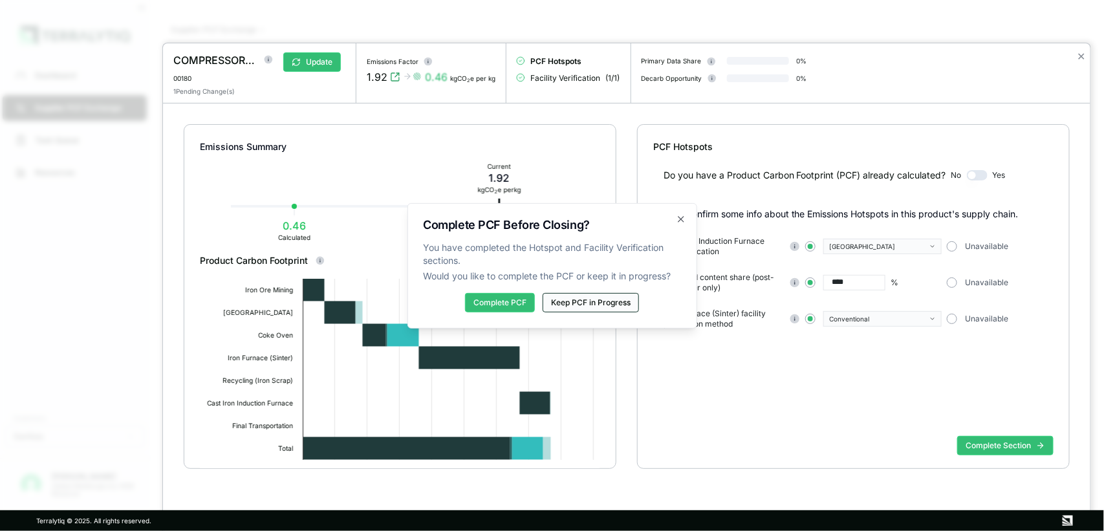
click at [629, 299] on button "Keep PCF in Progress" at bounding box center [591, 302] width 96 height 19
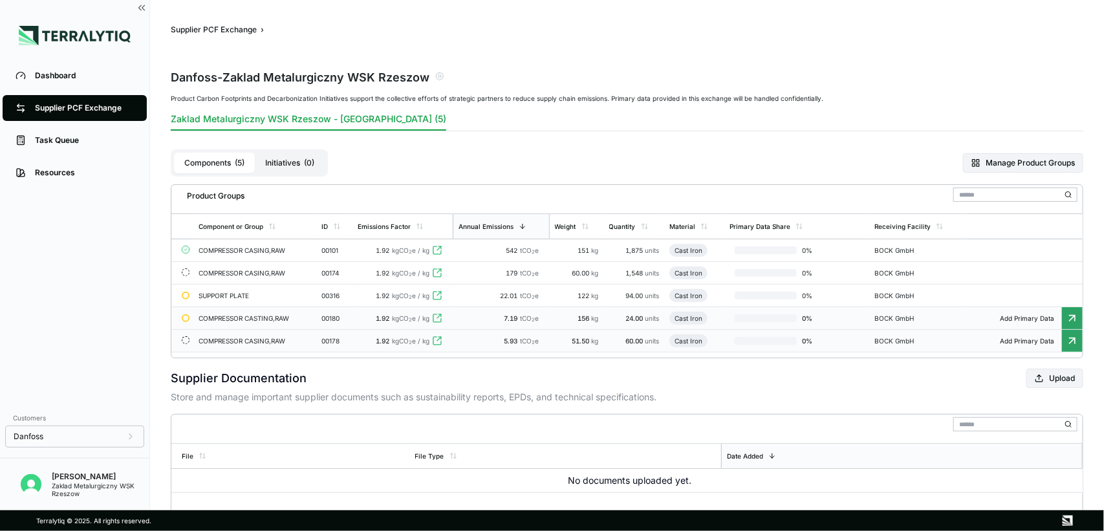
click at [231, 345] on div "COMPRESSOR CASING,RAW" at bounding box center [245, 341] width 93 height 8
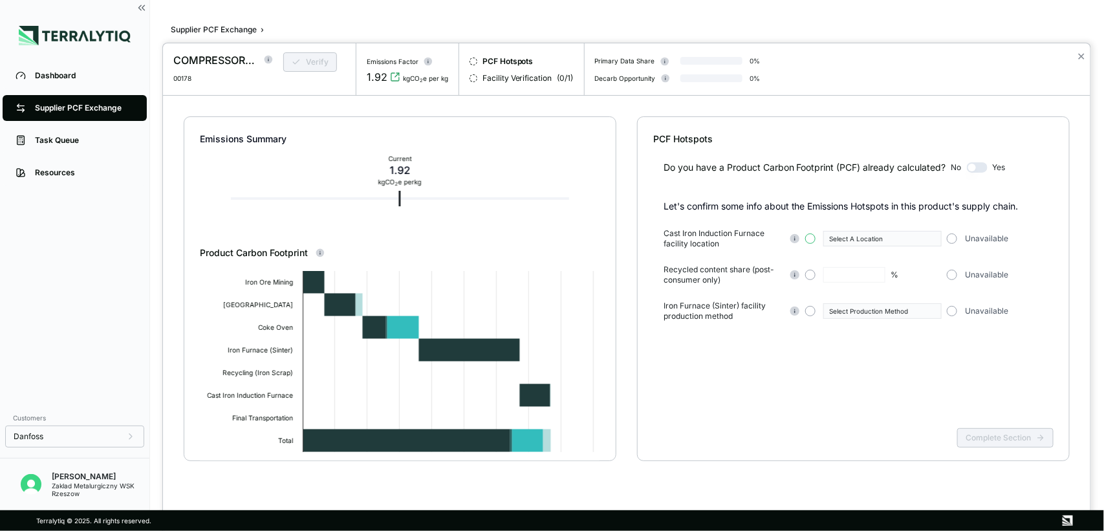
click at [810, 241] on button "button" at bounding box center [810, 238] width 10 height 10
click at [810, 277] on button "button" at bounding box center [810, 275] width 10 height 10
click at [807, 309] on button "button" at bounding box center [810, 311] width 10 height 10
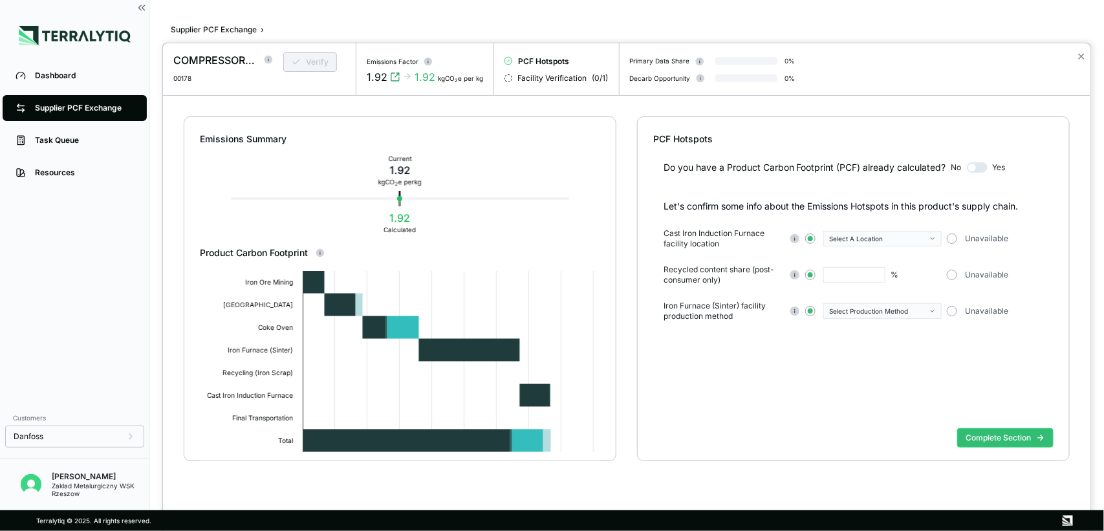
click at [844, 270] on input "text" at bounding box center [854, 275] width 62 height 16
type input "****"
click at [883, 424] on button "Complete Section" at bounding box center [1005, 437] width 96 height 19
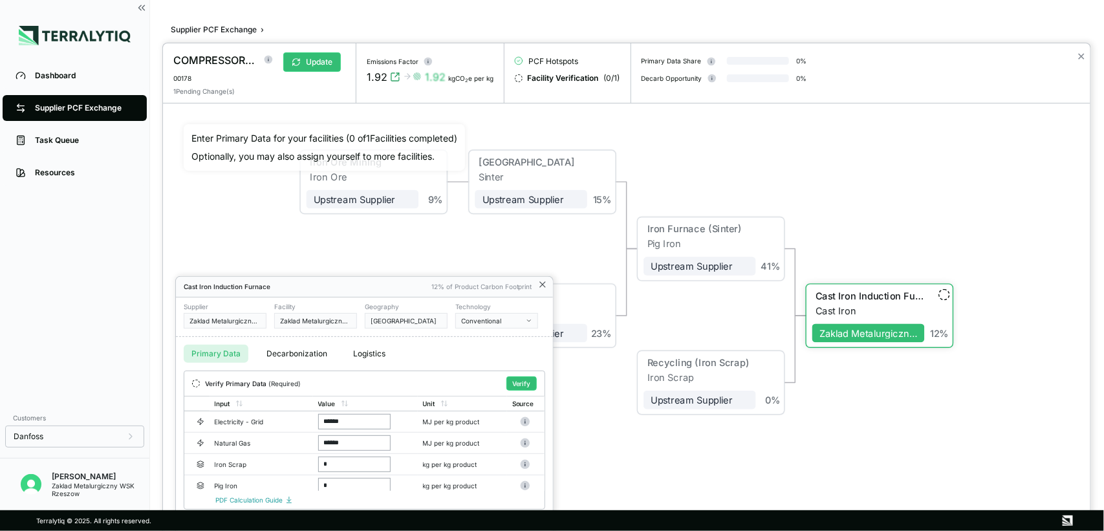
click at [542, 285] on icon at bounding box center [542, 284] width 5 height 5
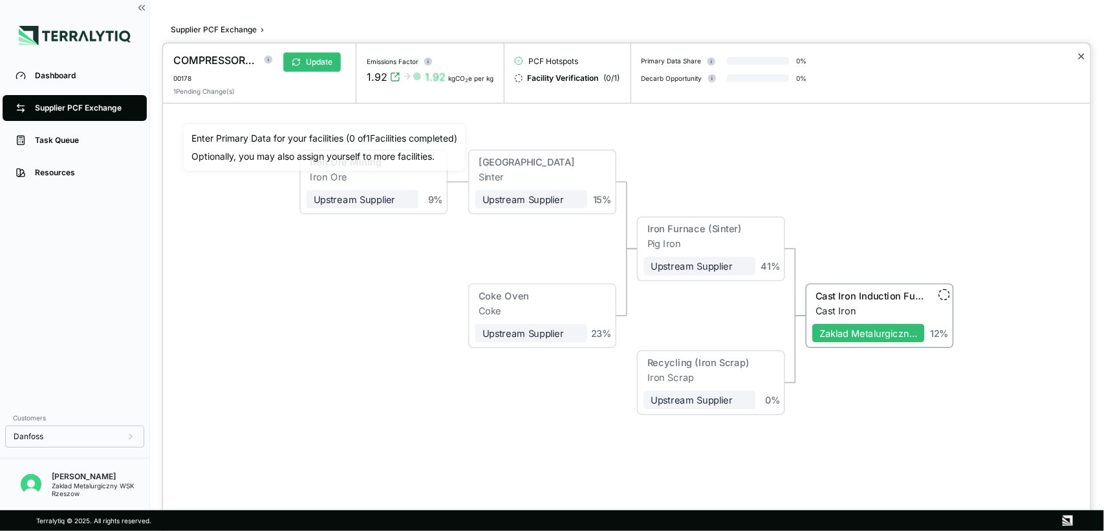
click at [883, 56] on button "✕" at bounding box center [1081, 57] width 8 height 16
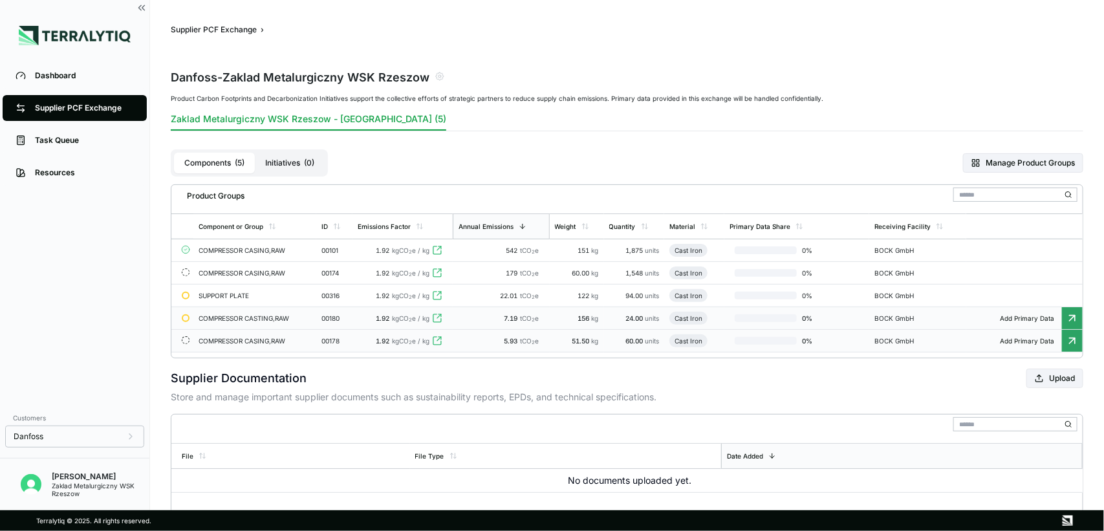
click at [223, 322] on div "COMPRESSOR CASTING,RAW" at bounding box center [245, 318] width 93 height 8
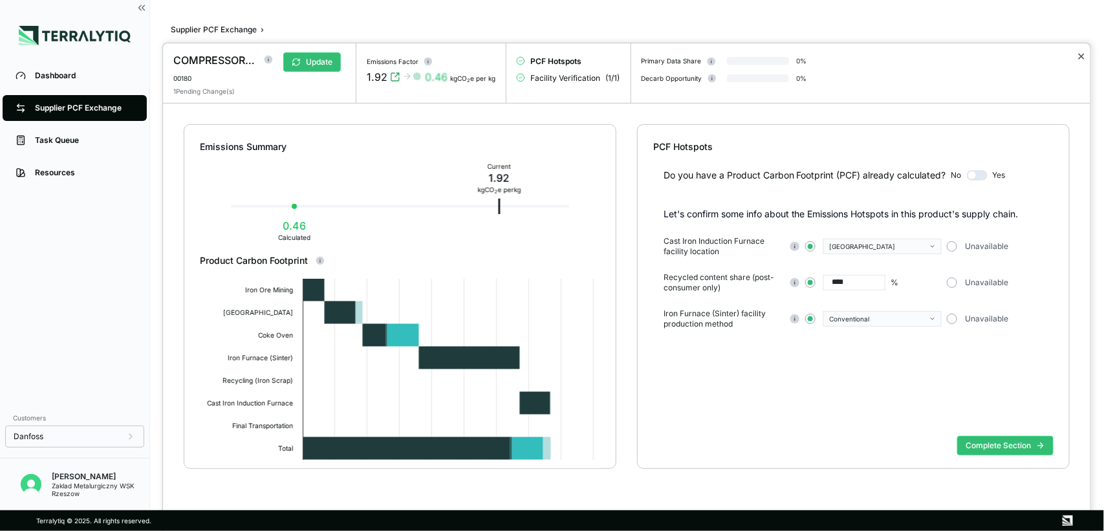
click at [883, 52] on button "✕" at bounding box center [1081, 57] width 8 height 16
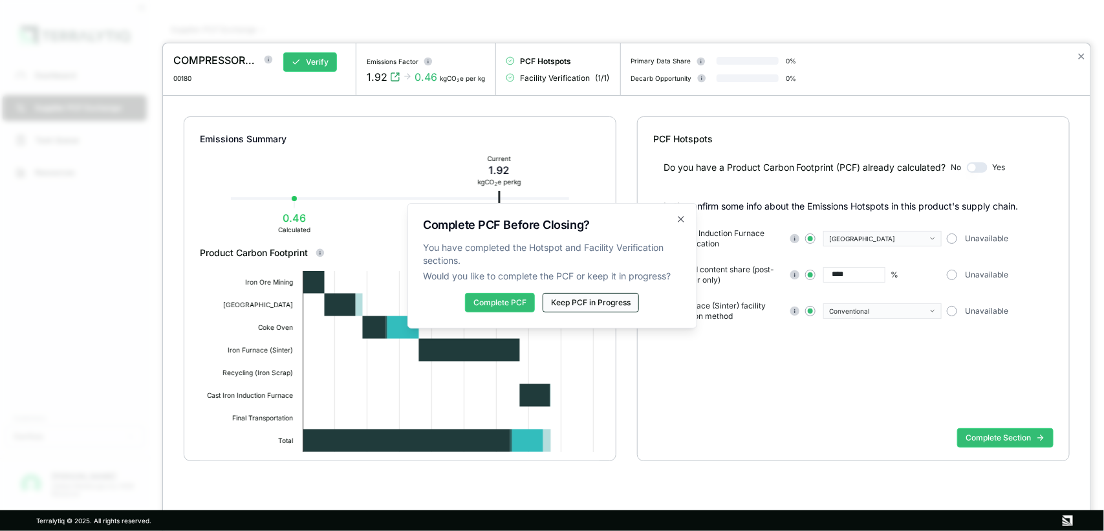
click at [587, 299] on button "Keep PCF in Progress" at bounding box center [591, 302] width 96 height 19
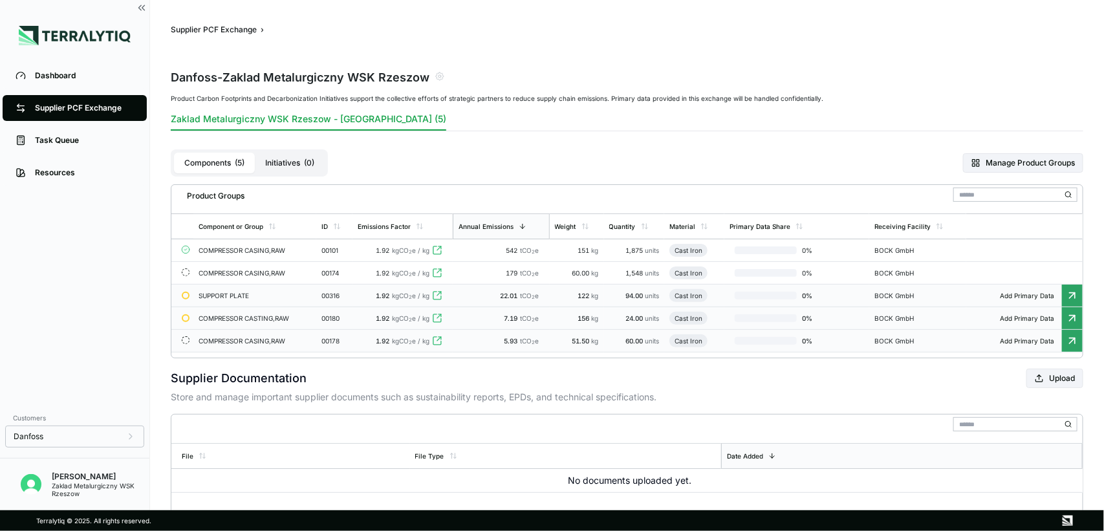
click at [199, 296] on div "SUPPORT PLATE" at bounding box center [245, 296] width 93 height 8
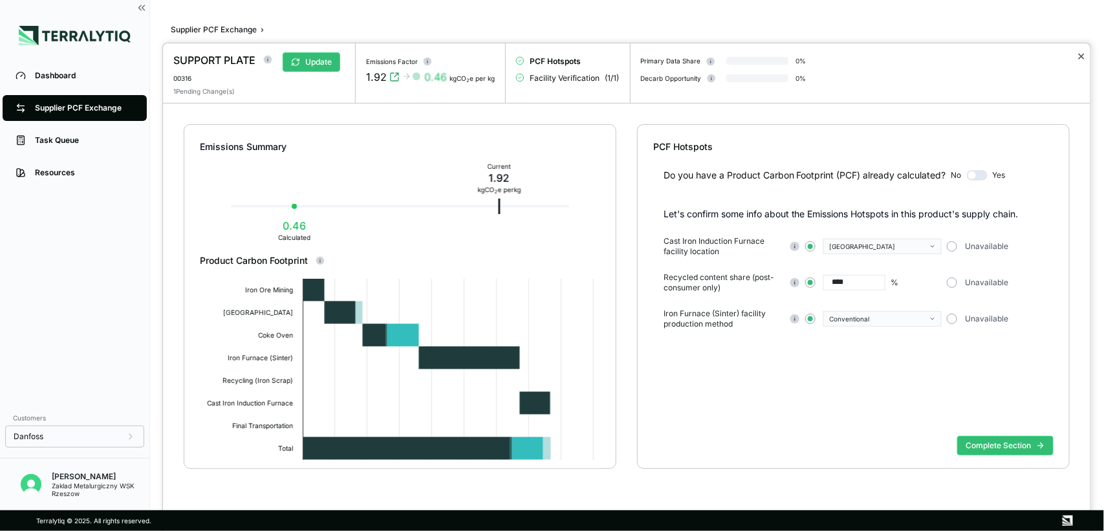
click at [883, 59] on button "✕" at bounding box center [1081, 57] width 8 height 16
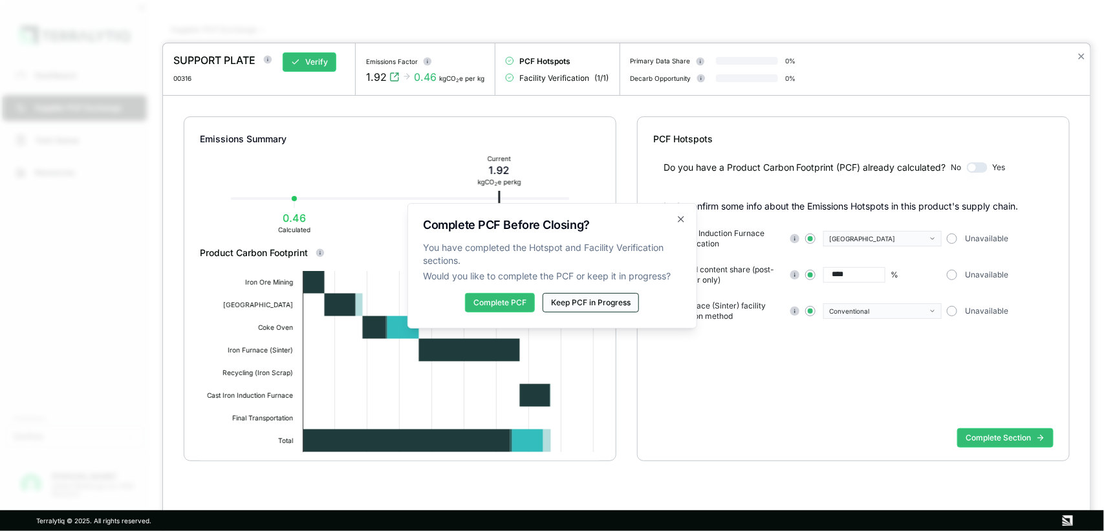
click at [587, 301] on button "Keep PCF in Progress" at bounding box center [591, 302] width 96 height 19
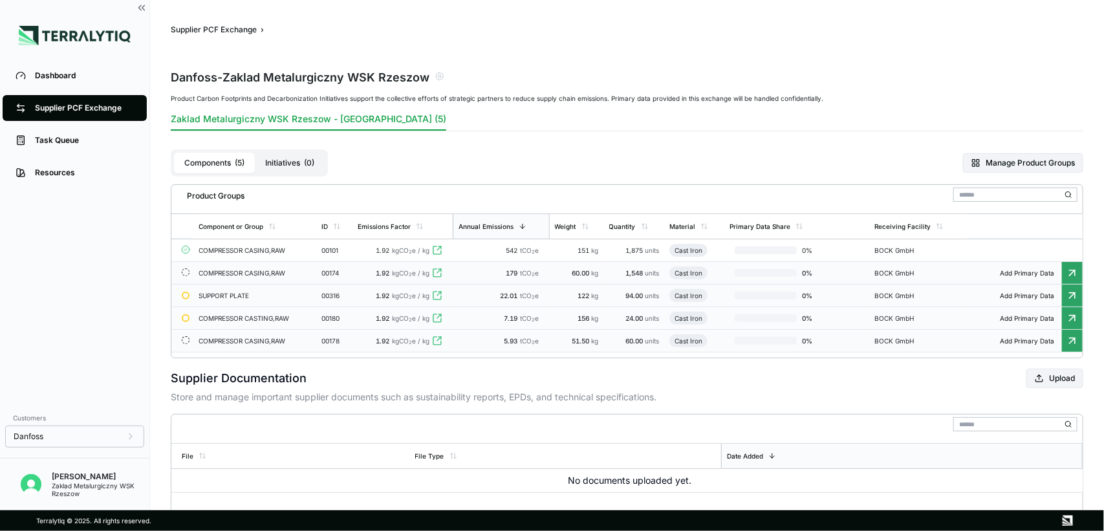
click at [241, 270] on div "COMPRESSOR CASING,RAW" at bounding box center [245, 273] width 93 height 8
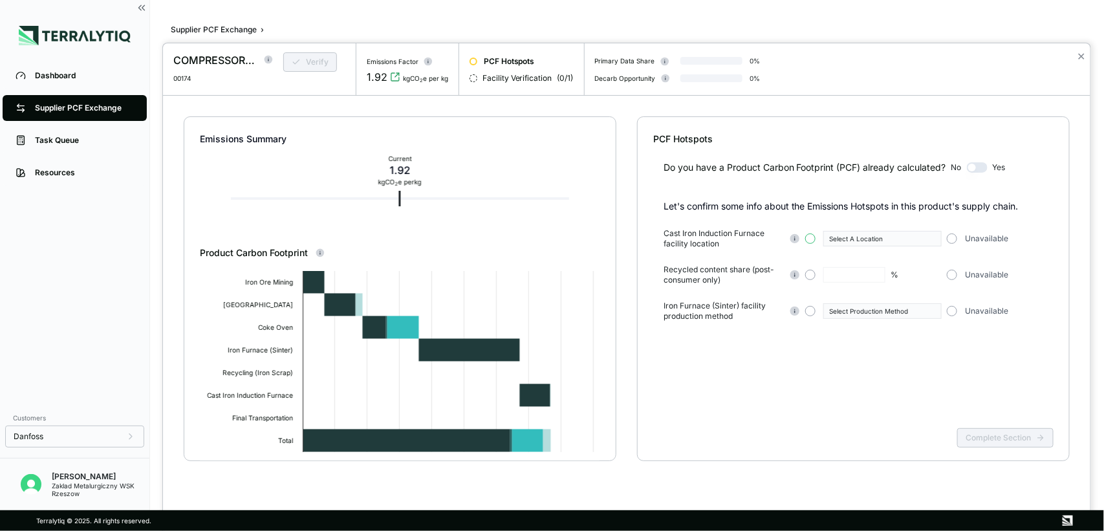
click at [810, 237] on button "button" at bounding box center [810, 238] width 10 height 10
click at [810, 275] on button "button" at bounding box center [810, 275] width 10 height 10
click at [807, 312] on button "button" at bounding box center [810, 311] width 10 height 10
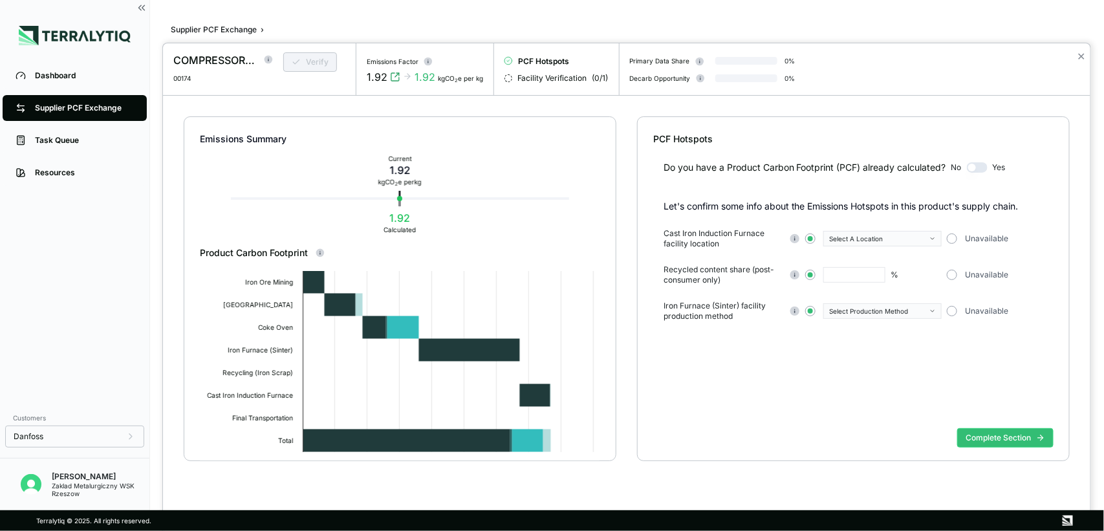
click at [880, 236] on div "Select A Location" at bounding box center [878, 239] width 98 height 8
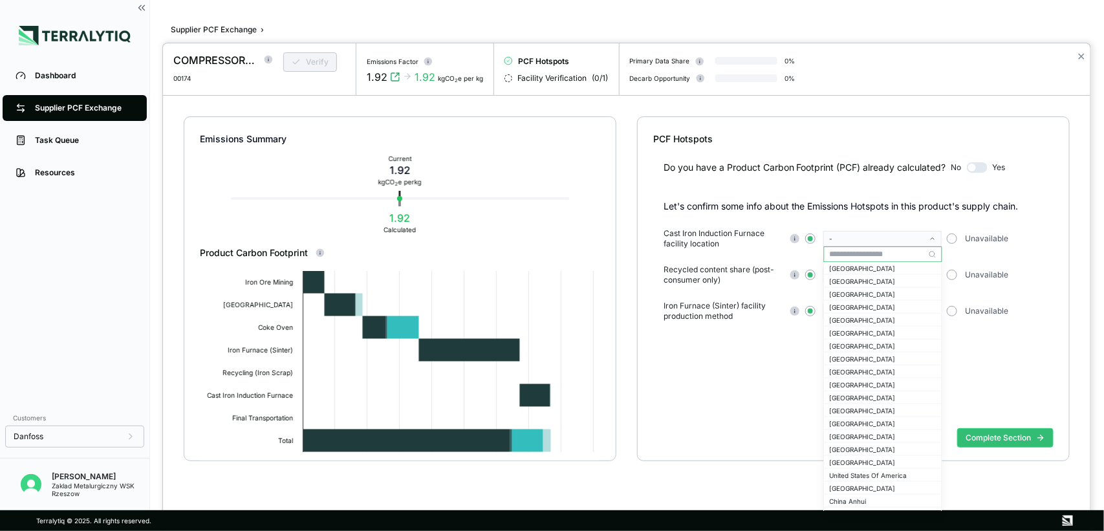
scroll to position [642, 0]
click at [851, 353] on div "[GEOGRAPHIC_DATA]" at bounding box center [883, 352] width 107 height 8
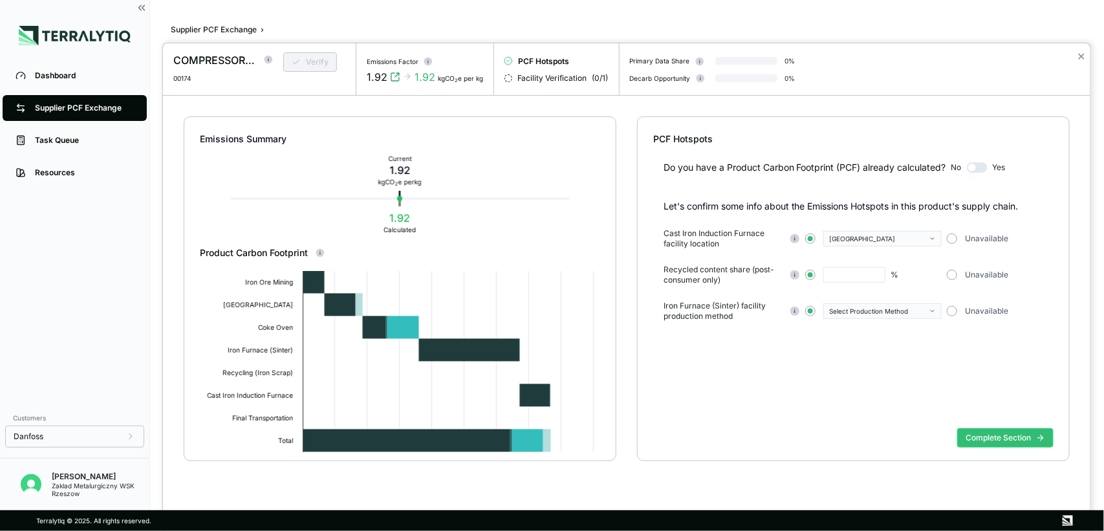
click at [847, 276] on input "text" at bounding box center [854, 275] width 62 height 16
type input "****"
click at [883, 310] on icon "button" at bounding box center [932, 311] width 3 height 2
click at [883, 325] on div "Conventional" at bounding box center [883, 326] width 107 height 8
click at [883, 424] on button "Complete Section" at bounding box center [1005, 437] width 96 height 19
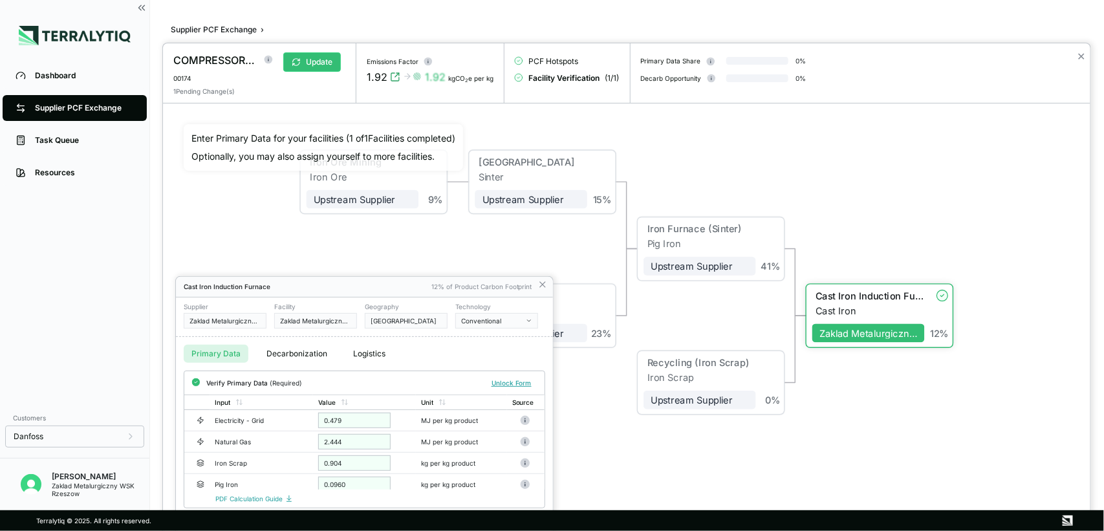
click at [1078, 53] on div at bounding box center [627, 287] width 928 height 488
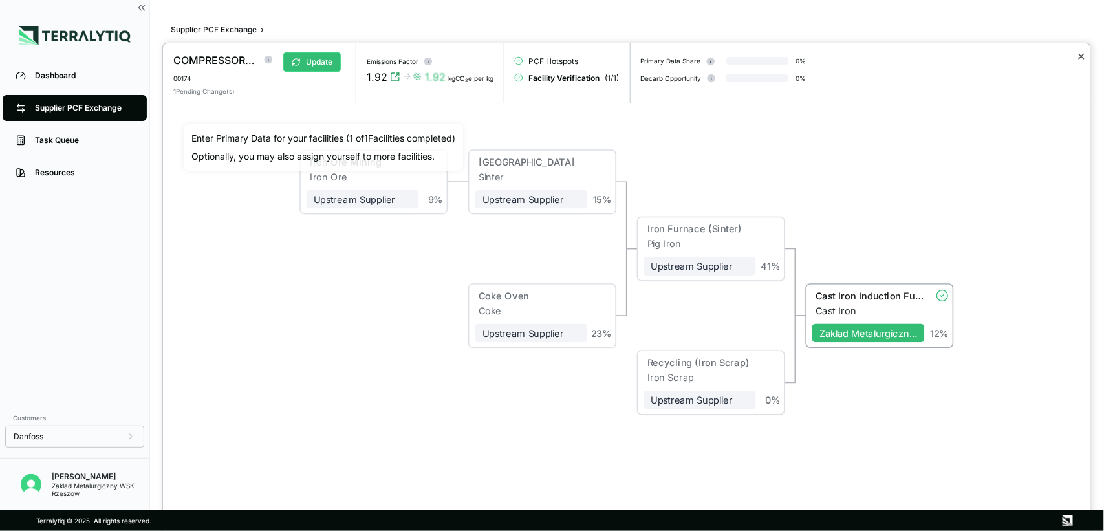
click at [1082, 58] on button "✕" at bounding box center [1081, 57] width 8 height 16
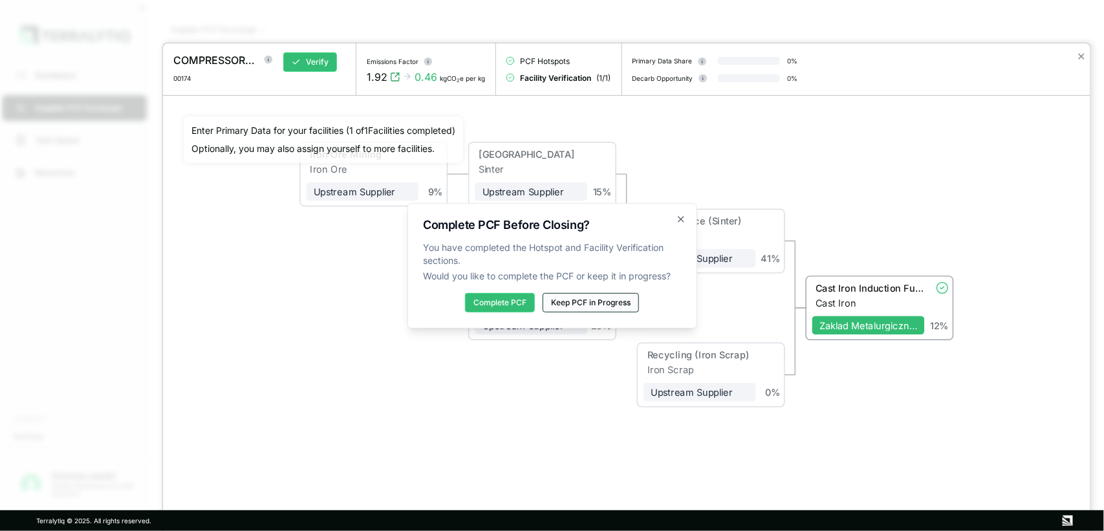
click at [606, 308] on button "Keep PCF in Progress" at bounding box center [591, 302] width 96 height 19
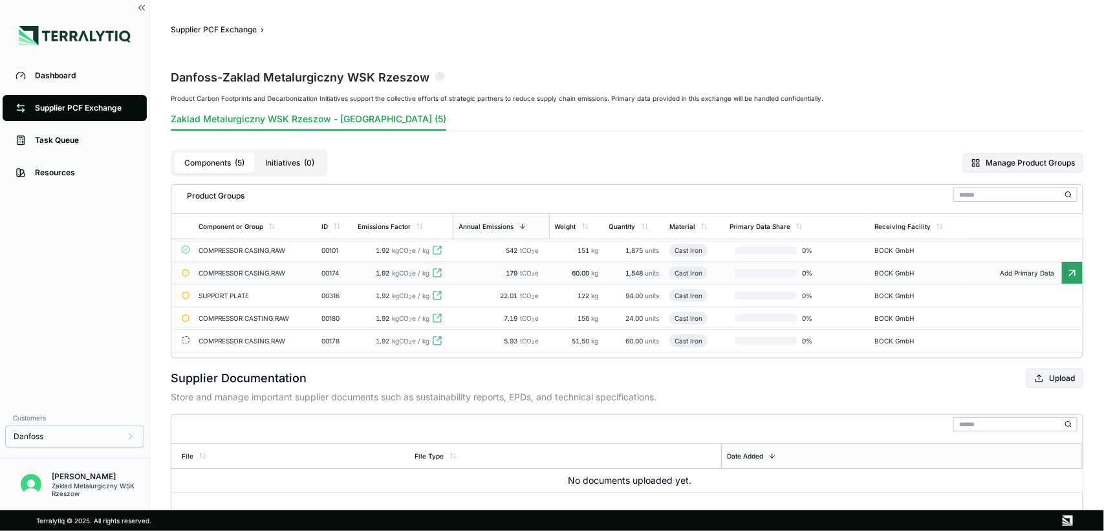
click at [225, 274] on div "COMPRESSOR CASING,RAW" at bounding box center [245, 273] width 93 height 8
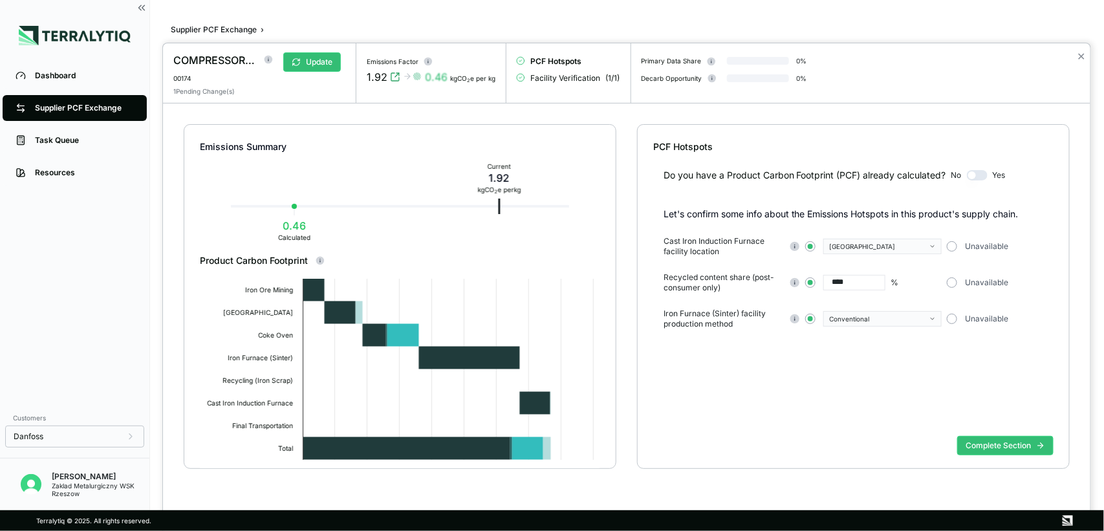
click at [779, 414] on div "Do you have a Product Carbon Footprint (PCF) already calculated? No Yes Let's c…" at bounding box center [853, 291] width 400 height 277
click at [425, 359] on icon at bounding box center [468, 357] width 101 height 23
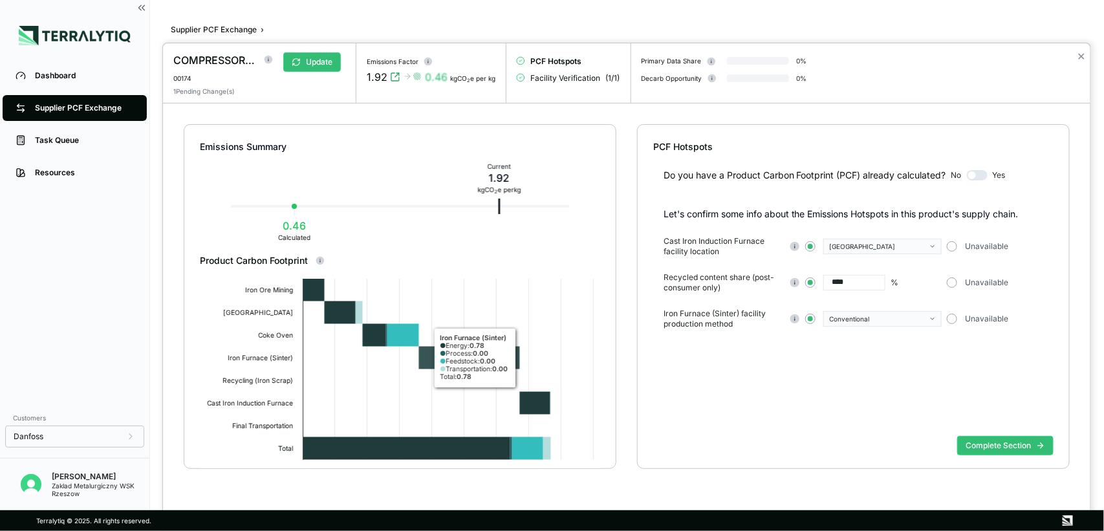
click at [425, 359] on icon at bounding box center [468, 357] width 101 height 23
click at [127, 437] on div at bounding box center [552, 265] width 1104 height 531
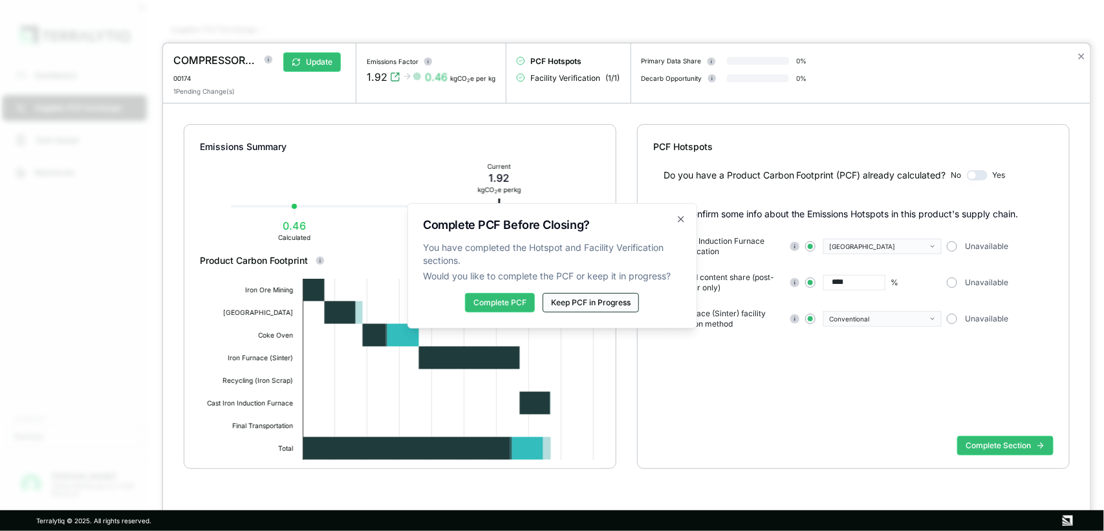
click at [612, 305] on button "Keep PCF in Progress" at bounding box center [591, 302] width 96 height 19
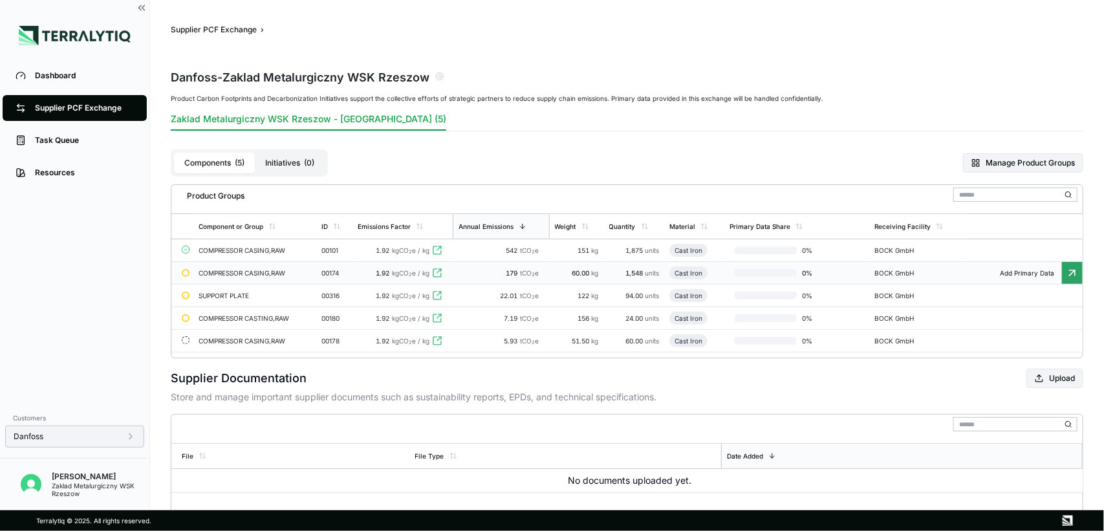
click at [130, 433] on icon at bounding box center [130, 436] width 10 height 10
click at [60, 272] on div "Dashboard Supplier PCF Exchange Task Queue Resources" at bounding box center [74, 232] width 149 height 345
click at [757, 221] on div "Primary Data Share" at bounding box center [796, 226] width 145 height 25
click at [907, 224] on div "Receiving Facility" at bounding box center [902, 227] width 56 height 8
click at [907, 224] on div "Receiving Facility" at bounding box center [901, 227] width 56 height 8
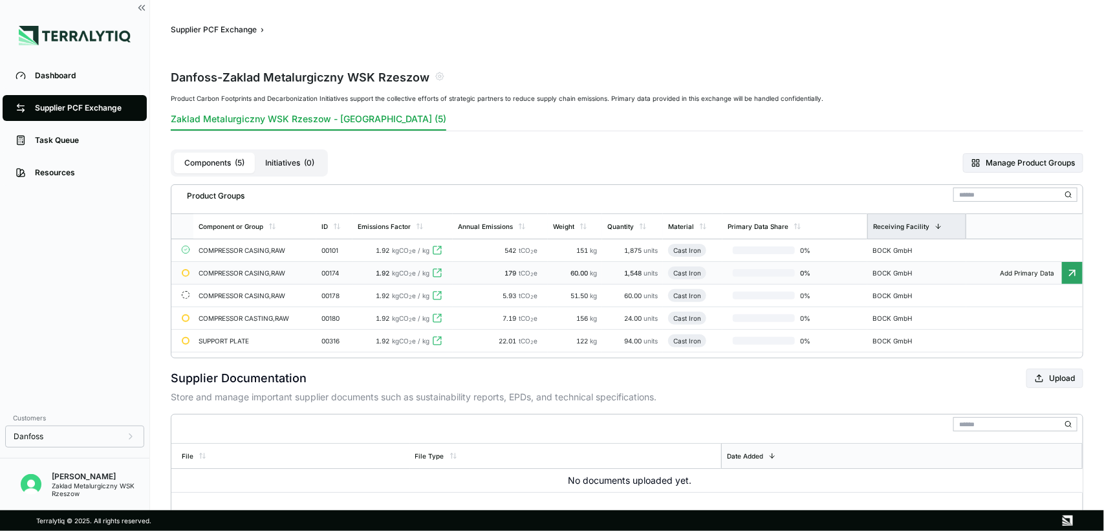
click at [907, 224] on div "Receiving Facility" at bounding box center [901, 227] width 56 height 8
click at [907, 224] on div "Receiving Facility" at bounding box center [902, 227] width 56 height 8
click at [574, 225] on div "Weight" at bounding box center [563, 227] width 21 height 8
click at [286, 164] on button "Initiatives ( 0 )" at bounding box center [290, 163] width 70 height 21
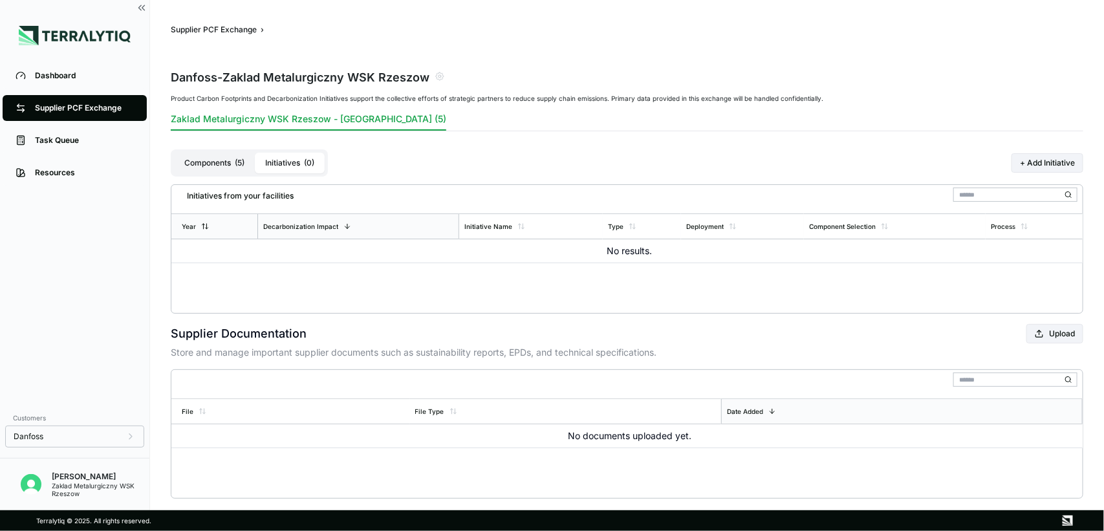
click at [191, 224] on div "Year" at bounding box center [189, 227] width 14 height 8
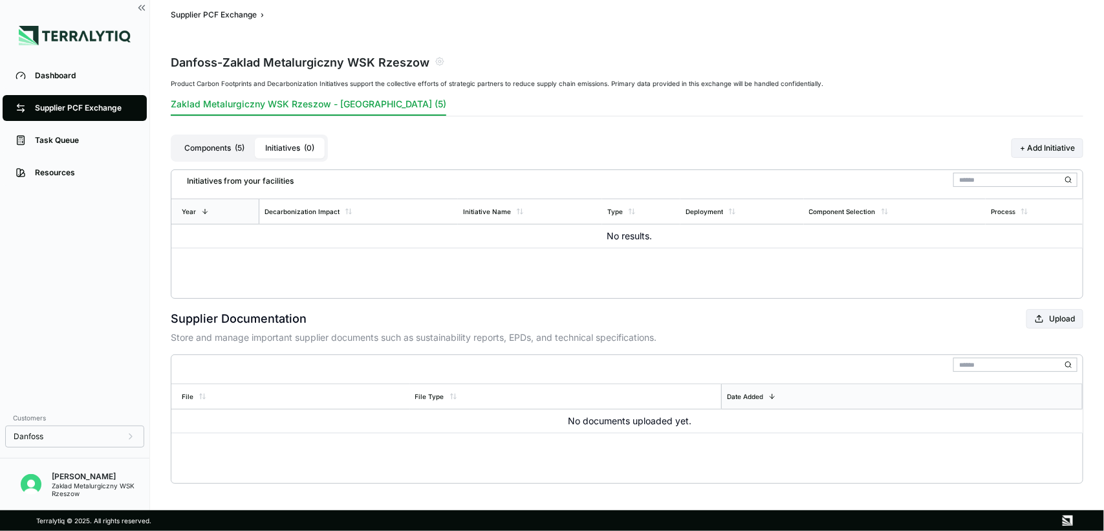
scroll to position [19, 0]
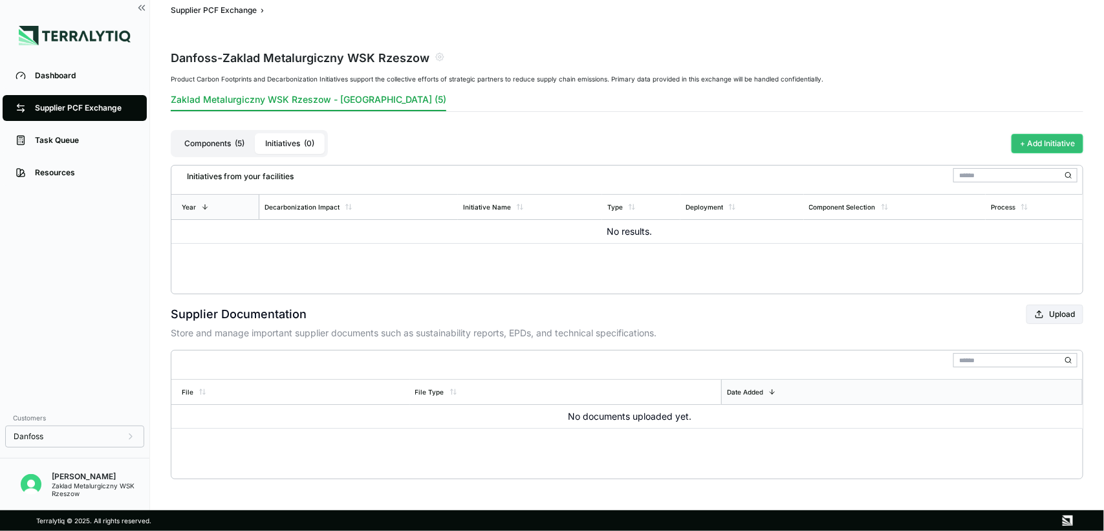
click at [1035, 146] on button "+ Add Initiative" at bounding box center [1048, 143] width 72 height 19
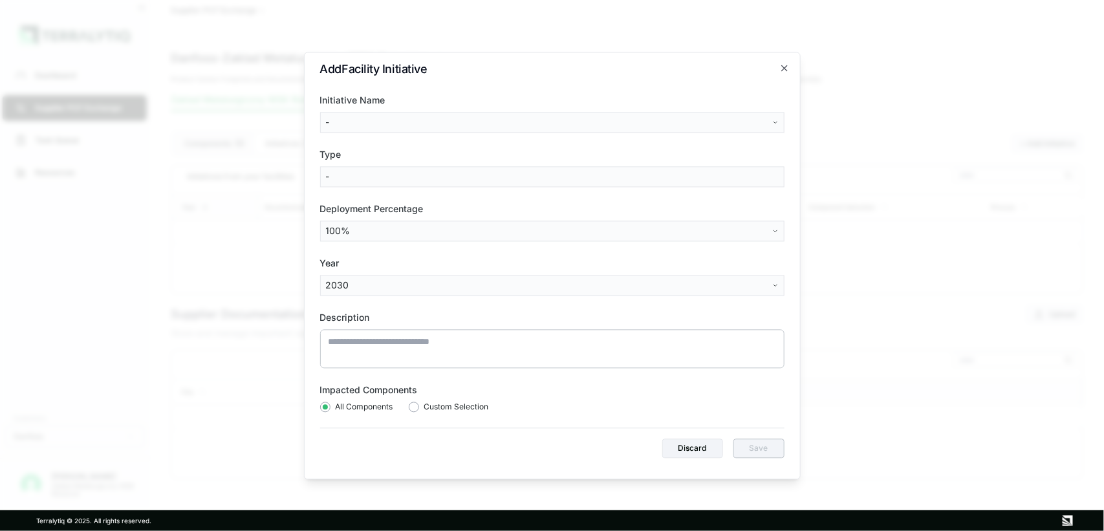
click at [347, 120] on body "Dashboard Supplier PCF Exchange Task Queue Resources Customers Danfoss Anna Now…" at bounding box center [552, 265] width 1104 height 531
click at [784, 69] on body "Dashboard Supplier PCF Exchange Task Queue Resources Customers Danfoss Anna Now…" at bounding box center [552, 265] width 1104 height 531
click at [784, 69] on icon "button" at bounding box center [784, 68] width 10 height 10
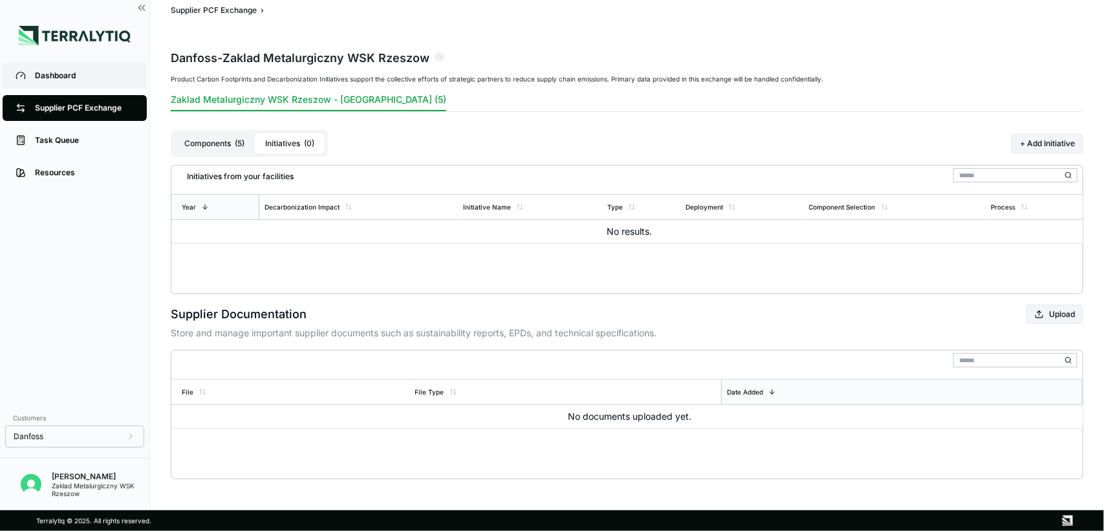
click at [63, 76] on div "Dashboard" at bounding box center [84, 76] width 99 height 10
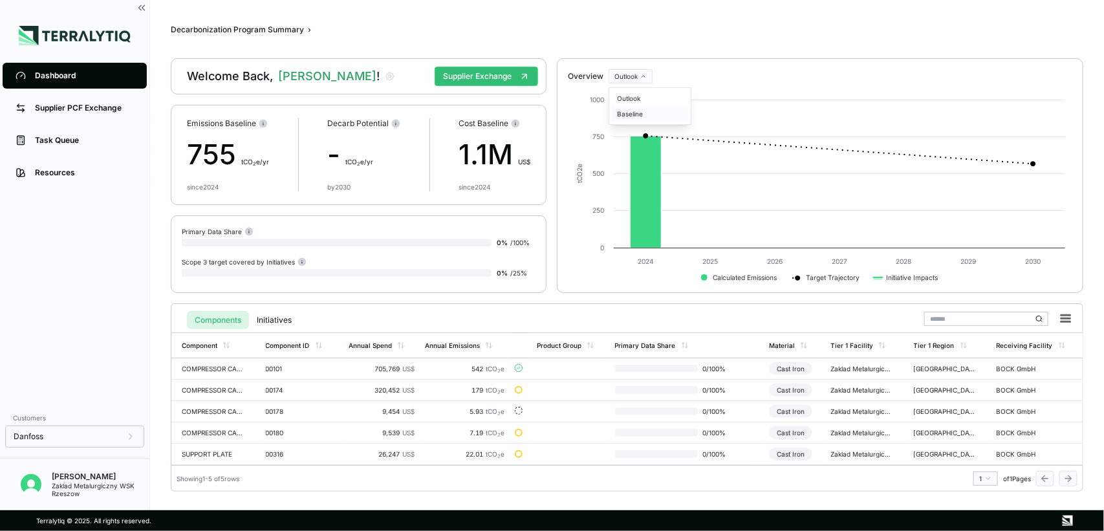
click at [638, 111] on div "Baseline" at bounding box center [650, 114] width 76 height 16
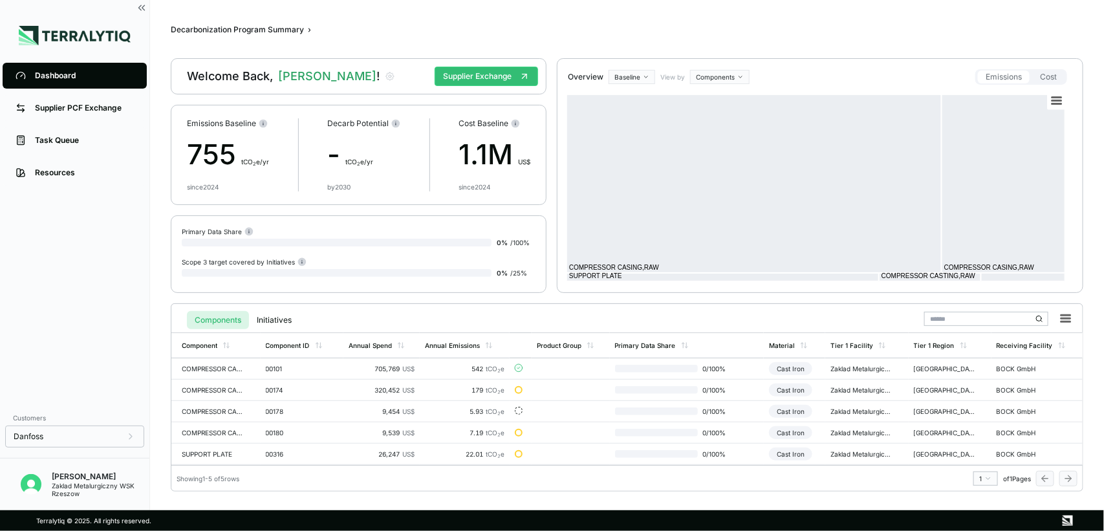
click at [650, 73] on html "Dashboard Supplier PCF Exchange Task Queue Resources Customers Danfoss Anna Now…" at bounding box center [552, 265] width 1104 height 531
click at [647, 96] on div "Outlook" at bounding box center [650, 99] width 76 height 16
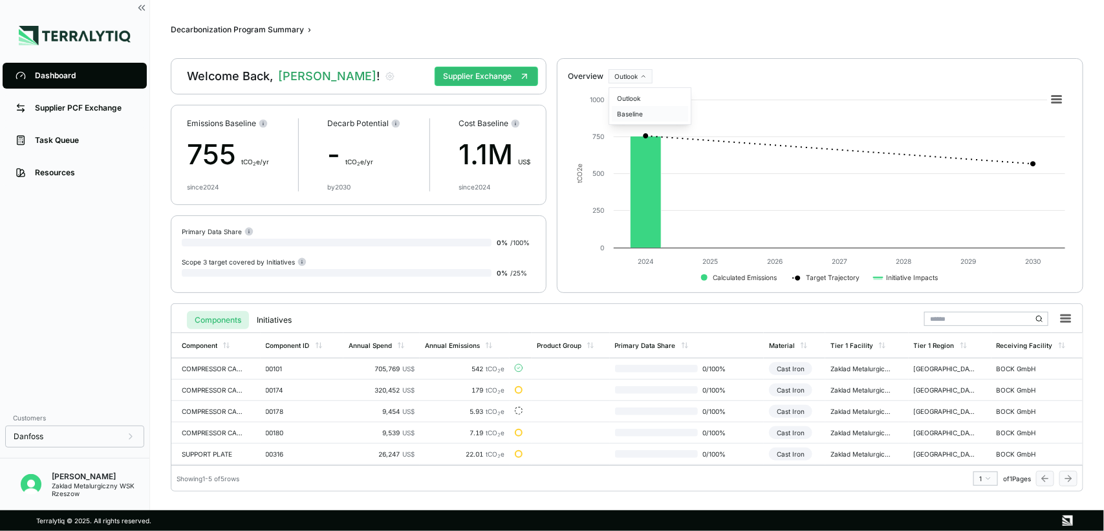
click at [636, 120] on div "Baseline" at bounding box center [650, 114] width 76 height 16
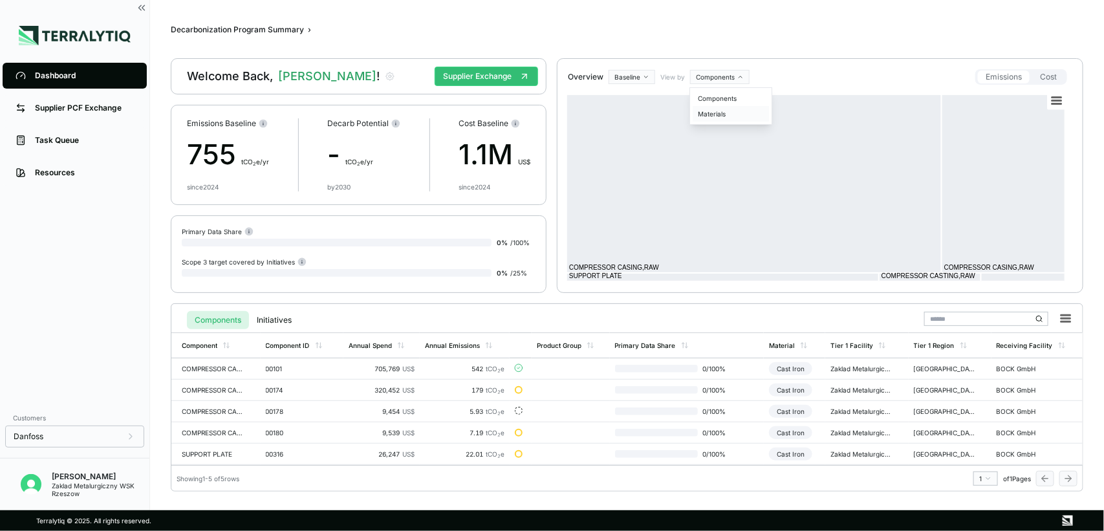
click at [726, 112] on div "Materials" at bounding box center [731, 114] width 76 height 16
click at [715, 100] on div "Components" at bounding box center [731, 99] width 76 height 16
click at [638, 75] on html "Dashboard Supplier PCF Exchange Task Queue Resources Customers Danfoss Anna Now…" at bounding box center [552, 265] width 1104 height 531
click at [639, 100] on div "Outlook" at bounding box center [650, 99] width 76 height 16
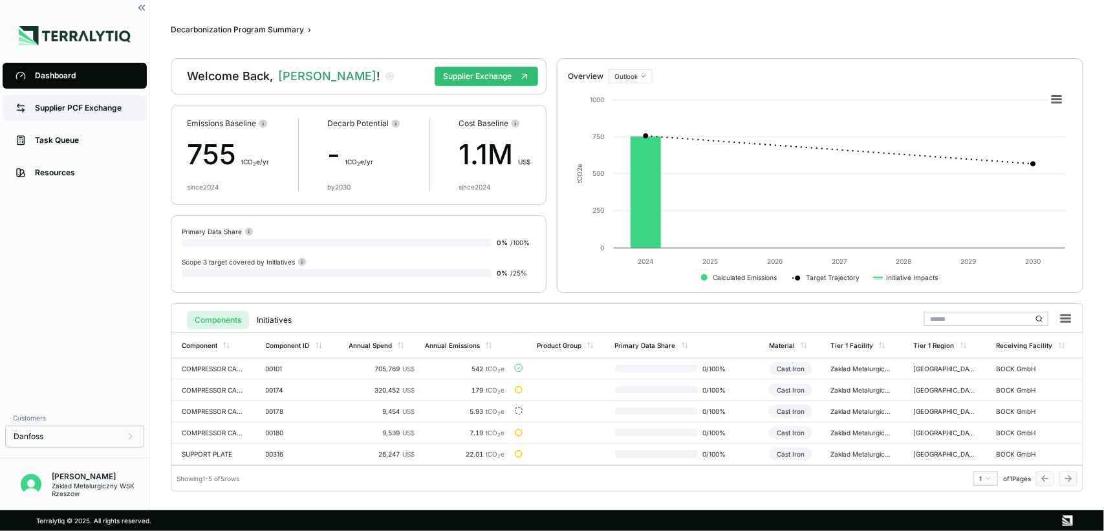
click at [53, 104] on div "Supplier PCF Exchange" at bounding box center [84, 108] width 99 height 10
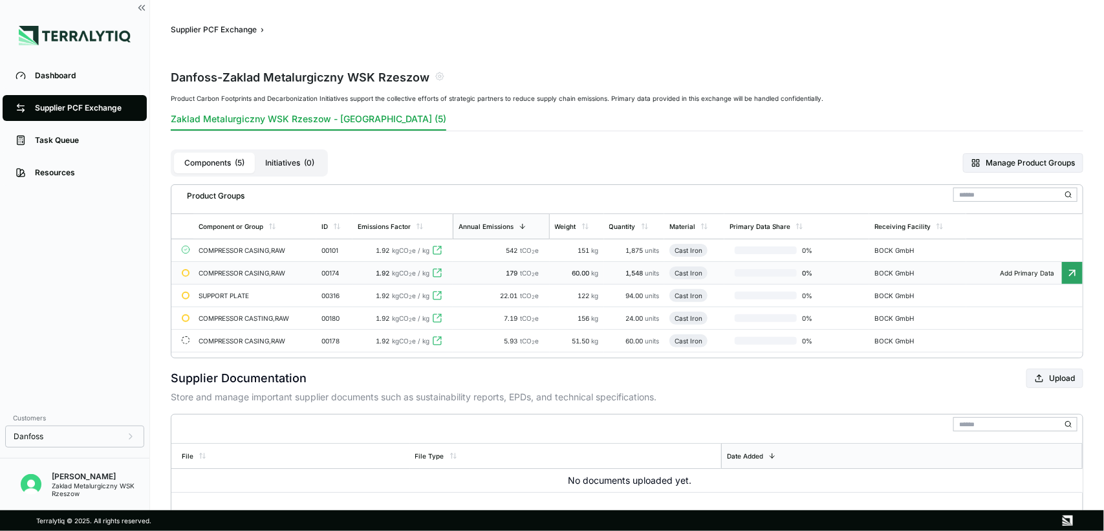
click at [237, 268] on td "COMPRESSOR CASING,RAW" at bounding box center [254, 273] width 123 height 23
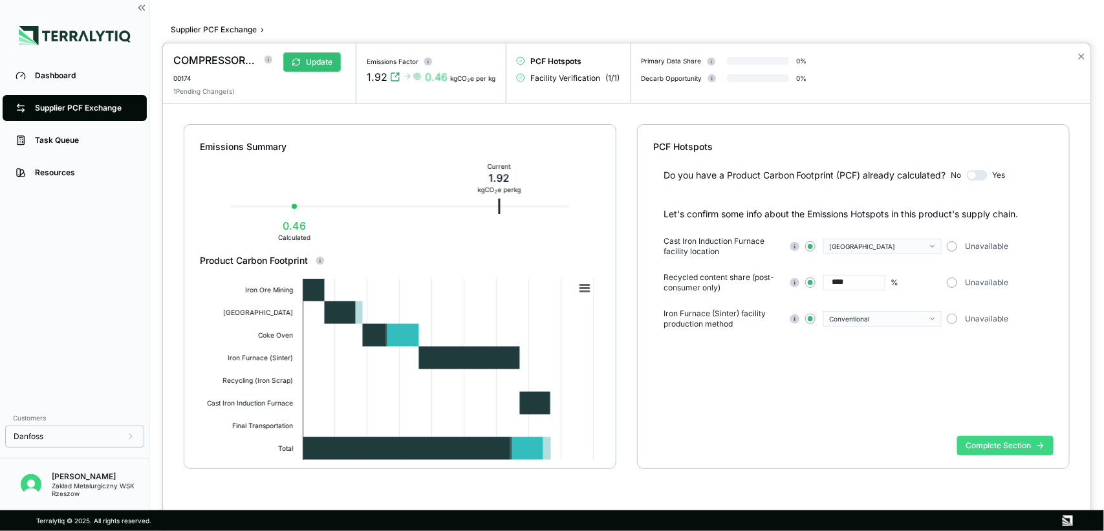
click at [1003, 445] on button "Complete Section" at bounding box center [1005, 445] width 96 height 19
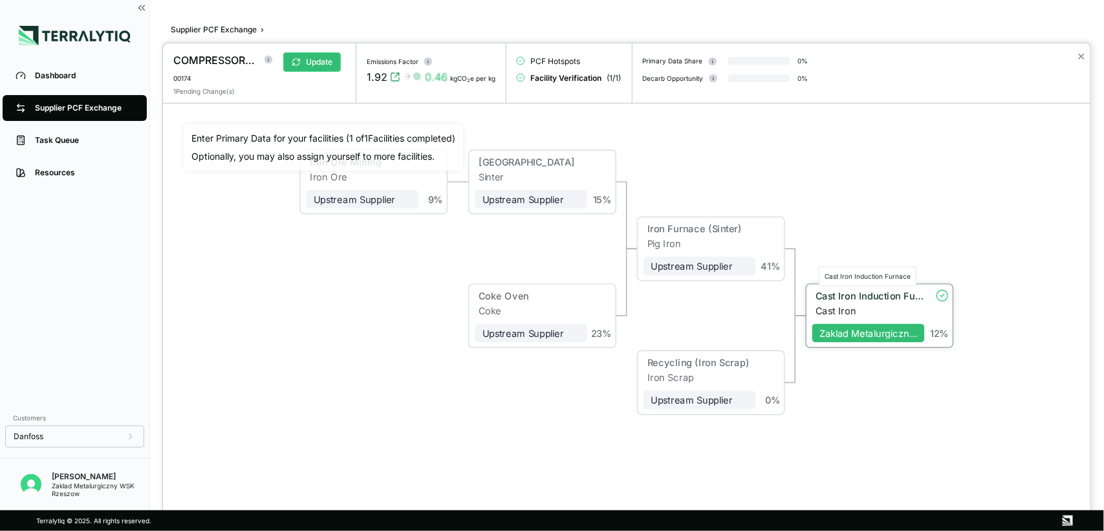
click at [845, 299] on div "Cast Iron Induction Furnace" at bounding box center [870, 295] width 109 height 11
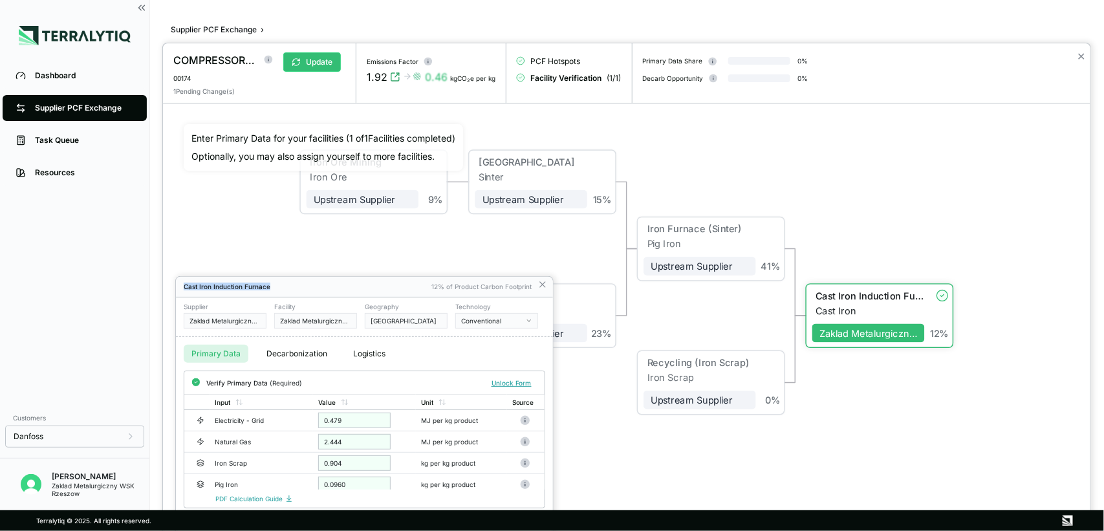
drag, startPoint x: 361, startPoint y: 283, endPoint x: 364, endPoint y: 247, distance: 36.3
click at [364, 530] on div "COMPRESSOR CASING,RAW 00174 Update 1 Pending Change(s) Emissions Factor 1.92 0.…" at bounding box center [552, 531] width 1104 height 0
click at [356, 420] on div "0.479" at bounding box center [354, 421] width 72 height 16
click at [499, 382] on button "Unlock Form" at bounding box center [511, 382] width 50 height 13
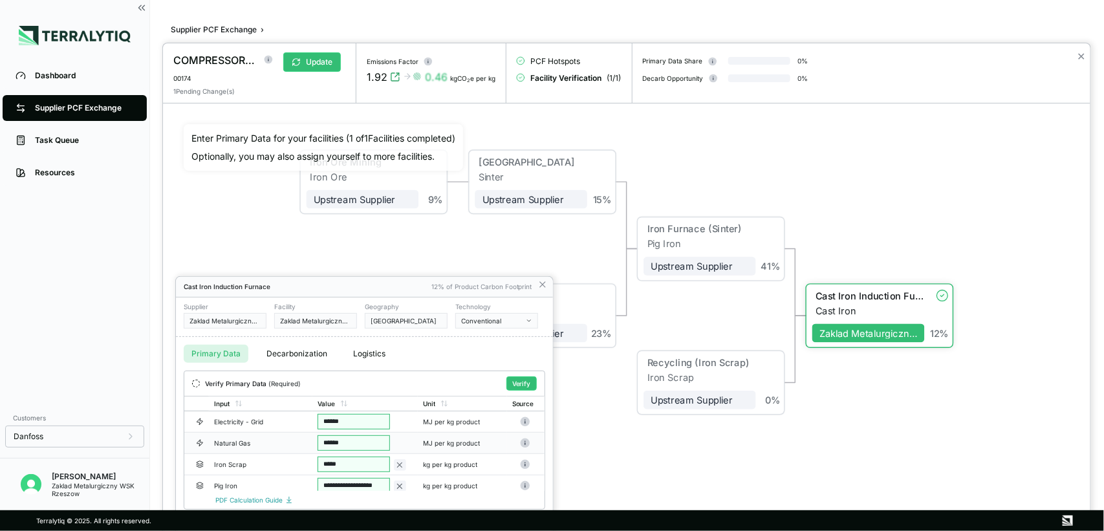
click at [348, 444] on input "******" at bounding box center [354, 443] width 72 height 16
drag, startPoint x: 356, startPoint y: 439, endPoint x: 296, endPoint y: 437, distance: 59.5
click at [296, 437] on tr "Natural Gas ****** MJ per kg product" at bounding box center [364, 443] width 360 height 21
type input "*"
drag, startPoint x: 349, startPoint y: 425, endPoint x: 323, endPoint y: 415, distance: 27.9
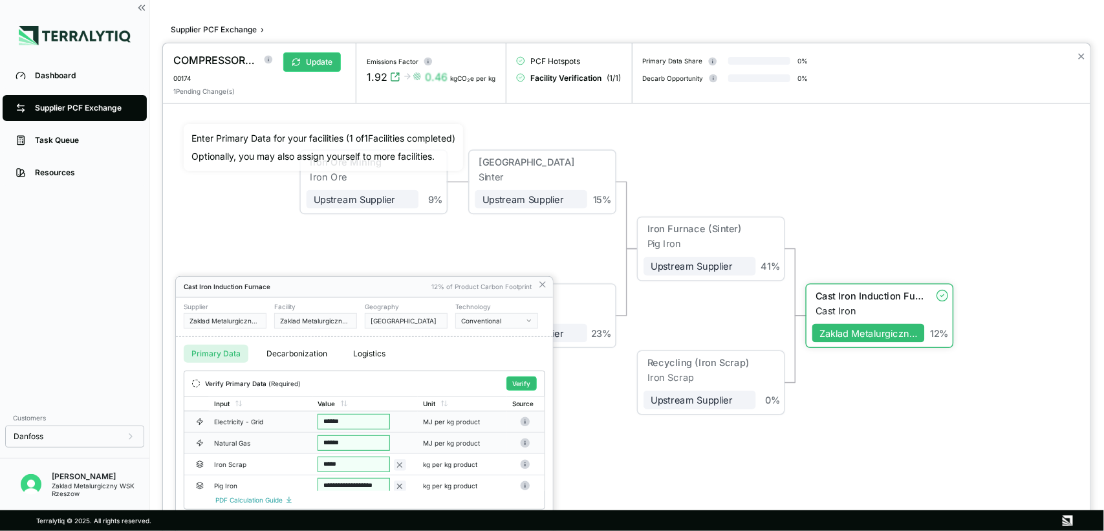
click at [353, 444] on input "******" at bounding box center [354, 443] width 72 height 16
click at [524, 444] on circle at bounding box center [525, 443] width 9 height 9
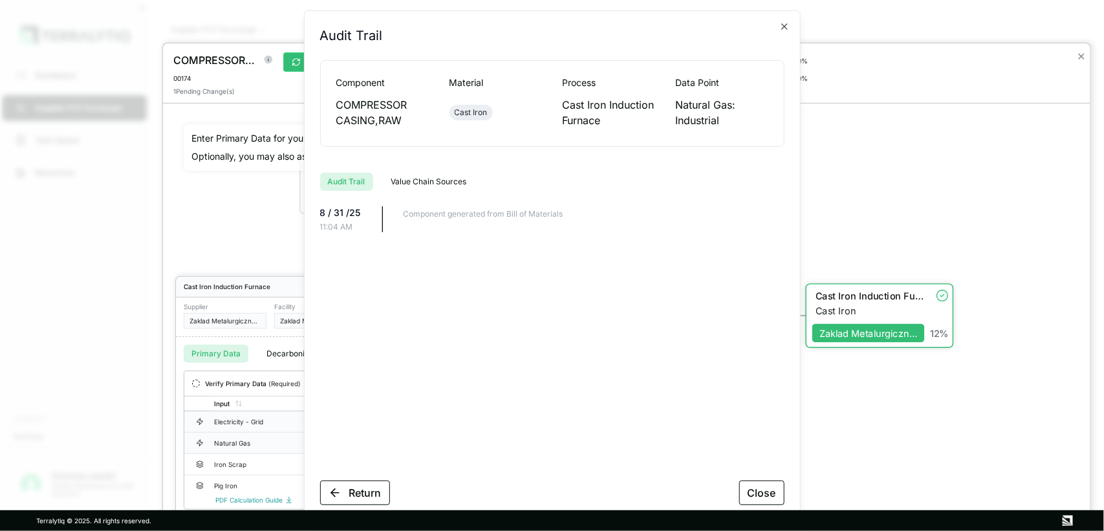
click at [411, 181] on button "Value Chain Sources" at bounding box center [429, 182] width 91 height 18
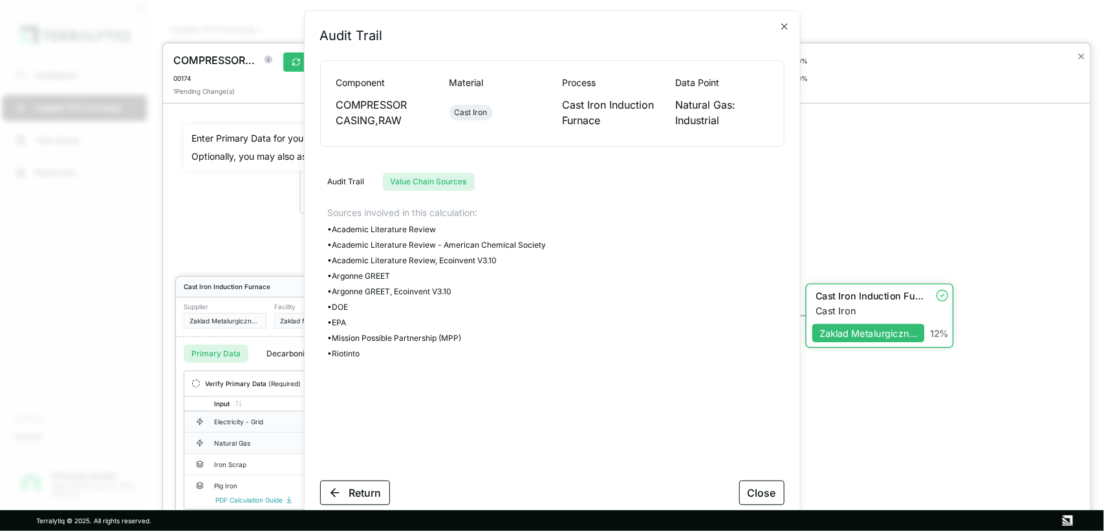
click at [364, 312] on div "Sources involved in this calculation: • Academic Literature Review • Academic L…" at bounding box center [552, 335] width 464 height 259
click at [752, 486] on button "Close" at bounding box center [761, 493] width 45 height 25
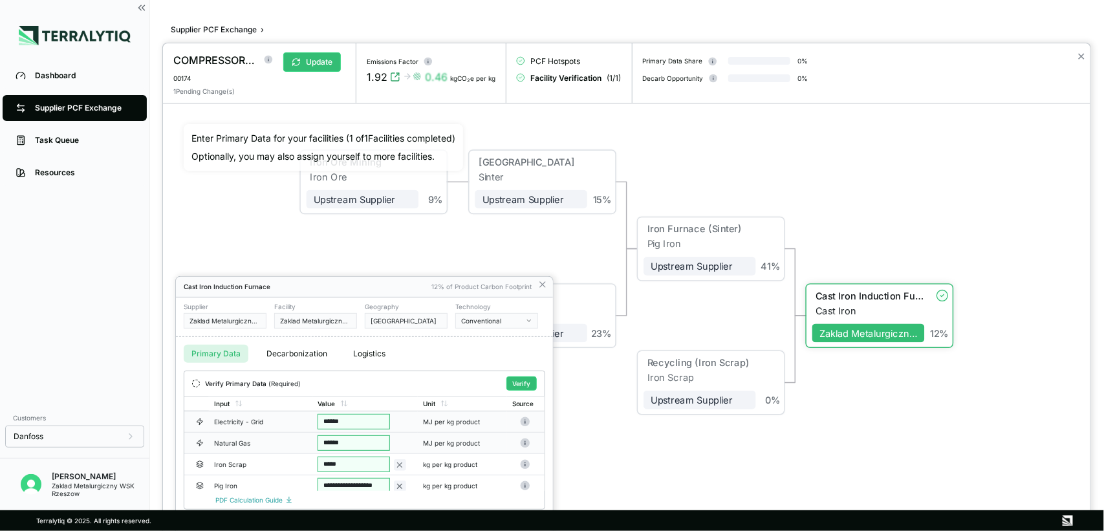
click at [353, 448] on input "******" at bounding box center [354, 443] width 72 height 16
drag, startPoint x: 353, startPoint y: 444, endPoint x: 311, endPoint y: 448, distance: 41.5
click at [311, 448] on tr "Natural Gas ****** MJ per kg product" at bounding box center [364, 443] width 360 height 21
click at [519, 379] on button "Verify" at bounding box center [521, 383] width 30 height 14
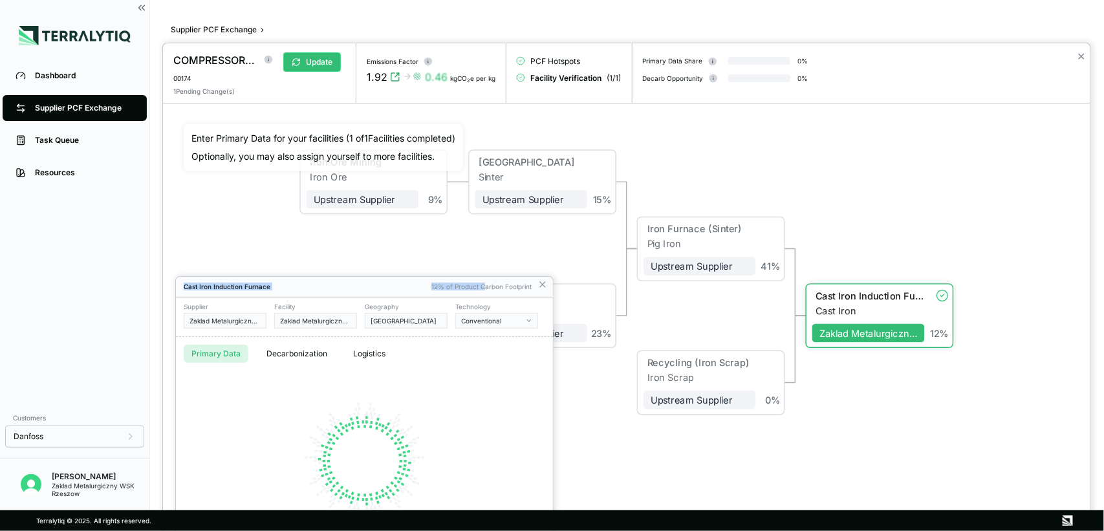
drag, startPoint x: 484, startPoint y: 287, endPoint x: 473, endPoint y: 138, distance: 149.1
click at [473, 530] on div "COMPRESSOR CASING,RAW 00174 Update 1 Pending Change(s) Emissions Factor 1.92 0.…" at bounding box center [552, 531] width 1104 height 0
click at [256, 285] on div "Cast Iron Induction Furnace" at bounding box center [304, 287] width 241 height 8
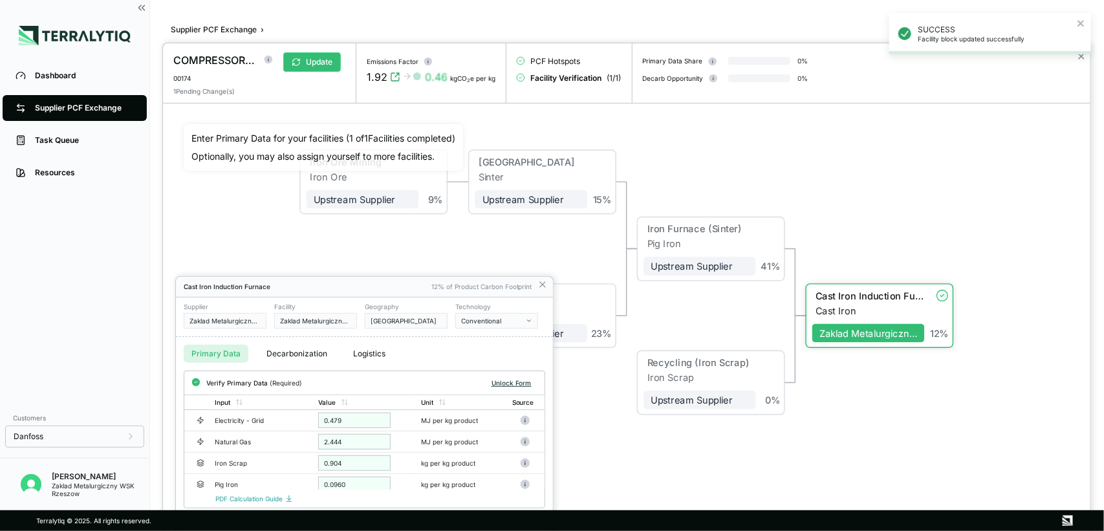
click at [512, 384] on button "Unlock Form" at bounding box center [511, 382] width 50 height 13
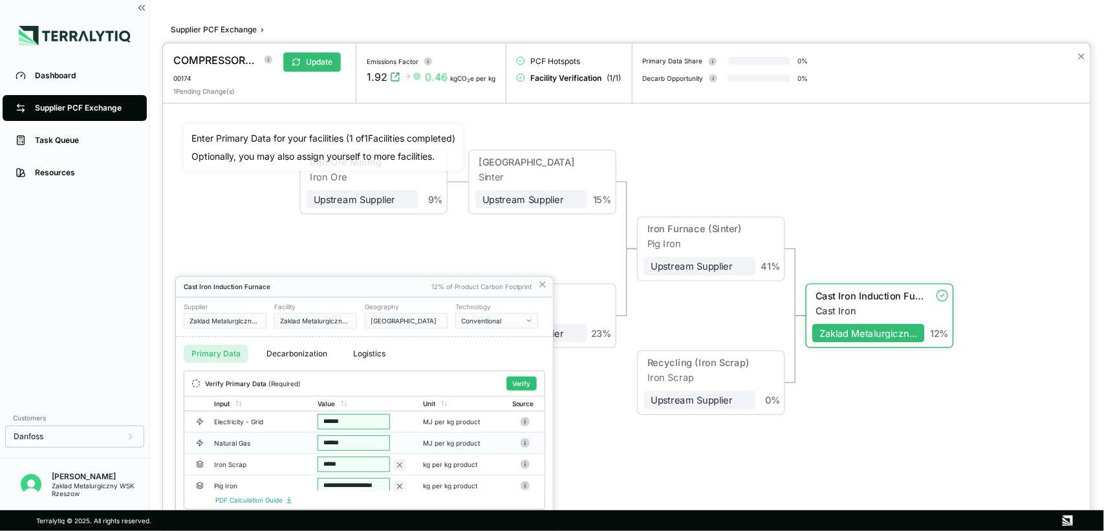
drag, startPoint x: 353, startPoint y: 445, endPoint x: 311, endPoint y: 443, distance: 42.1
click at [343, 422] on input "******" at bounding box center [354, 422] width 72 height 16
drag, startPoint x: 358, startPoint y: 419, endPoint x: 316, endPoint y: 418, distance: 42.0
click at [351, 422] on input "******" at bounding box center [354, 422] width 72 height 16
type input "*"
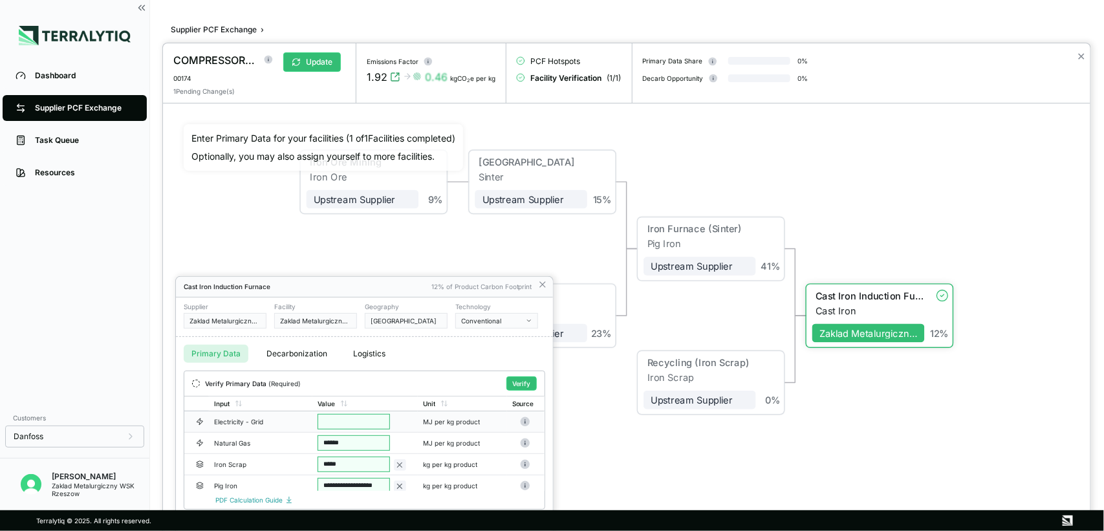
type input "*"
click at [347, 416] on input "******" at bounding box center [354, 422] width 72 height 16
drag, startPoint x: 349, startPoint y: 427, endPoint x: 257, endPoint y: 428, distance: 92.5
click at [257, 428] on tr "Electricity - Grid ****** MJ per kg product" at bounding box center [364, 421] width 360 height 21
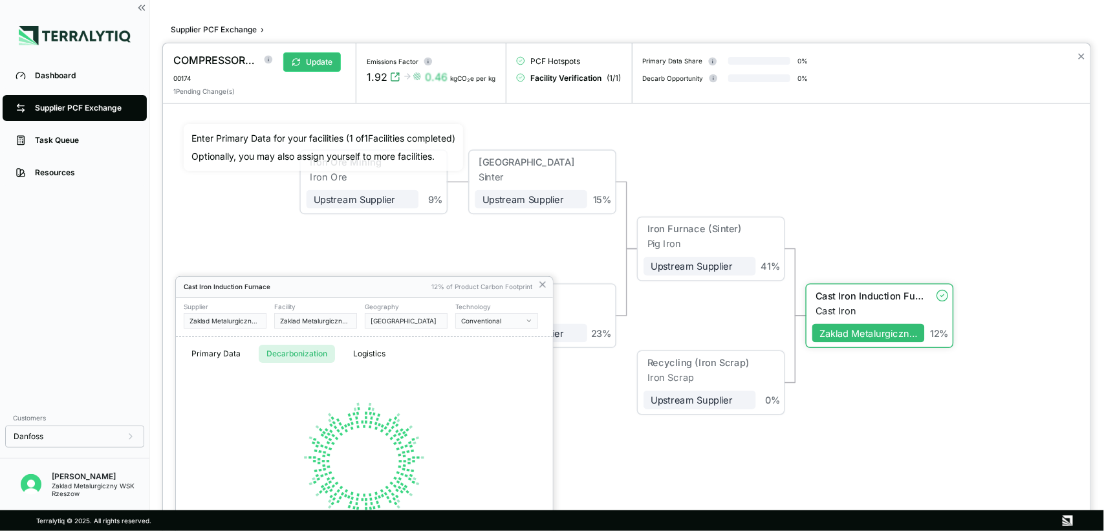
click at [295, 350] on button "Decarbonization" at bounding box center [297, 354] width 76 height 18
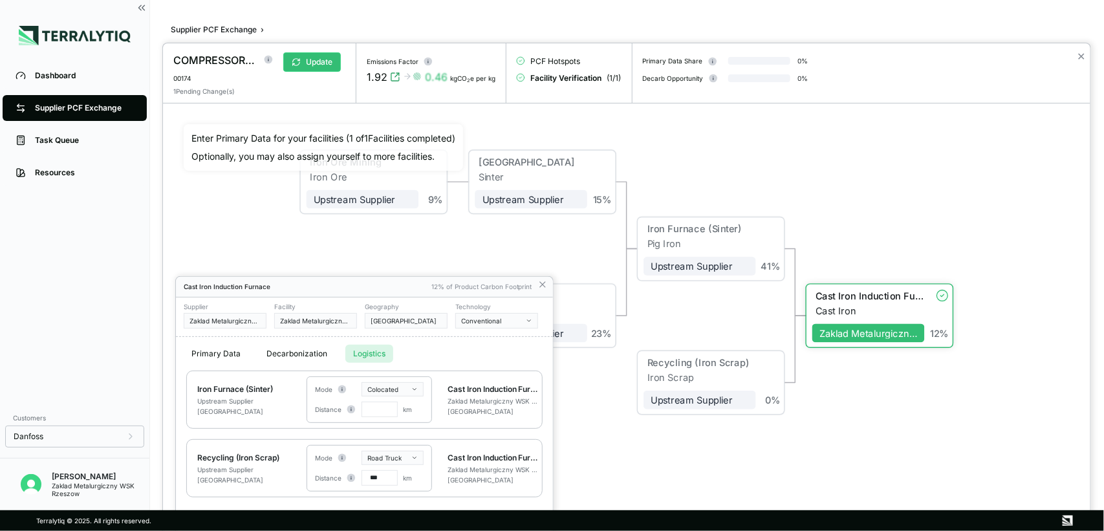
click at [359, 351] on button "Logistics" at bounding box center [369, 354] width 48 height 18
click at [228, 354] on button "Primary Data" at bounding box center [216, 354] width 65 height 18
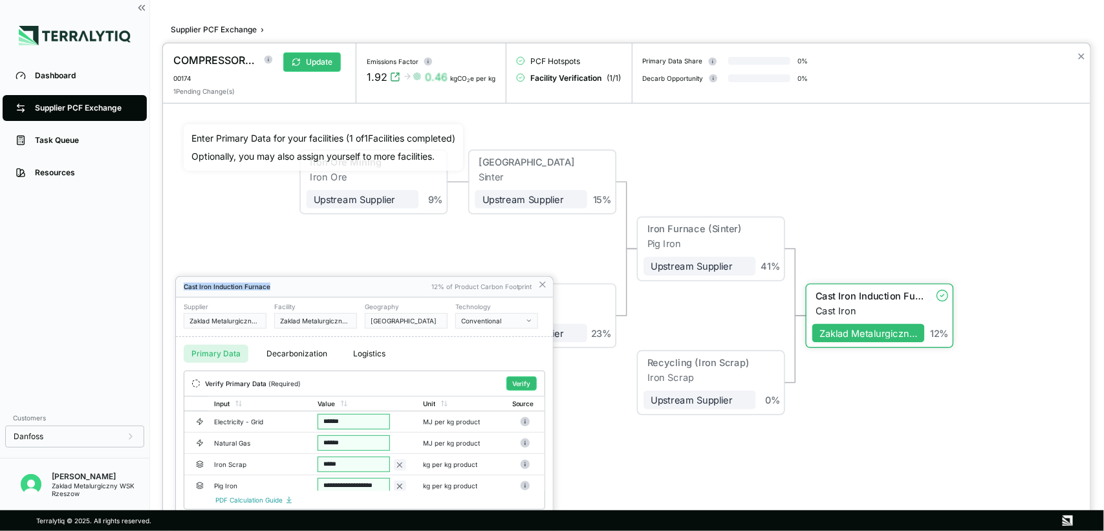
drag, startPoint x: 372, startPoint y: 291, endPoint x: 392, endPoint y: 146, distance: 146.9
click at [392, 530] on div "COMPRESSOR CASING,RAW 00174 Update 1 Pending Change(s) Emissions Factor 1.92 0.…" at bounding box center [552, 531] width 1104 height 0
click at [369, 428] on input "******" at bounding box center [354, 422] width 72 height 16
click at [354, 422] on input "******" at bounding box center [354, 422] width 72 height 16
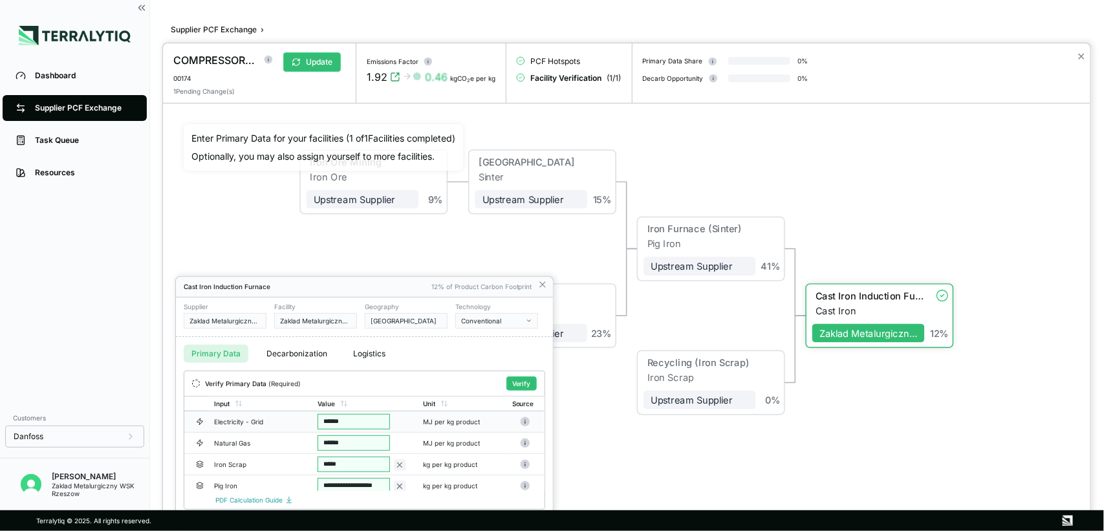
click at [354, 422] on input "******" at bounding box center [354, 422] width 72 height 16
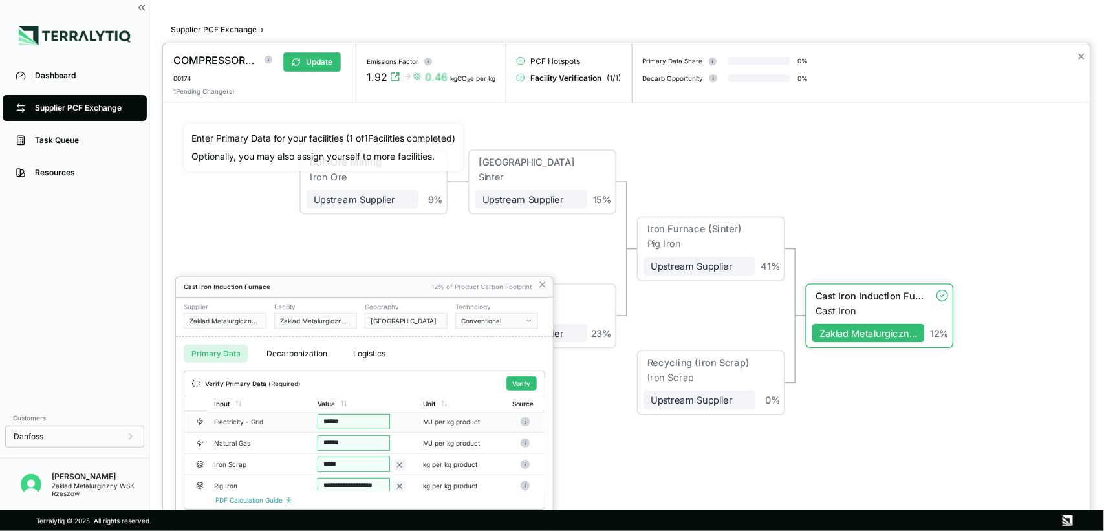
click at [356, 428] on input "******" at bounding box center [354, 422] width 72 height 16
click at [777, 454] on div at bounding box center [627, 287] width 928 height 488
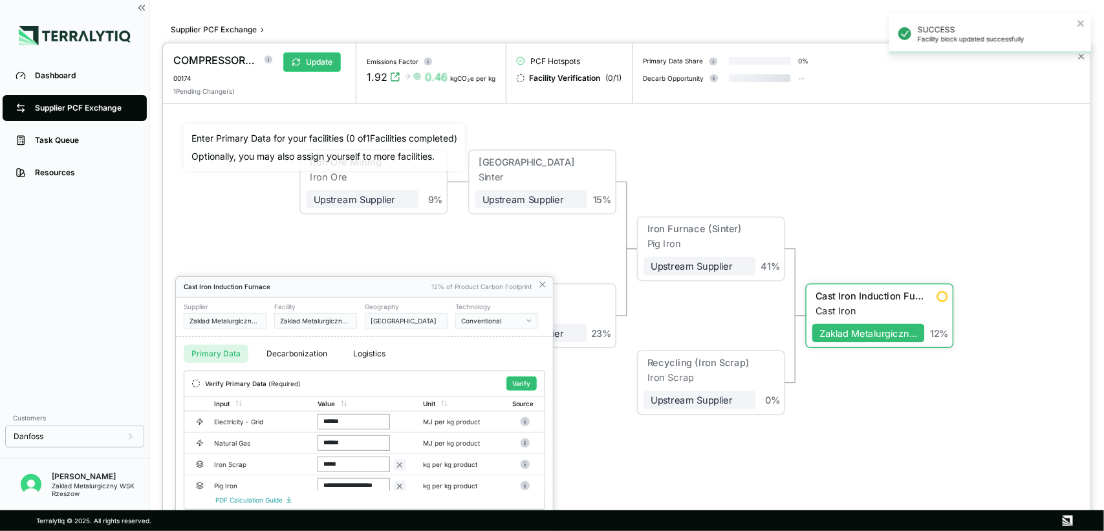
click at [1085, 60] on div "SUCCESS Facility block updated successfully" at bounding box center [990, 38] width 207 height 57
click at [1079, 56] on div at bounding box center [627, 287] width 928 height 488
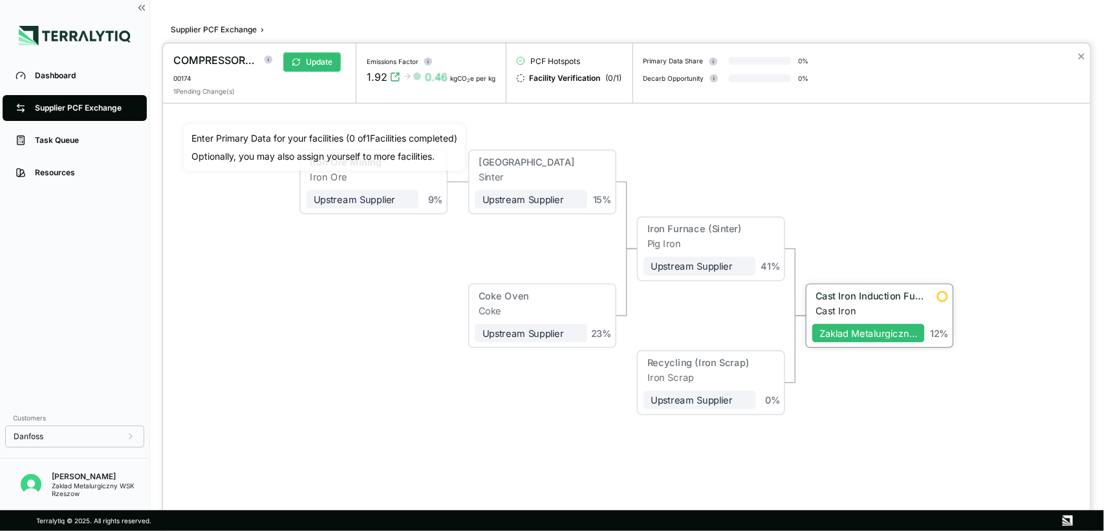
click at [897, 345] on div "Cast Iron Induction Furnace Cast Iron Zaklad Metalurgiczny WSK Rzeszow 12 %" at bounding box center [880, 315] width 146 height 63
click at [868, 332] on div "Zaklad Metalurgiczny WSK Rzeszow" at bounding box center [870, 332] width 100 height 11
click at [872, 293] on div "Cast Iron Induction Furnace" at bounding box center [870, 295] width 109 height 11
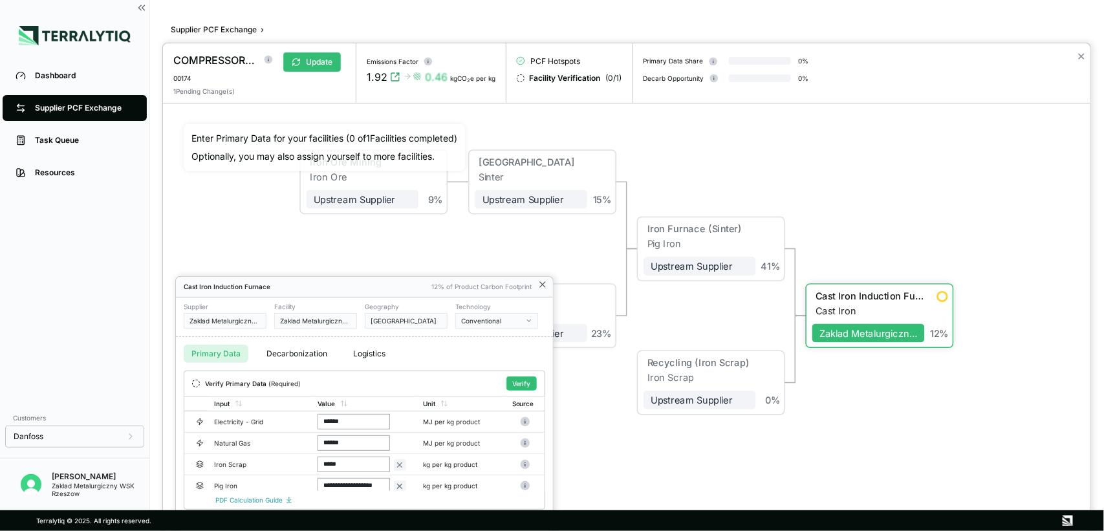
click at [538, 288] on icon at bounding box center [542, 284] width 10 height 10
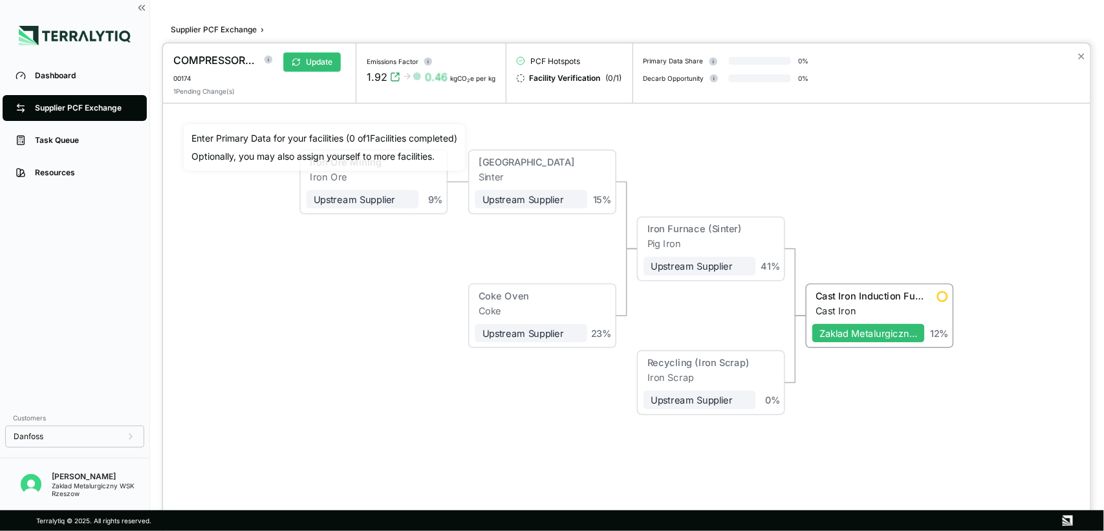
click at [868, 230] on div "Iron Ore Mining Iron Ore Upstream Supplier + Assign to me 9 % Sinter Plant Sint…" at bounding box center [627, 282] width 886 height 316
click at [101, 475] on div at bounding box center [552, 265] width 1104 height 531
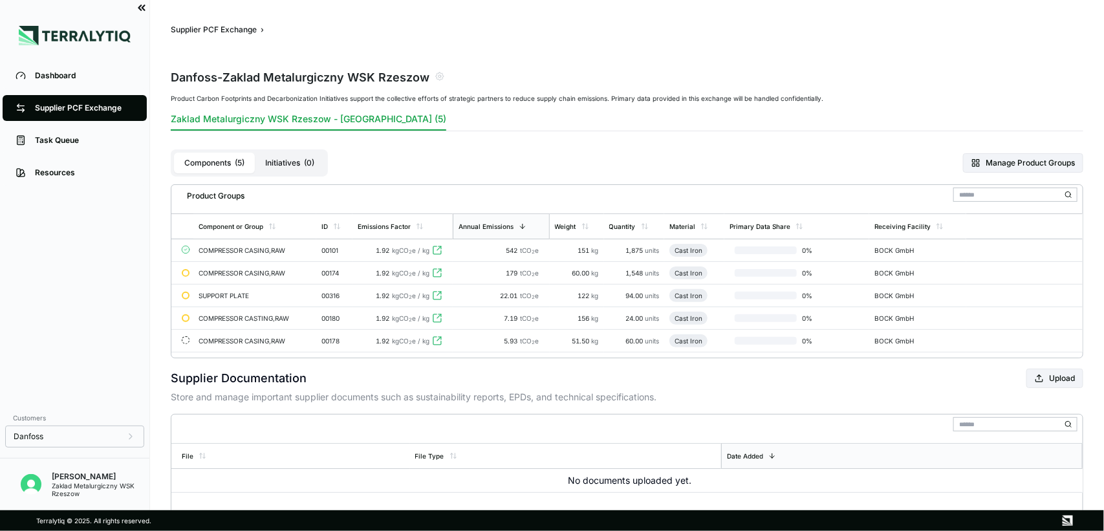
click at [144, 12] on icon at bounding box center [142, 8] width 12 height 12
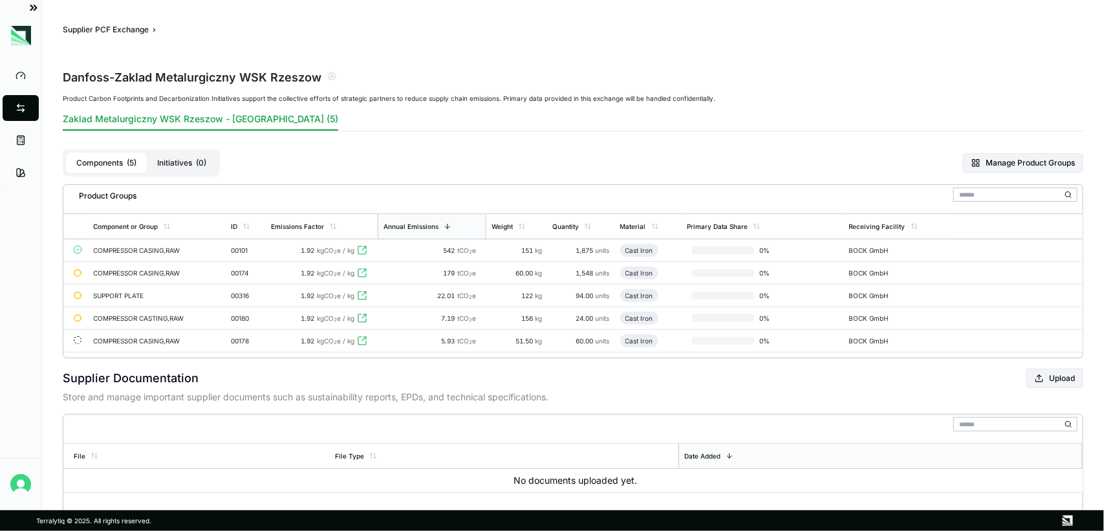
click at [34, 5] on icon at bounding box center [34, 8] width 12 height 12
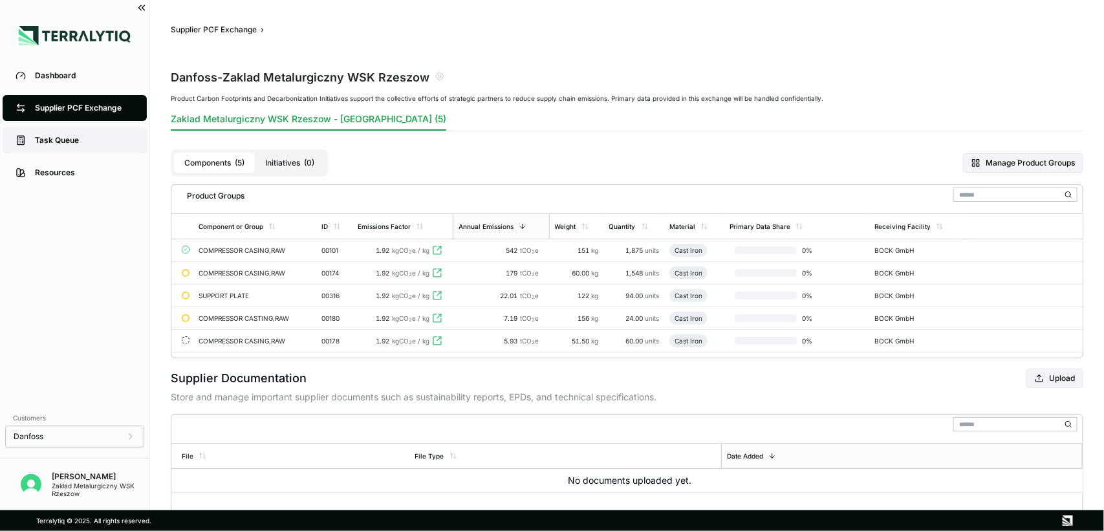
click at [49, 143] on div "Task Queue" at bounding box center [84, 140] width 99 height 10
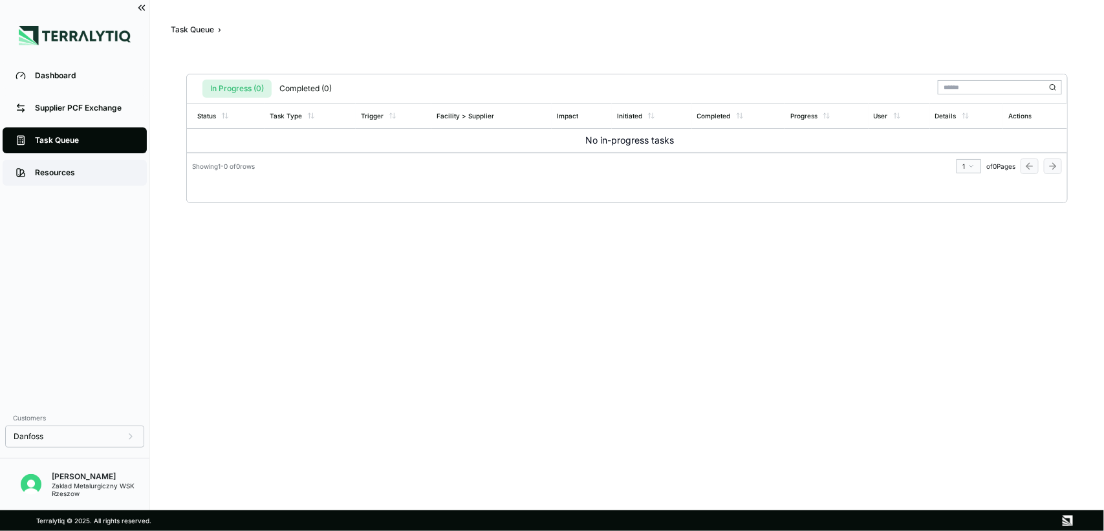
click at [56, 173] on div "Resources" at bounding box center [84, 173] width 99 height 10
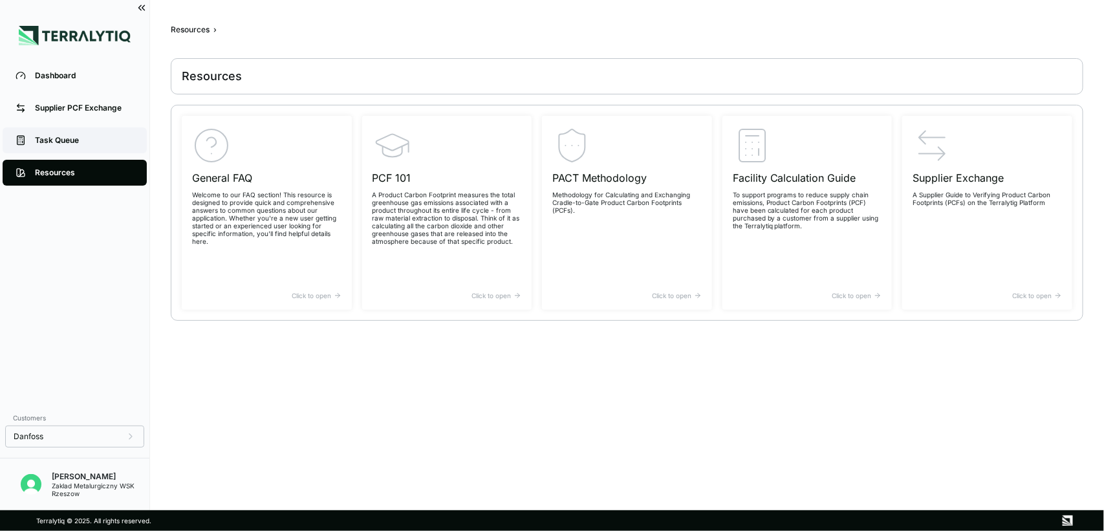
click at [70, 131] on link "Task Queue" at bounding box center [75, 140] width 144 height 26
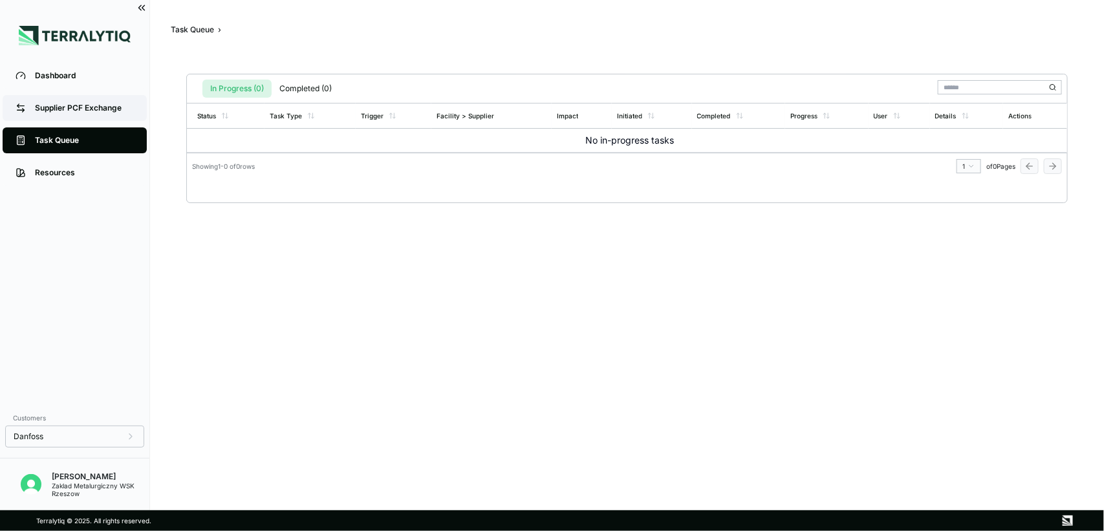
click at [65, 105] on div "Supplier PCF Exchange" at bounding box center [84, 108] width 99 height 10
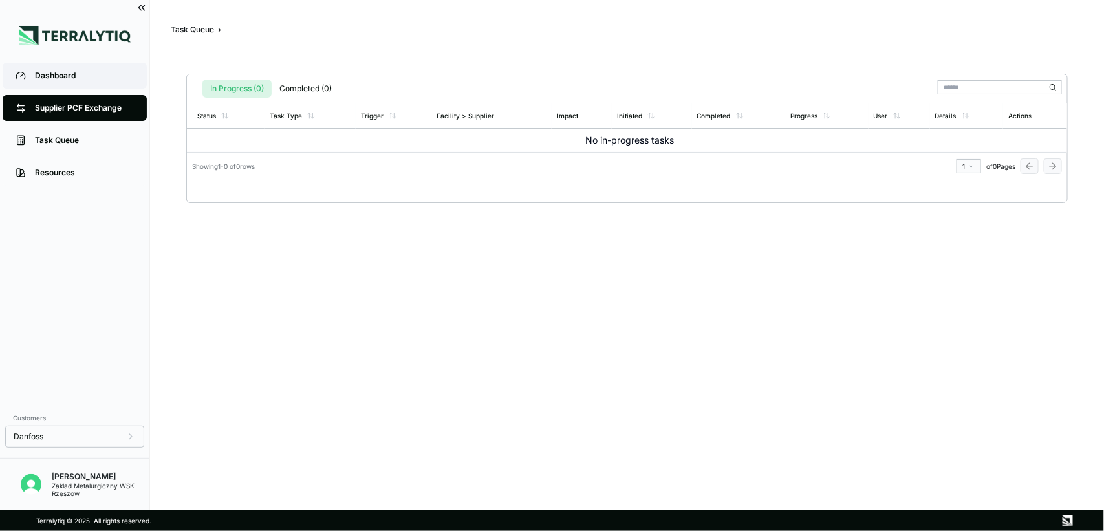
click at [65, 71] on div "Dashboard" at bounding box center [84, 76] width 99 height 10
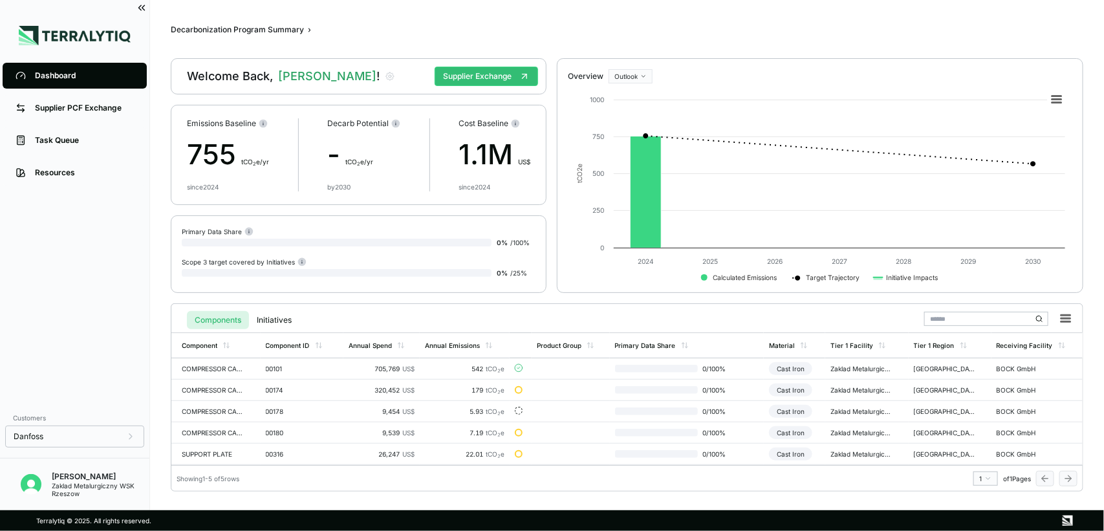
click at [486, 150] on div "1.1M US$" at bounding box center [495, 154] width 72 height 41
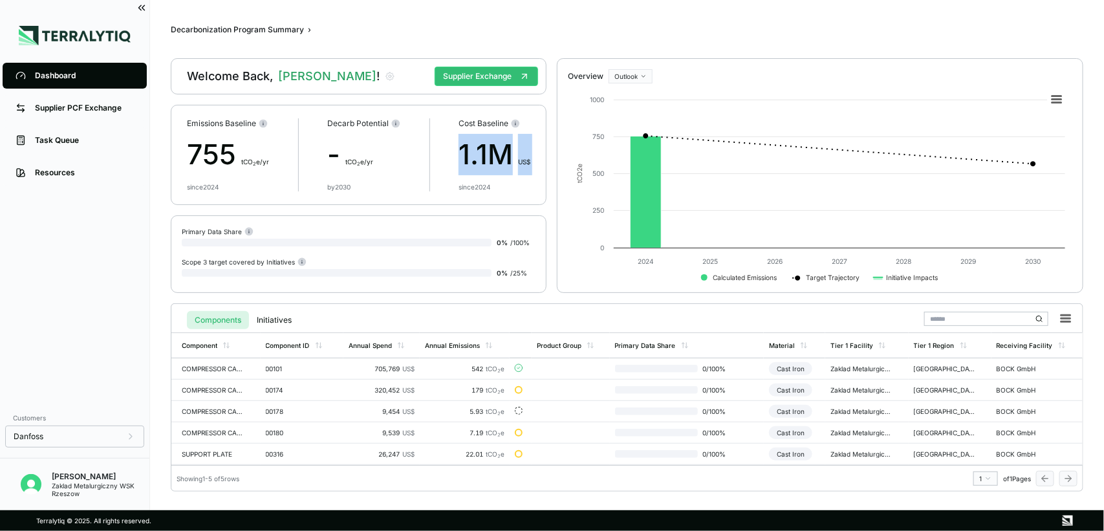
click at [486, 150] on div "1.1M US$" at bounding box center [495, 154] width 72 height 41
click at [461, 149] on div "1.1M US$" at bounding box center [495, 154] width 72 height 41
click at [1058, 103] on icon at bounding box center [1056, 99] width 9 height 6
